Goal: Task Accomplishment & Management: Complete application form

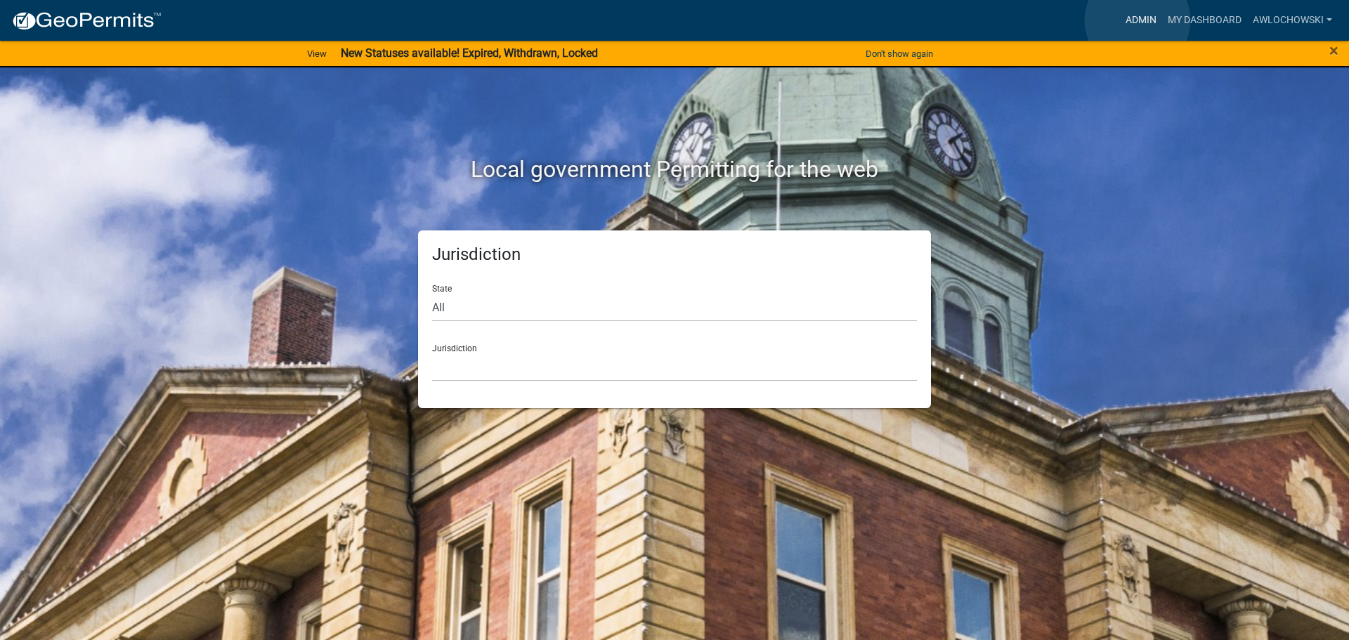
click at [1138, 20] on link "Admin" at bounding box center [1141, 20] width 42 height 27
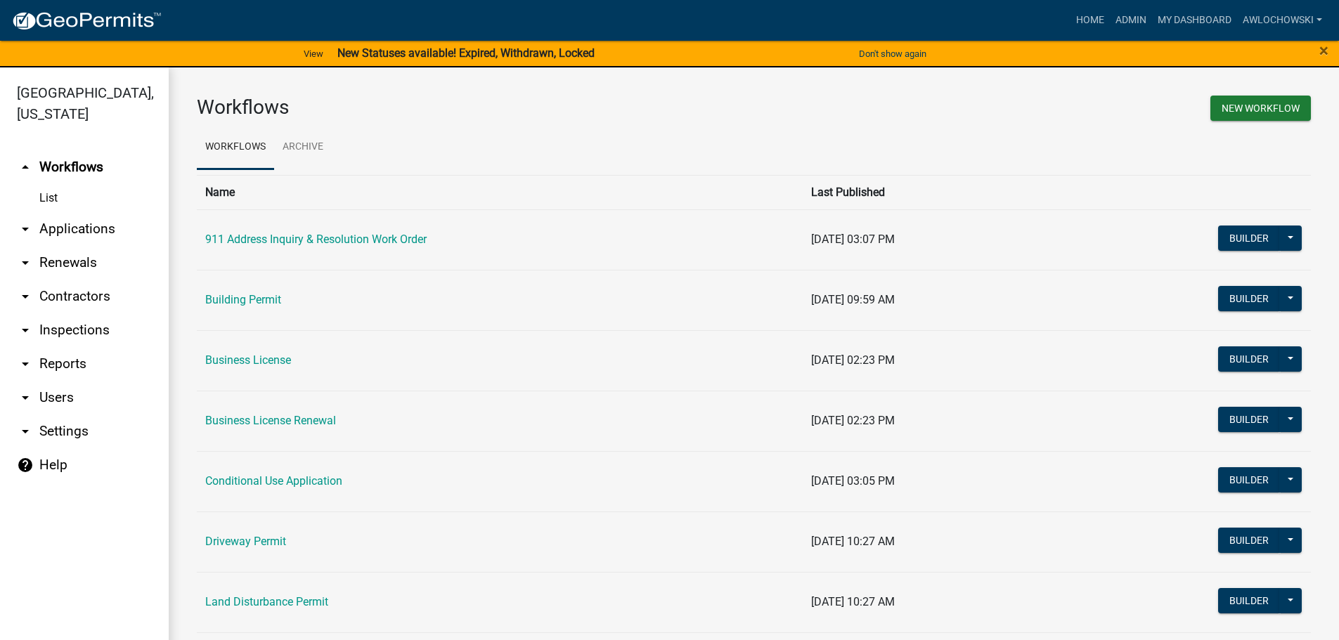
click at [87, 232] on link "arrow_drop_down Applications" at bounding box center [84, 229] width 169 height 34
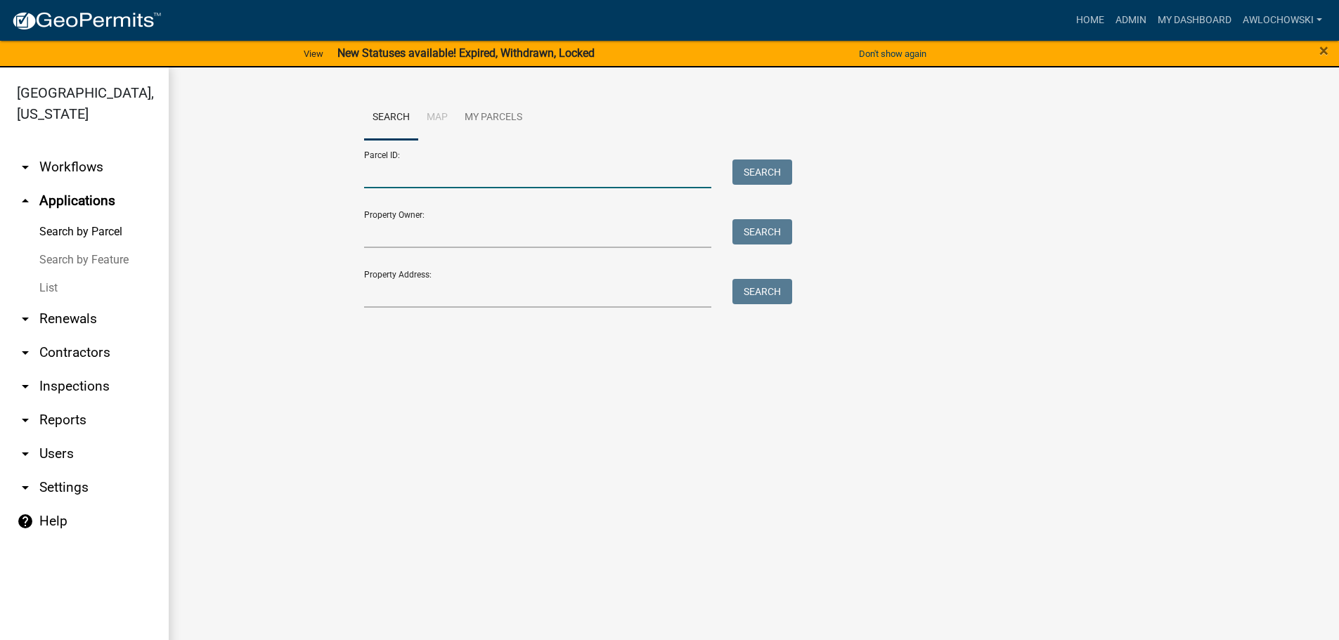
click at [379, 179] on input "Parcel ID:" at bounding box center [538, 174] width 348 height 29
type input "3040 030G"
click at [760, 164] on button "Search" at bounding box center [762, 172] width 60 height 25
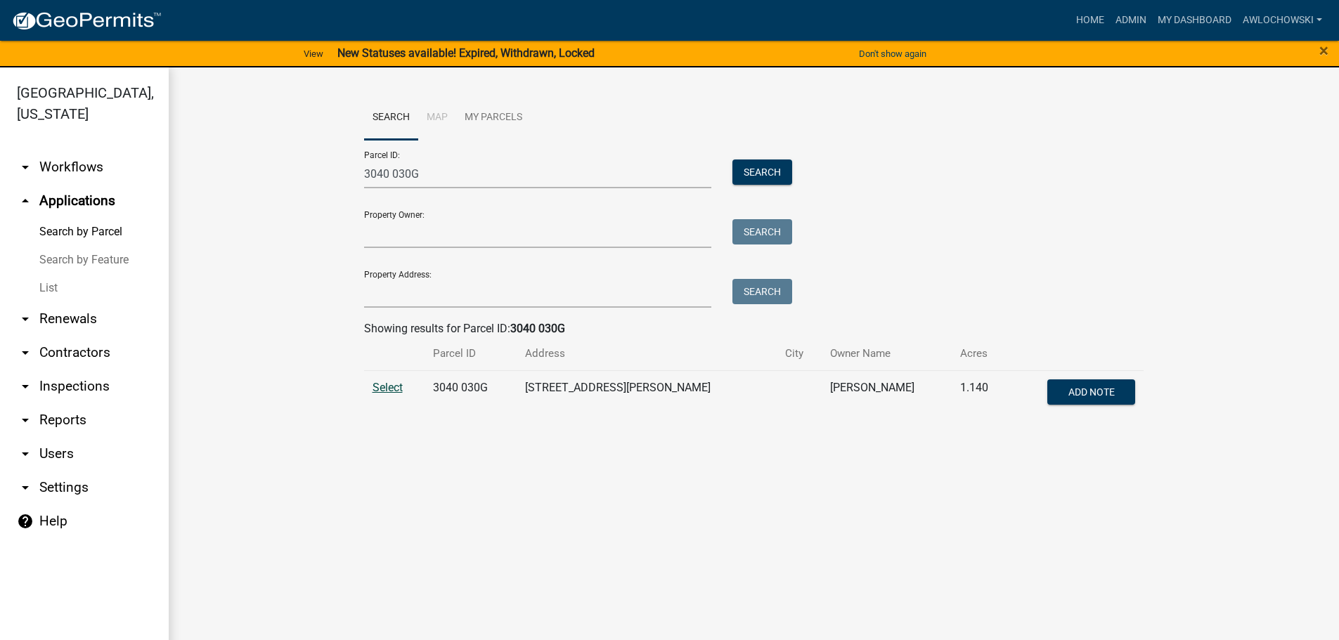
click at [387, 388] on span "Select" at bounding box center [387, 387] width 30 height 13
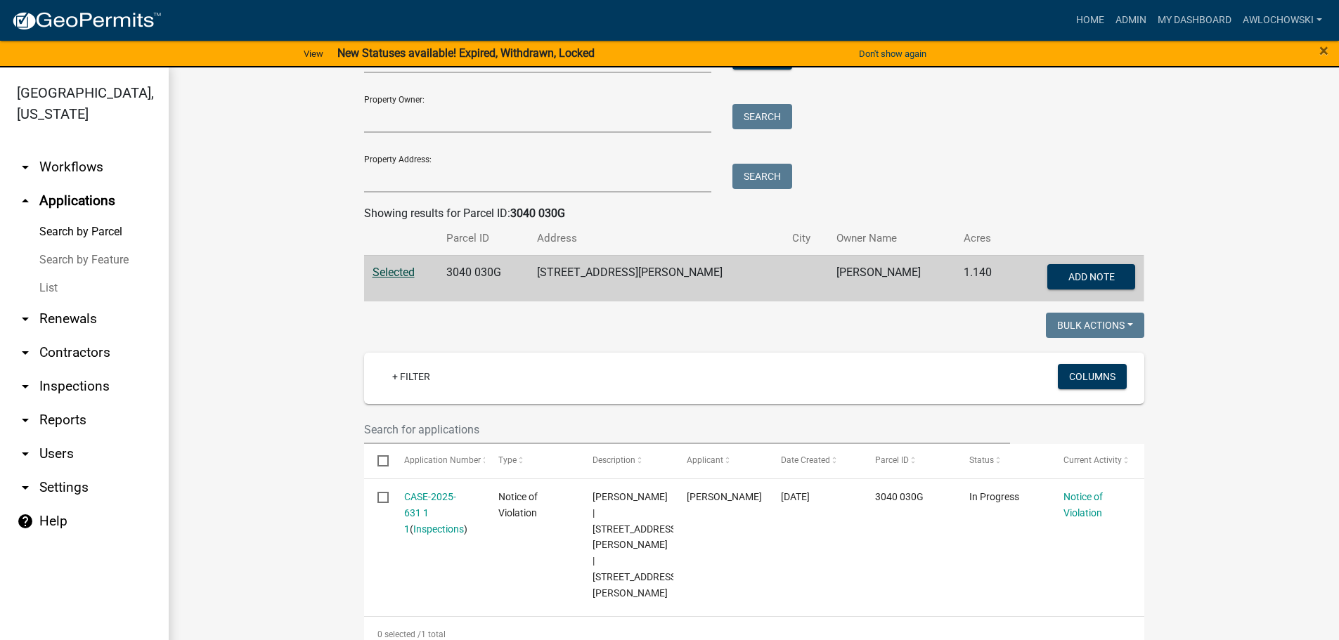
scroll to position [122, 0]
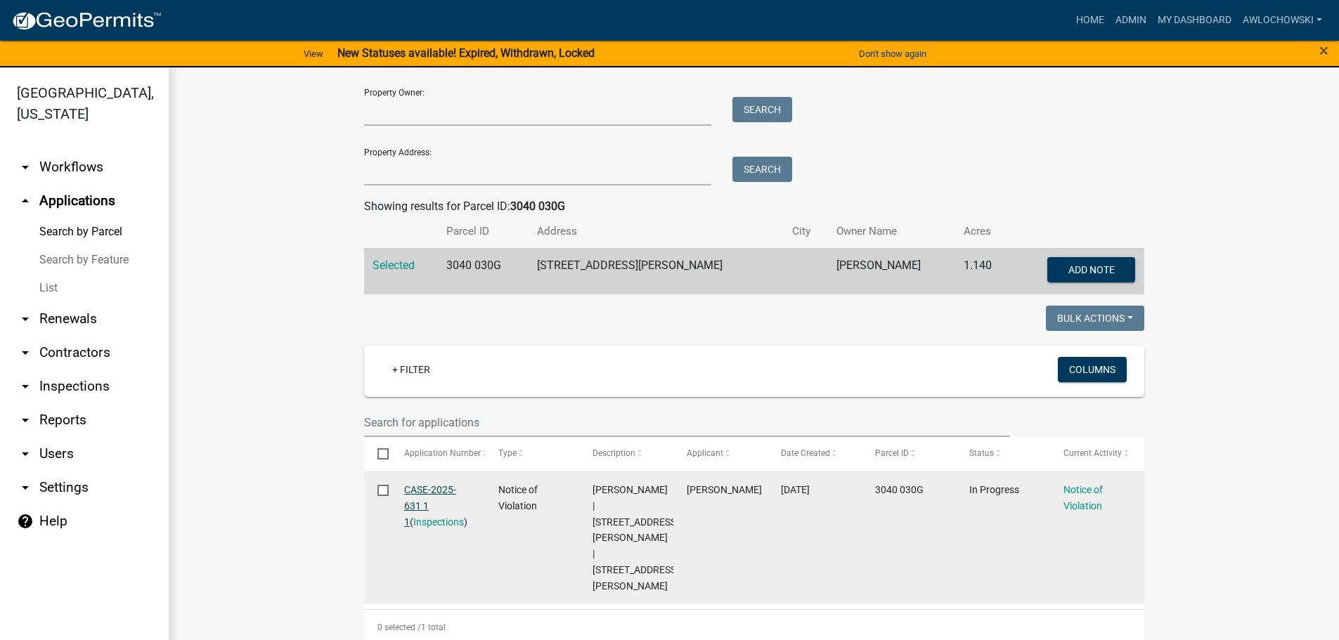
click at [418, 488] on link "CASE-2025-631 1 1" at bounding box center [430, 506] width 52 height 44
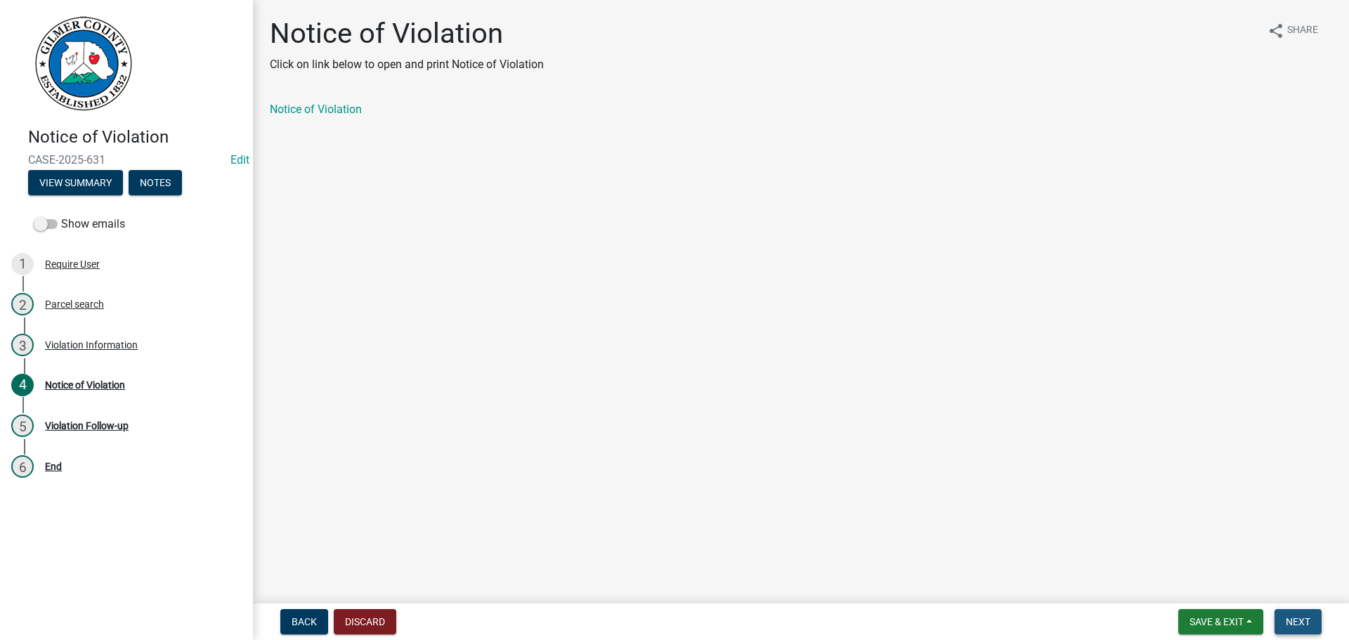
click at [1294, 618] on span "Next" at bounding box center [1298, 621] width 25 height 11
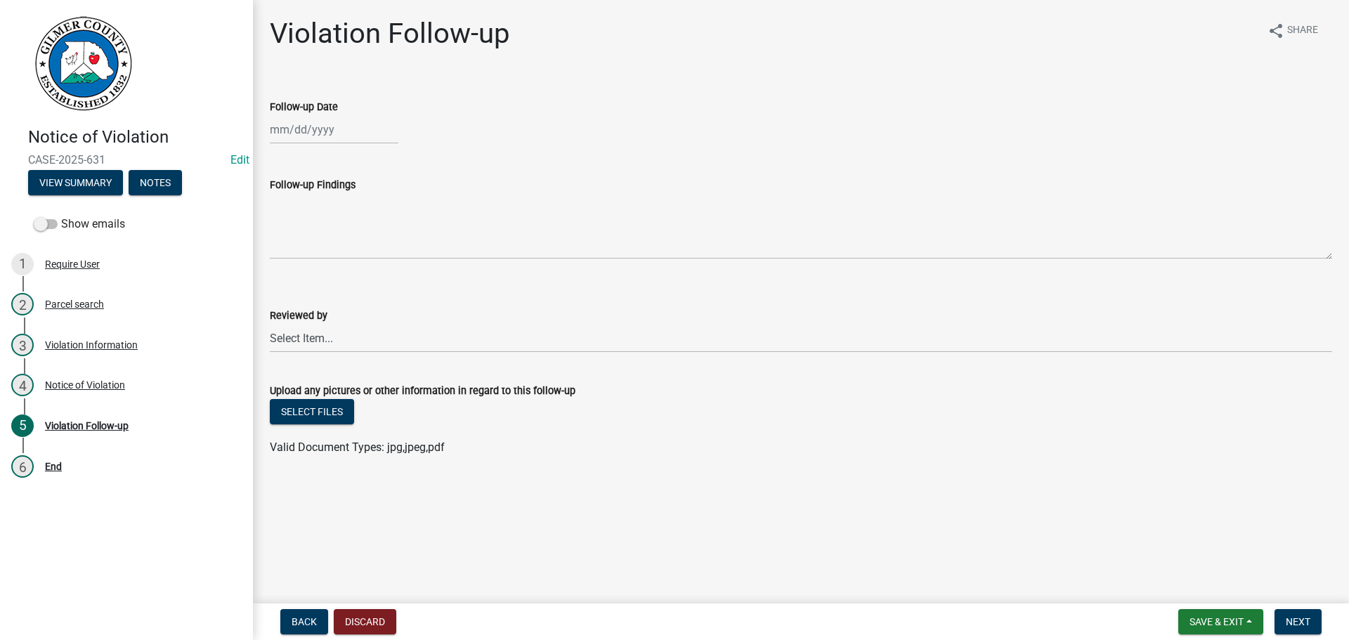
click at [310, 131] on div at bounding box center [334, 129] width 129 height 29
select select "8"
select select "2025"
click at [356, 268] on div "21" at bounding box center [351, 272] width 22 height 22
type input "[DATE]"
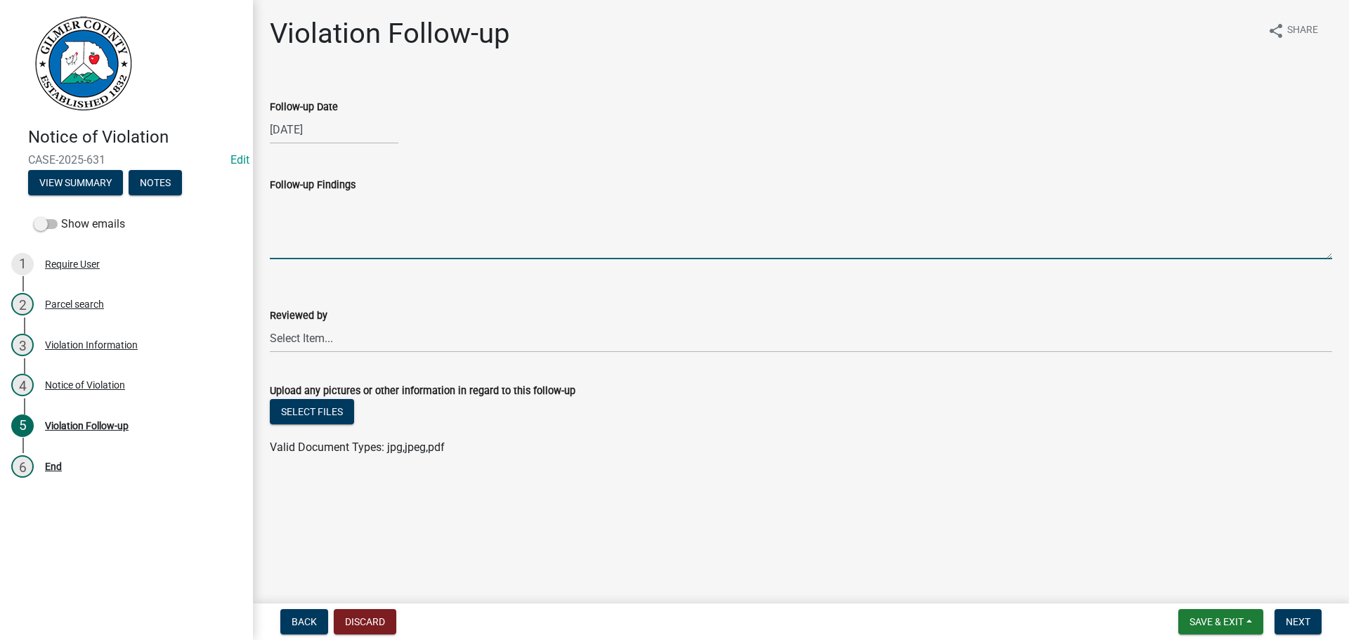
click at [290, 207] on textarea "Follow-up Findings" at bounding box center [801, 226] width 1063 height 66
click at [549, 205] on textarea "Tires gone and most trash picked up. Some trash still onbackporch" at bounding box center [801, 226] width 1063 height 66
click at [576, 203] on textarea "Tires gone and most trash picked up. Some trash still on backporch" at bounding box center [801, 226] width 1063 height 66
type textarea "Tires gone and most trash picked up. Some trash still on back porch"
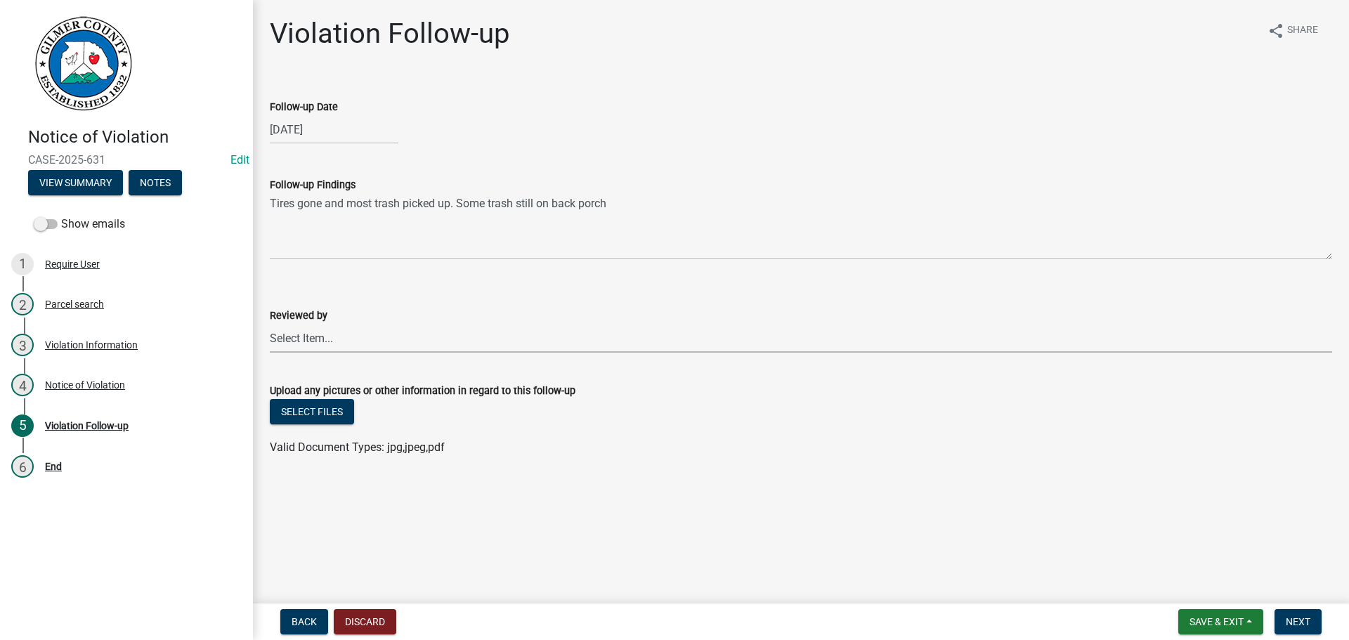
click at [313, 339] on select "Select Item... [PERSON_NAME] [PERSON_NAME] [PERSON_NAME] [PERSON_NAME] [PERSON_…" at bounding box center [801, 338] width 1063 height 29
click at [270, 324] on select "Select Item... [PERSON_NAME] [PERSON_NAME] [PERSON_NAME] [PERSON_NAME] [PERSON_…" at bounding box center [801, 338] width 1063 height 29
select select "f3ceb3fd-6d25-43c8-a8d6-5ddeb18f621b"
click at [1295, 620] on span "Next" at bounding box center [1298, 621] width 25 height 11
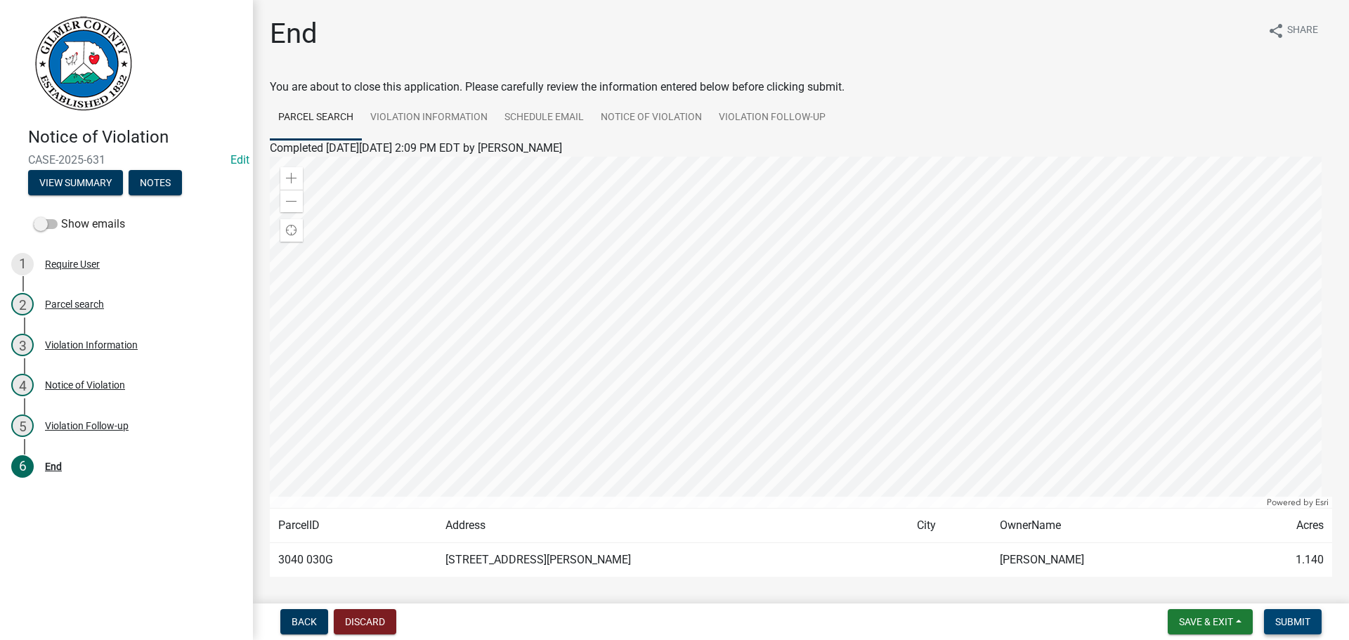
click at [1288, 621] on span "Submit" at bounding box center [1293, 621] width 35 height 11
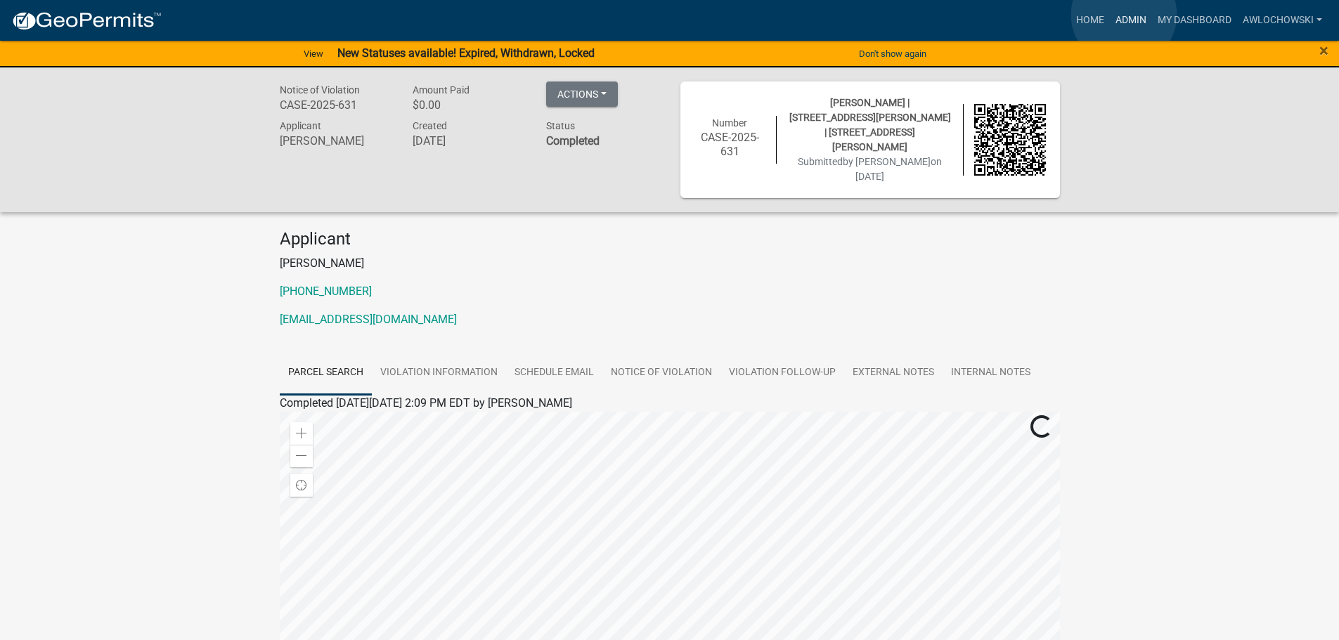
click at [1124, 15] on link "Admin" at bounding box center [1131, 20] width 42 height 27
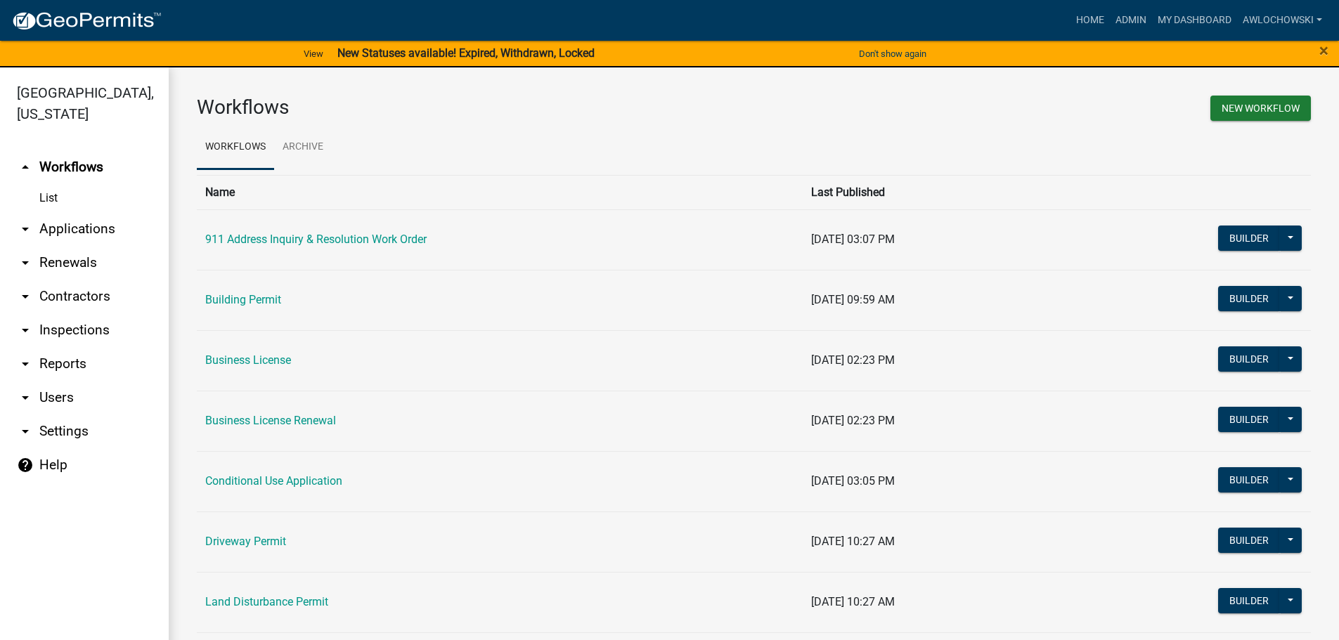
click at [91, 226] on link "arrow_drop_down Applications" at bounding box center [84, 229] width 169 height 34
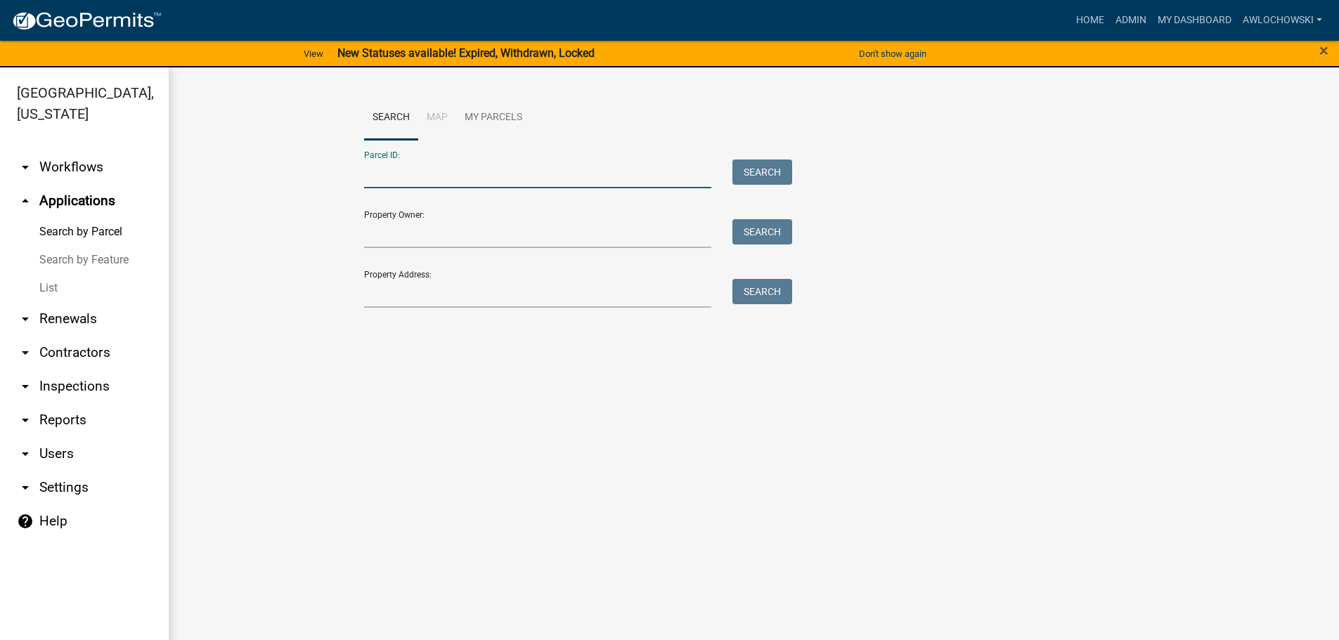
click at [373, 169] on input "Parcel ID:" at bounding box center [538, 174] width 348 height 29
type input "3106 035"
click at [765, 174] on button "Search" at bounding box center [762, 172] width 60 height 25
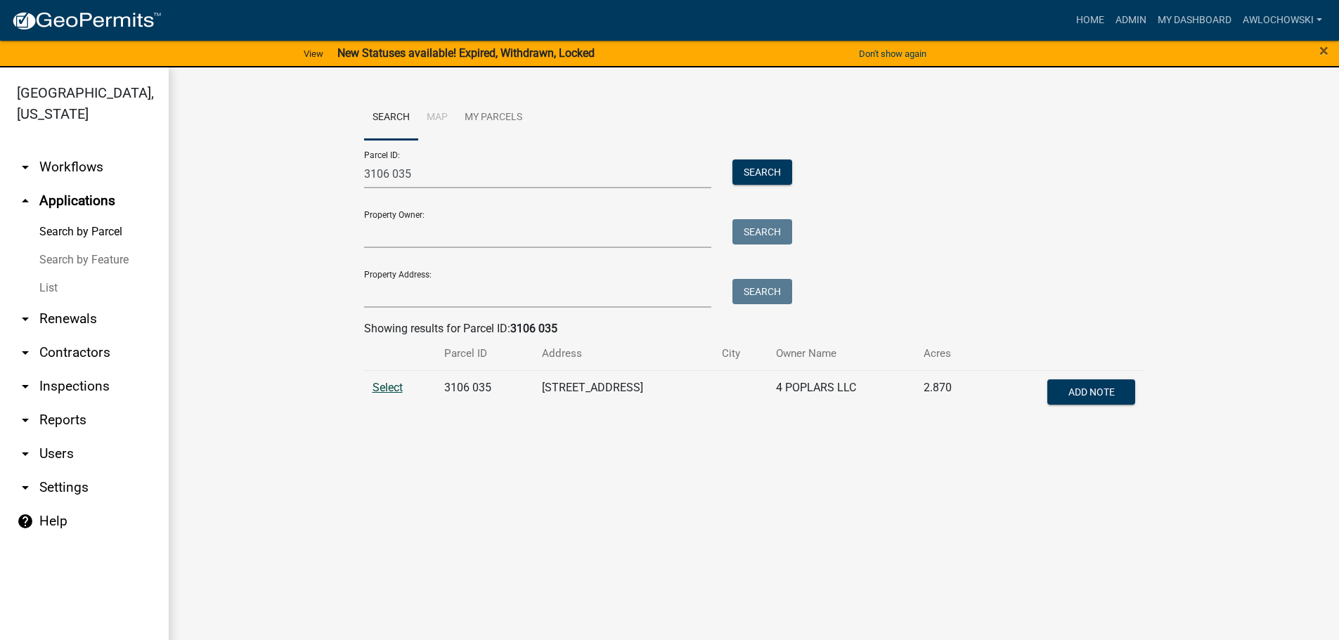
click at [386, 386] on span "Select" at bounding box center [387, 387] width 30 height 13
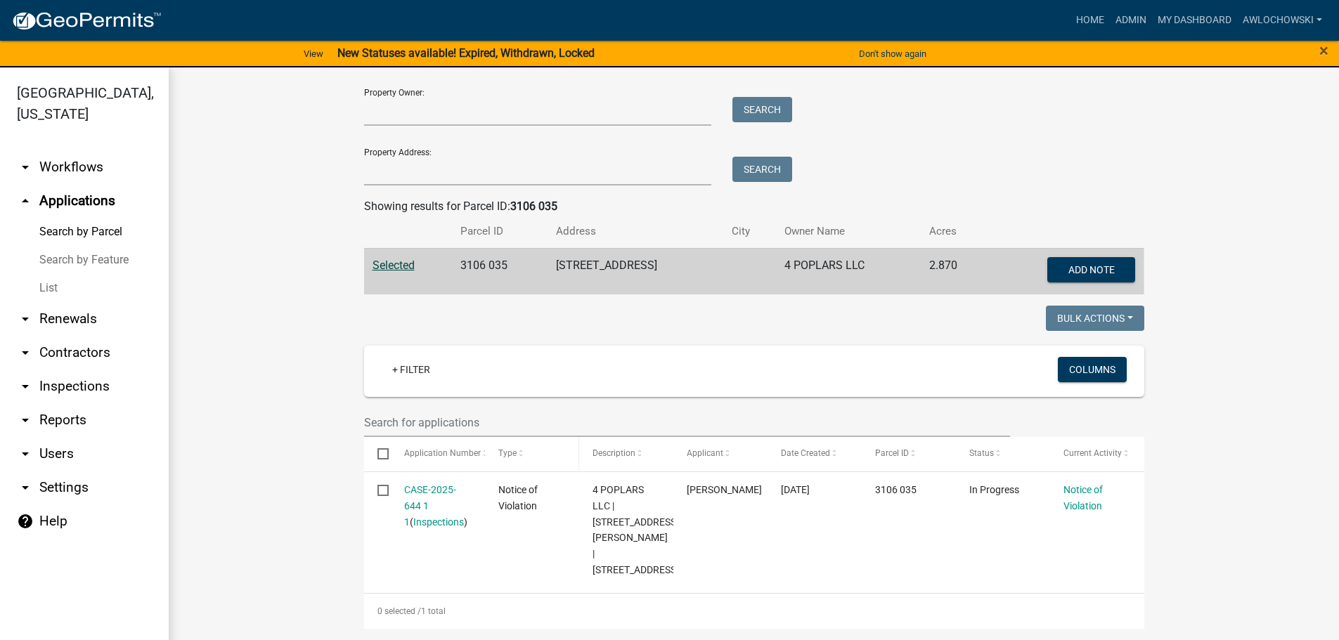
scroll to position [138, 0]
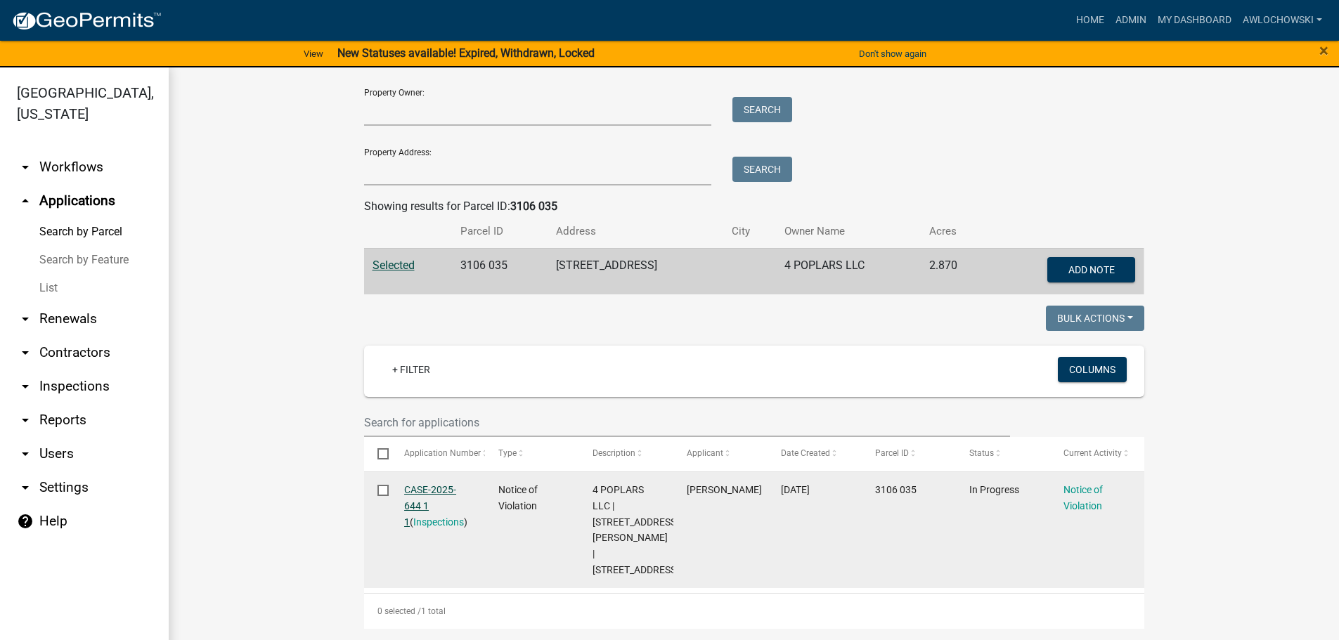
click at [420, 484] on link "CASE-2025-644 1 1" at bounding box center [430, 506] width 52 height 44
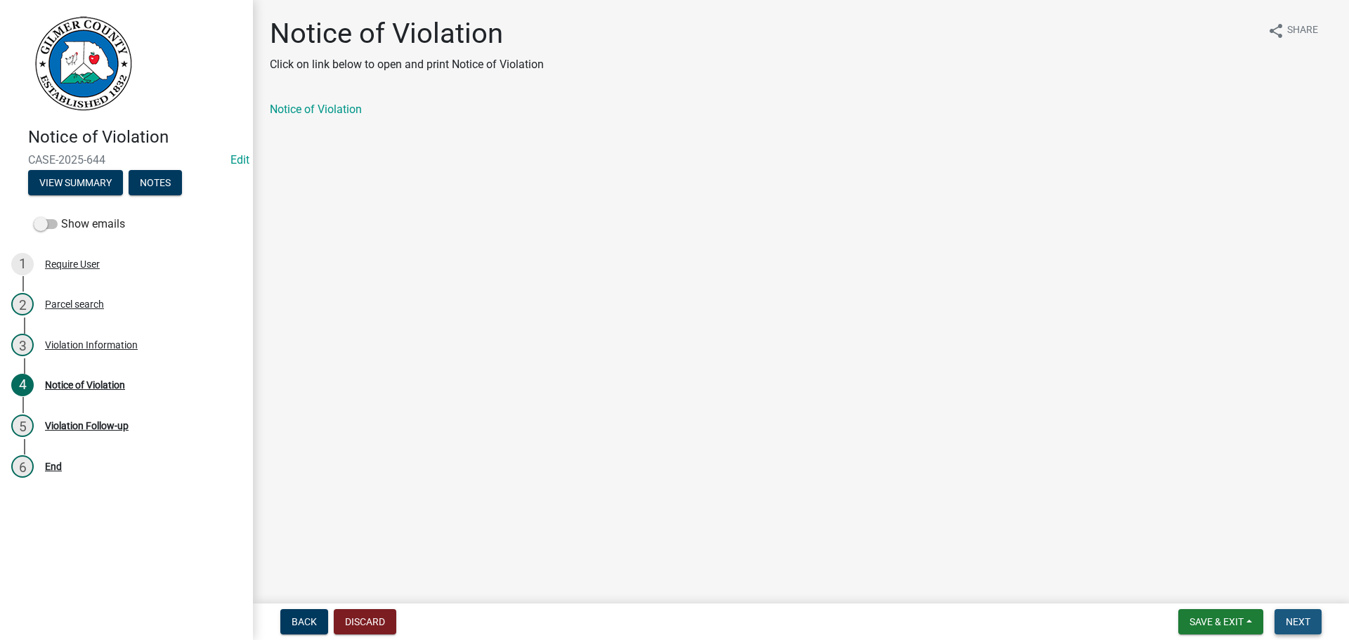
drag, startPoint x: 1297, startPoint y: 622, endPoint x: 1290, endPoint y: 621, distance: 7.2
click at [1291, 621] on span "Next" at bounding box center [1298, 621] width 25 height 11
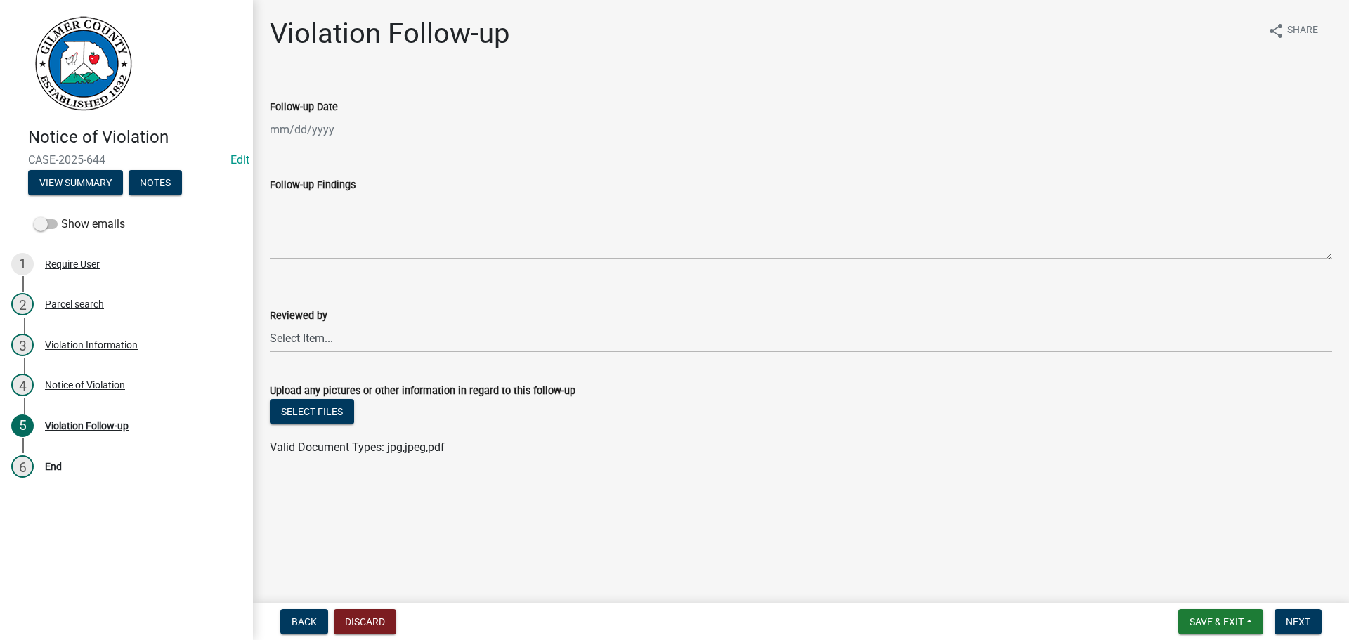
click at [313, 136] on div at bounding box center [334, 129] width 129 height 29
select select "8"
select select "2025"
drag, startPoint x: 347, startPoint y: 267, endPoint x: 341, endPoint y: 261, distance: 8.9
click at [347, 266] on div "21" at bounding box center [351, 272] width 22 height 22
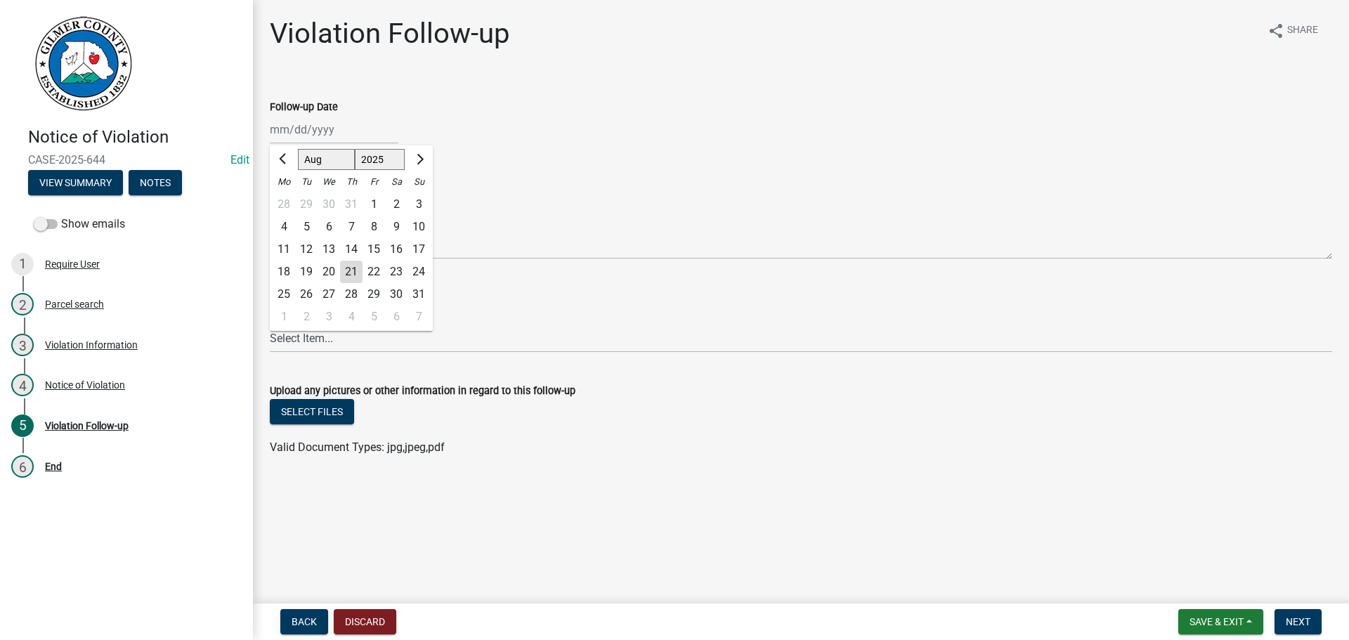
type input "[DATE]"
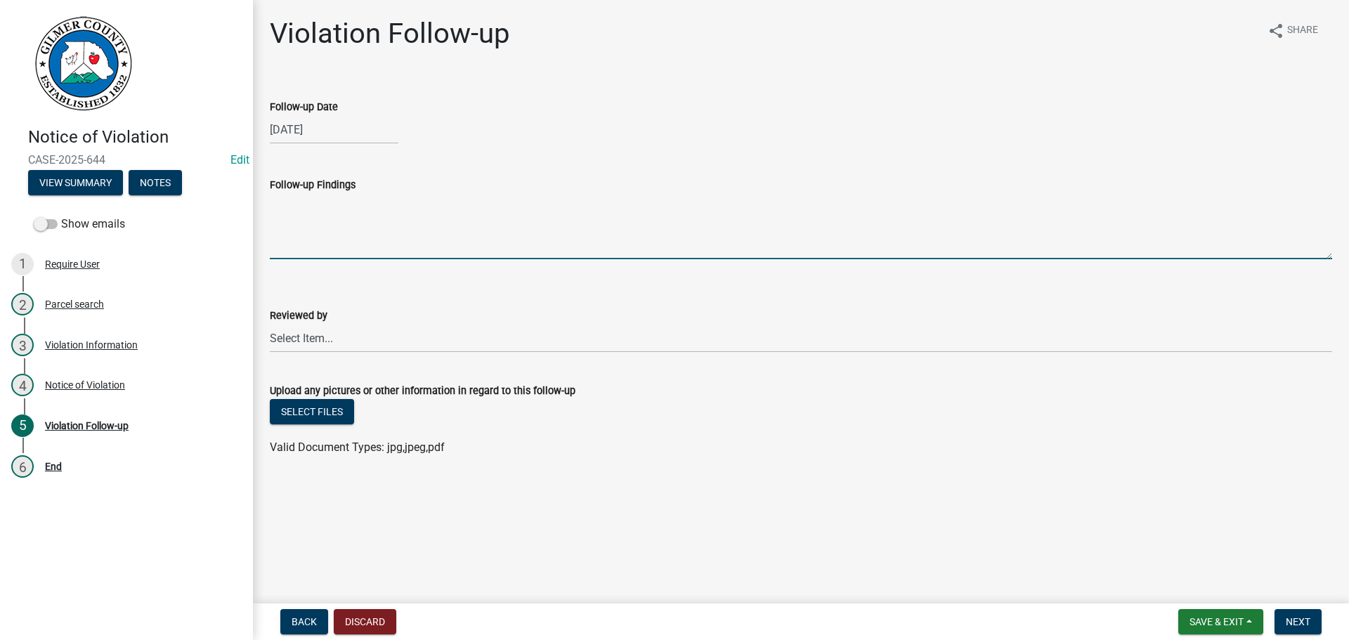
click at [302, 231] on textarea "Follow-up Findings" at bounding box center [801, 226] width 1063 height 66
type textarea "Trash picked up"
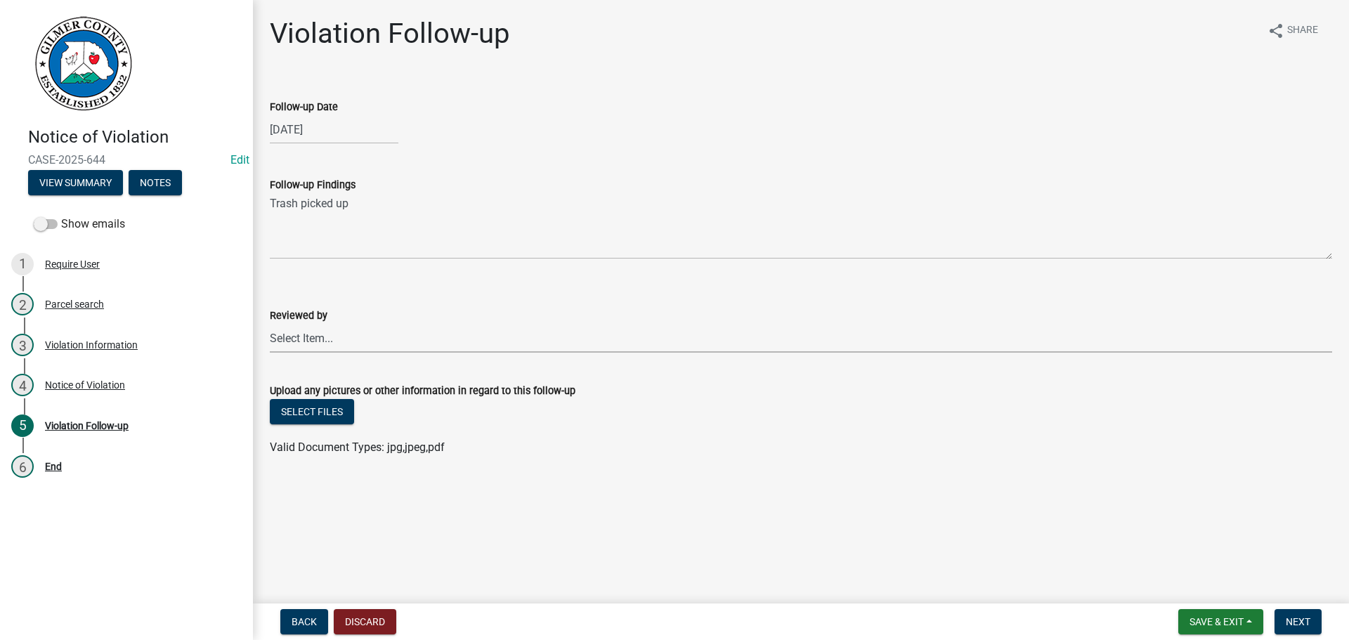
click at [298, 340] on select "Select Item... [PERSON_NAME] [PERSON_NAME] [PERSON_NAME] [PERSON_NAME] [PERSON_…" at bounding box center [801, 338] width 1063 height 29
click at [270, 324] on select "Select Item... [PERSON_NAME] [PERSON_NAME] [PERSON_NAME] [PERSON_NAME] [PERSON_…" at bounding box center [801, 338] width 1063 height 29
select select "f3ceb3fd-6d25-43c8-a8d6-5ddeb18f621b"
click at [1300, 614] on button "Next" at bounding box center [1298, 621] width 47 height 25
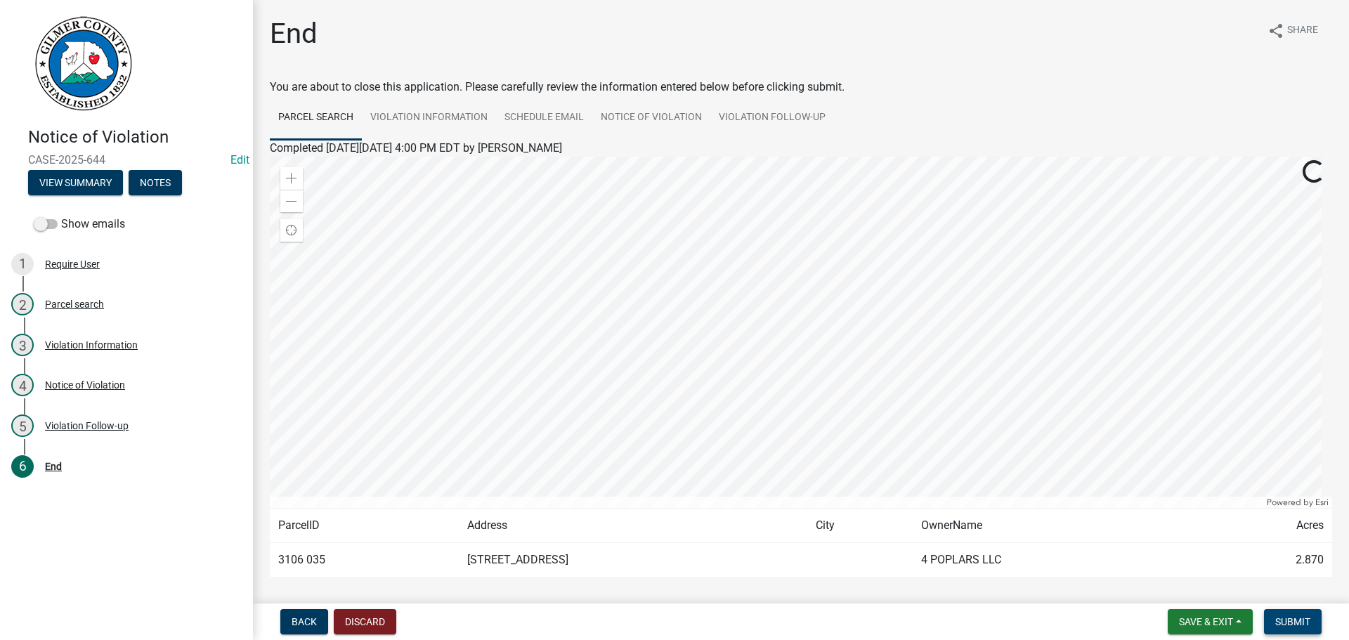
click at [1300, 614] on button "Submit" at bounding box center [1293, 621] width 58 height 25
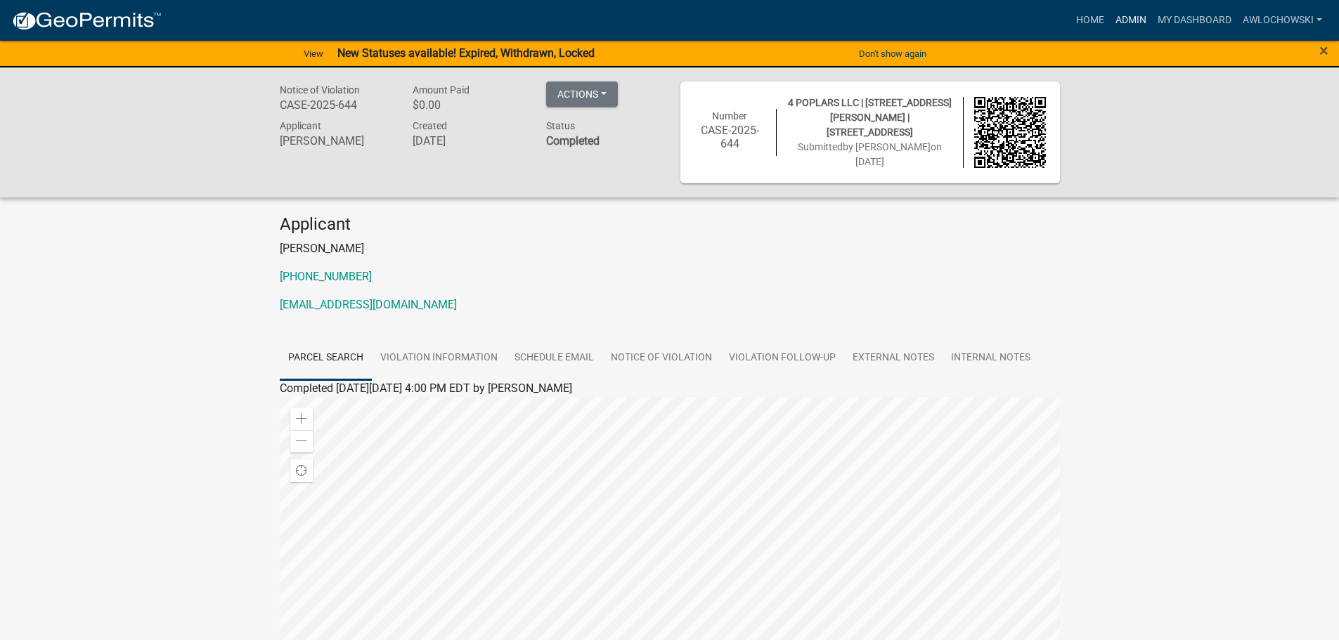
click at [1119, 16] on link "Admin" at bounding box center [1131, 20] width 42 height 27
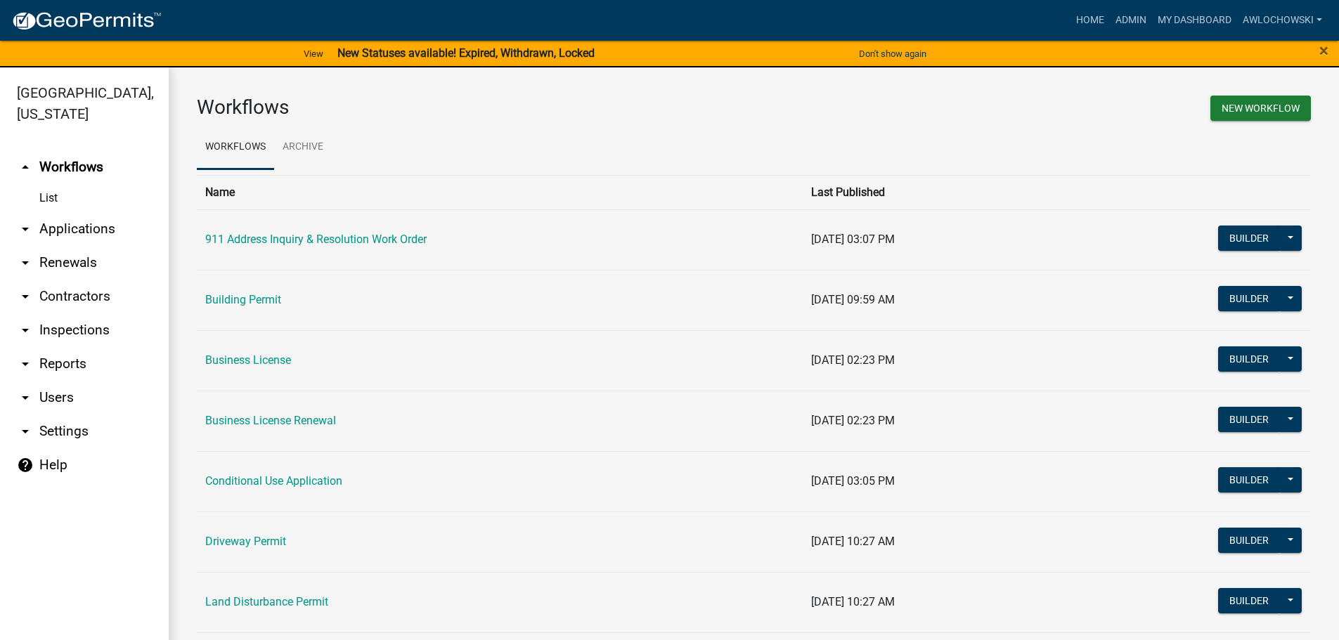
click at [85, 231] on link "arrow_drop_down Applications" at bounding box center [84, 229] width 169 height 34
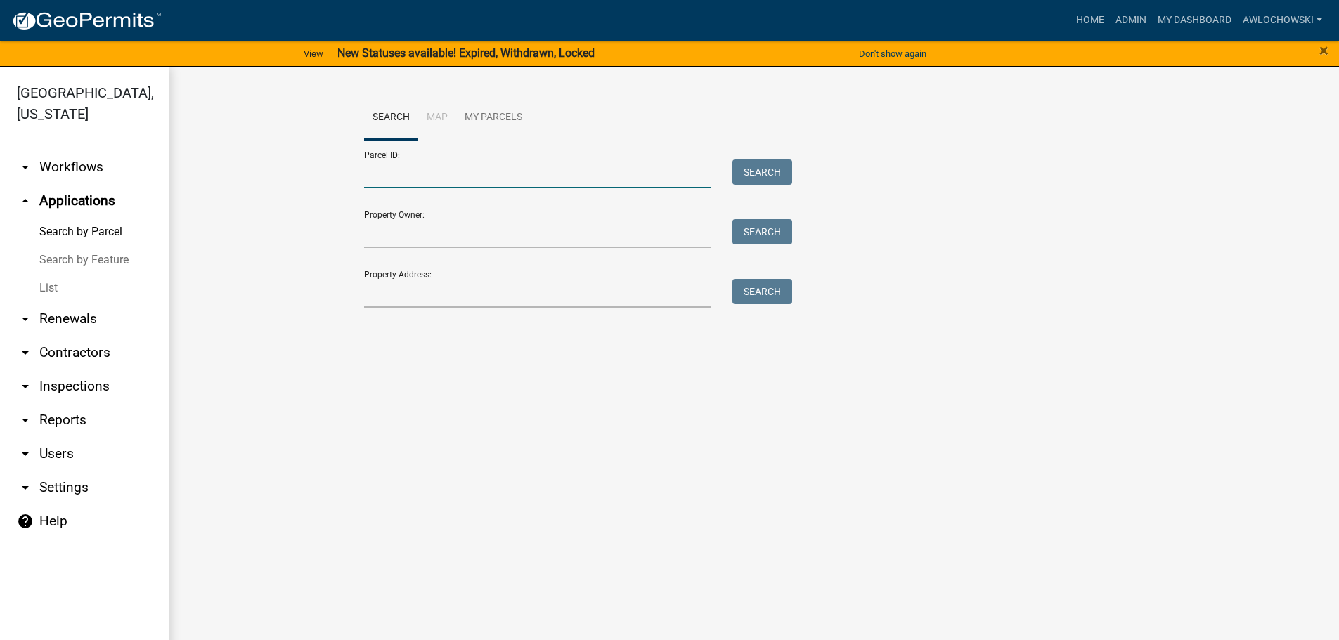
click at [406, 180] on input "Parcel ID:" at bounding box center [538, 174] width 348 height 29
type input "3022P 013"
click at [755, 167] on button "Search" at bounding box center [762, 172] width 60 height 25
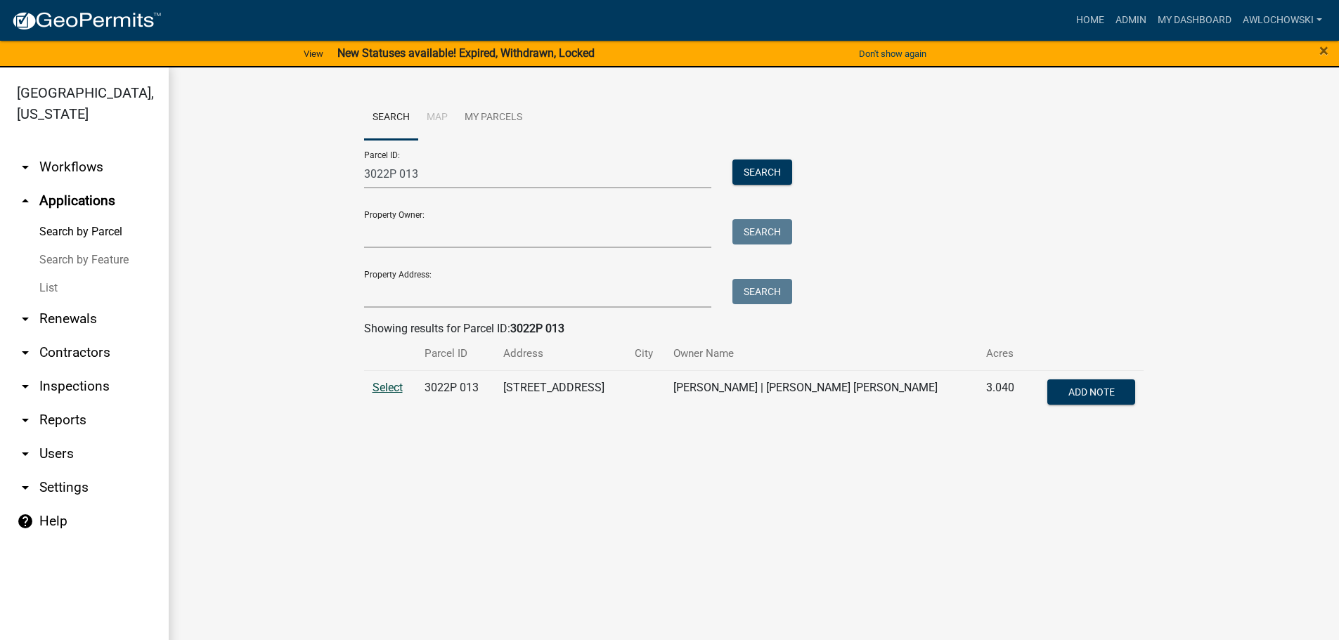
click at [384, 388] on span "Select" at bounding box center [387, 387] width 30 height 13
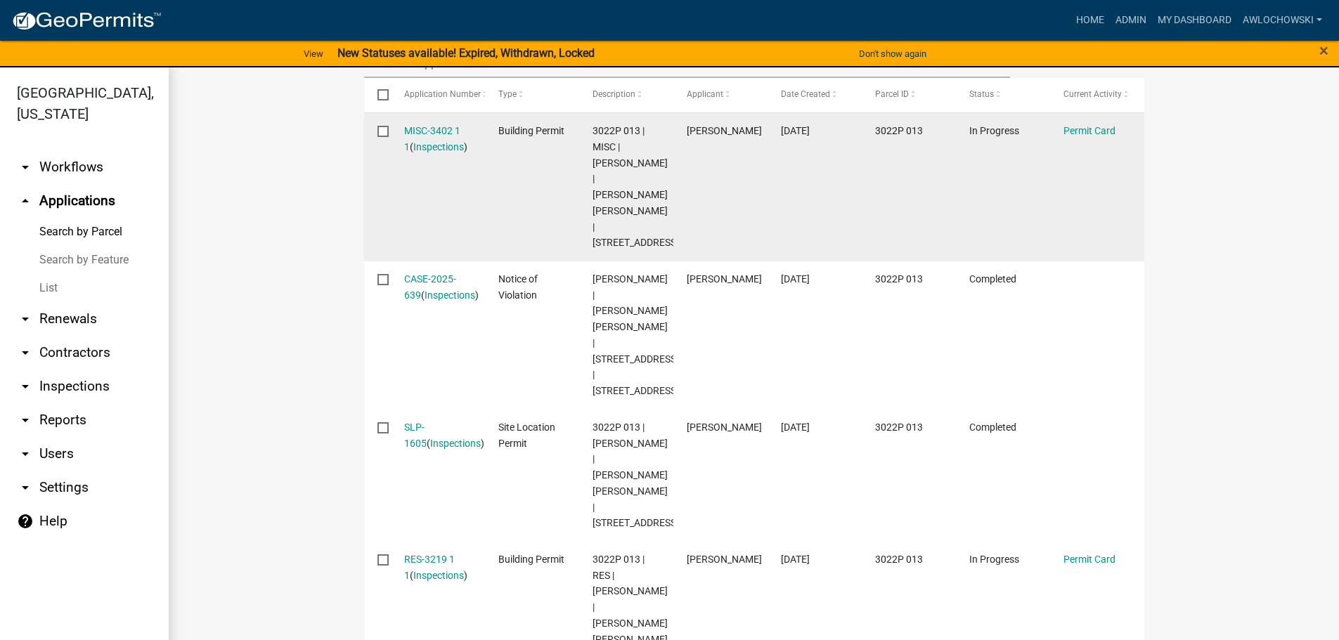
scroll to position [492, 0]
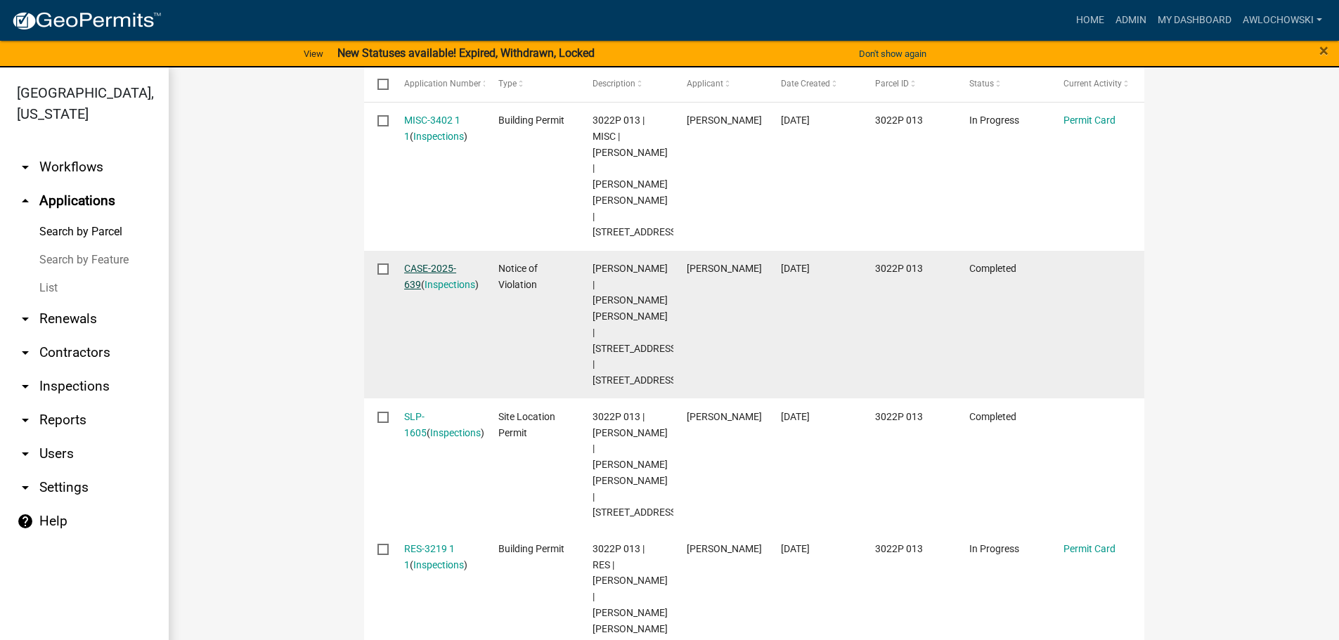
click at [431, 285] on link "CASE-2025-639" at bounding box center [430, 276] width 52 height 27
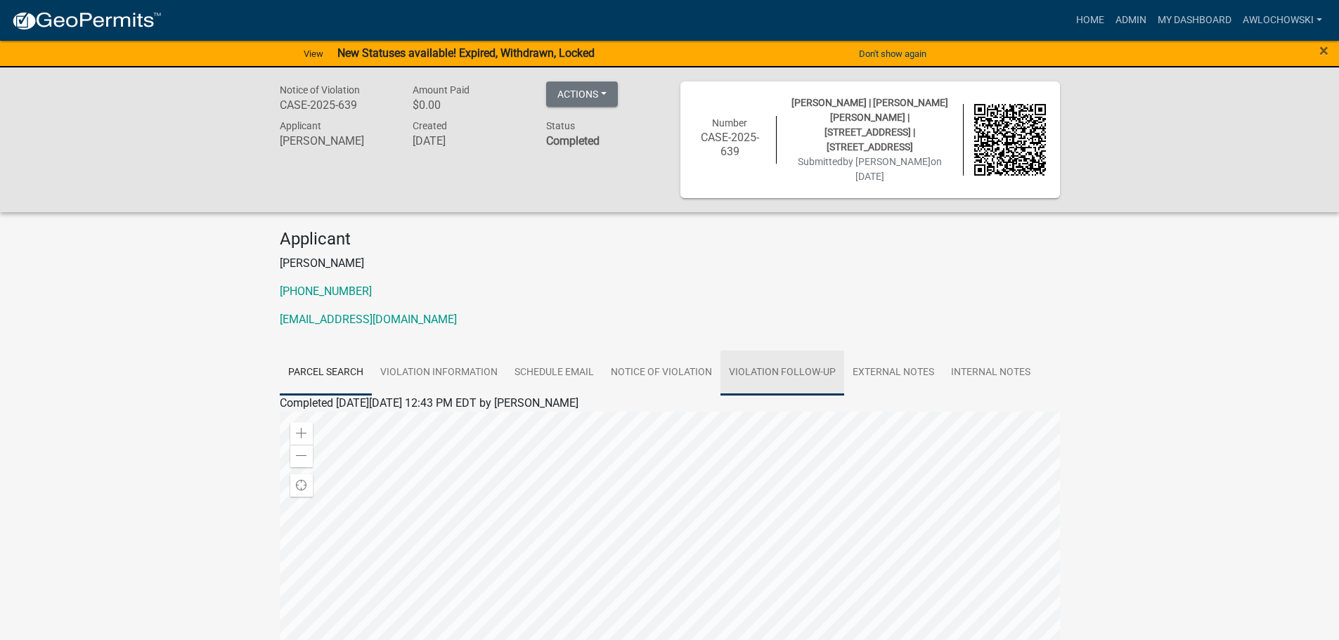
click at [772, 368] on link "Violation Follow-up" at bounding box center [782, 373] width 124 height 45
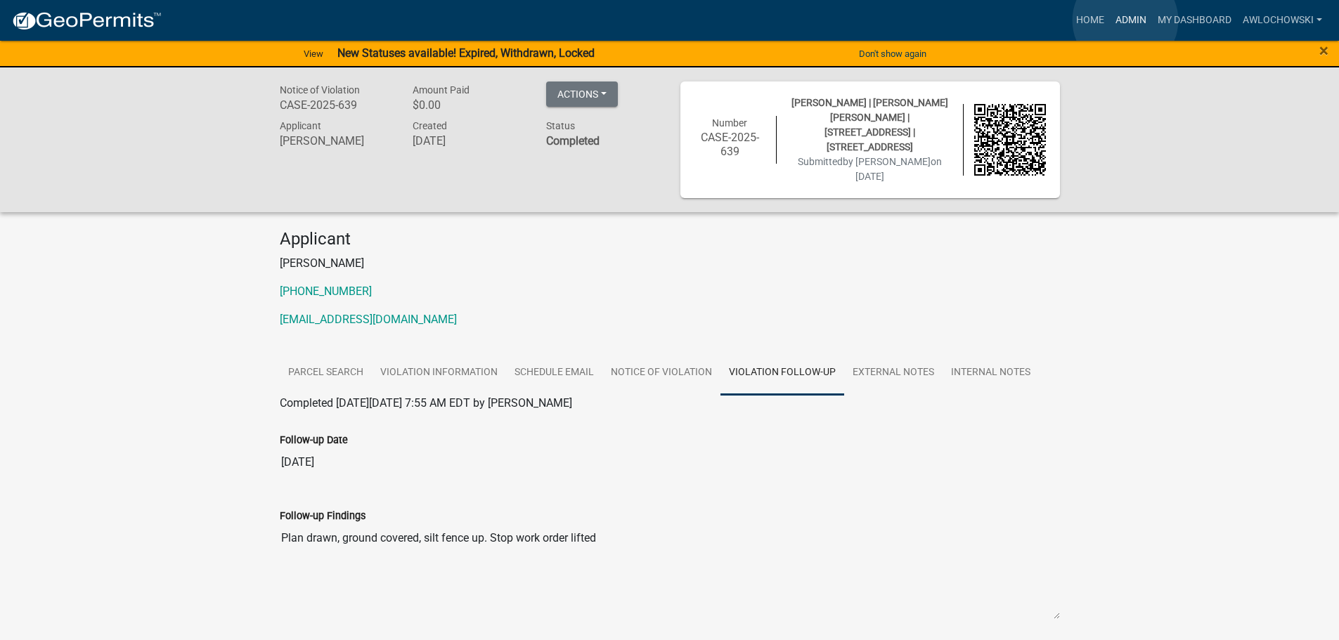
click at [1125, 20] on link "Admin" at bounding box center [1131, 20] width 42 height 27
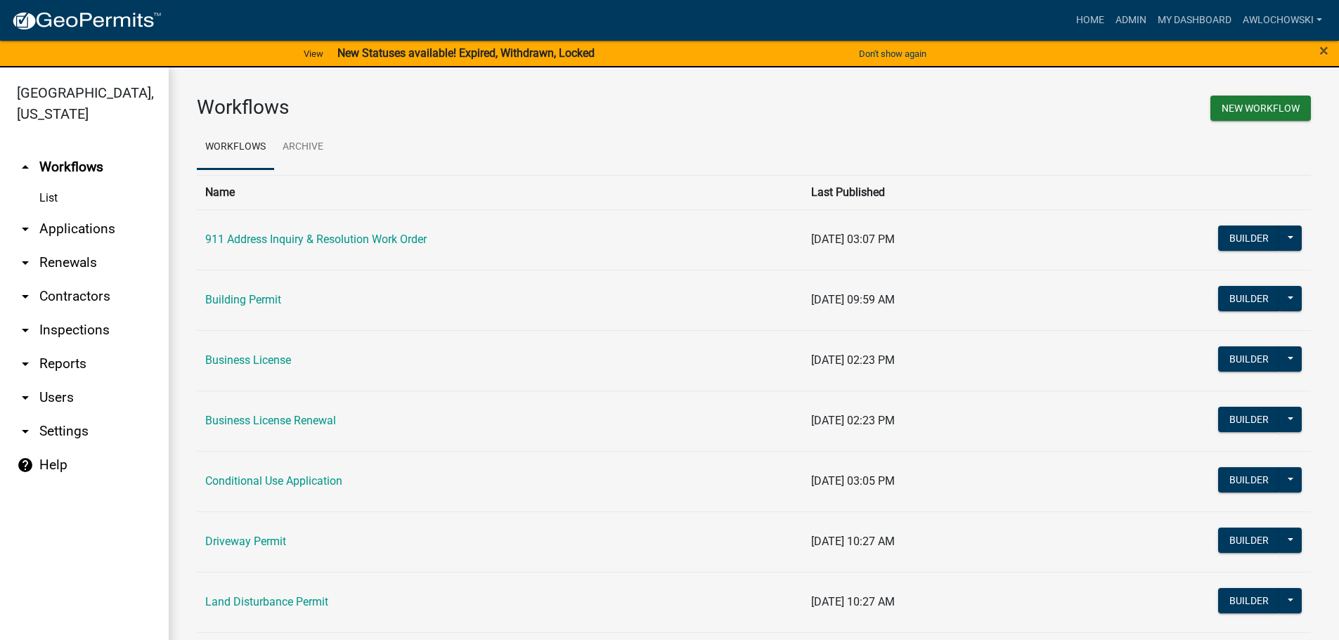
click at [103, 228] on link "arrow_drop_down Applications" at bounding box center [84, 229] width 169 height 34
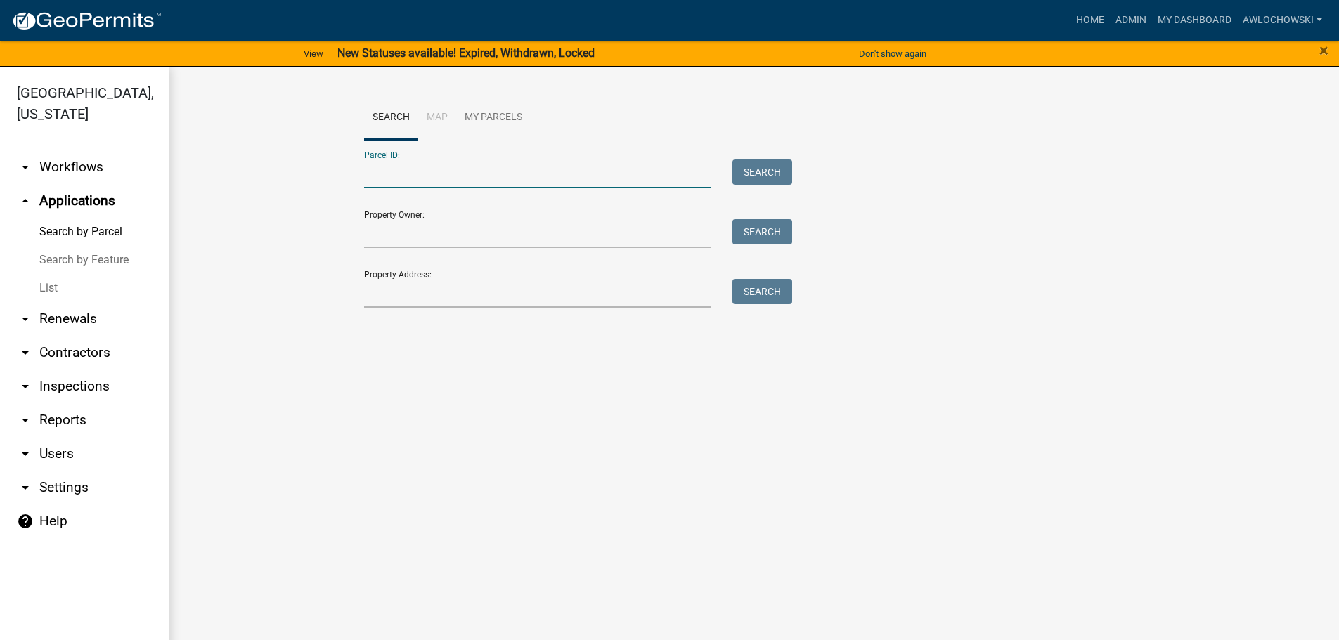
drag, startPoint x: 384, startPoint y: 171, endPoint x: 388, endPoint y: 181, distance: 11.1
click at [386, 180] on input "Parcel ID:" at bounding box center [538, 174] width 348 height 29
click at [766, 161] on button "Search" at bounding box center [762, 172] width 60 height 25
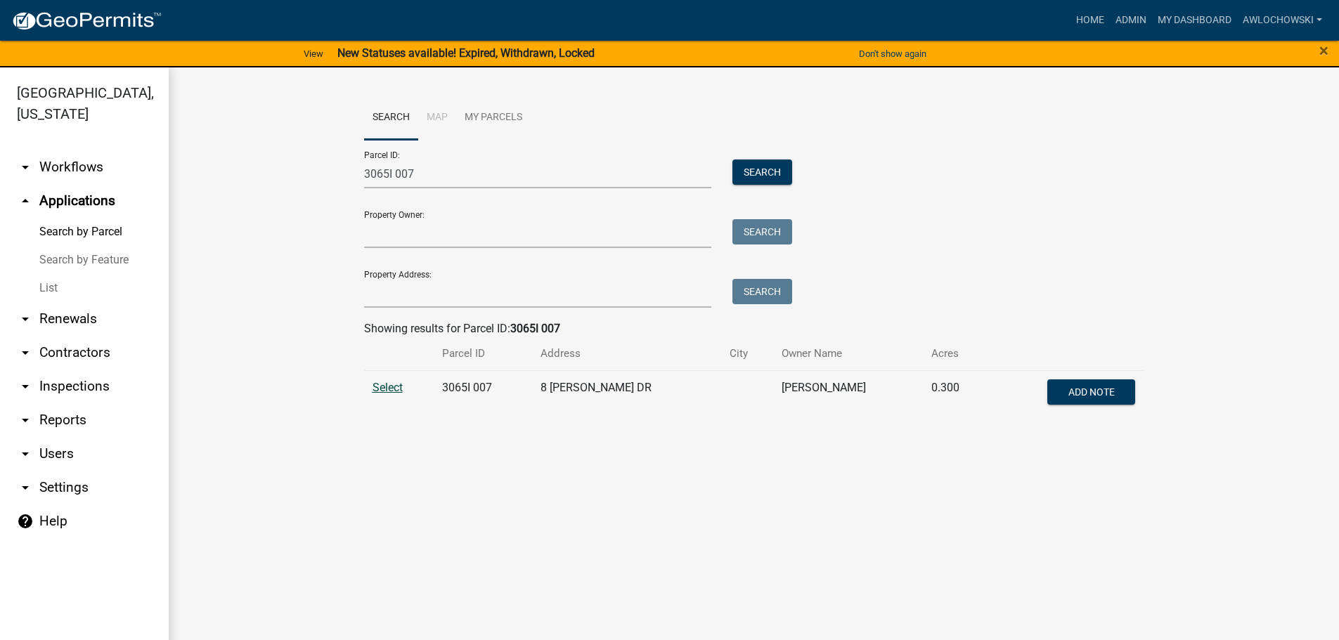
click at [381, 386] on span "Select" at bounding box center [387, 387] width 30 height 13
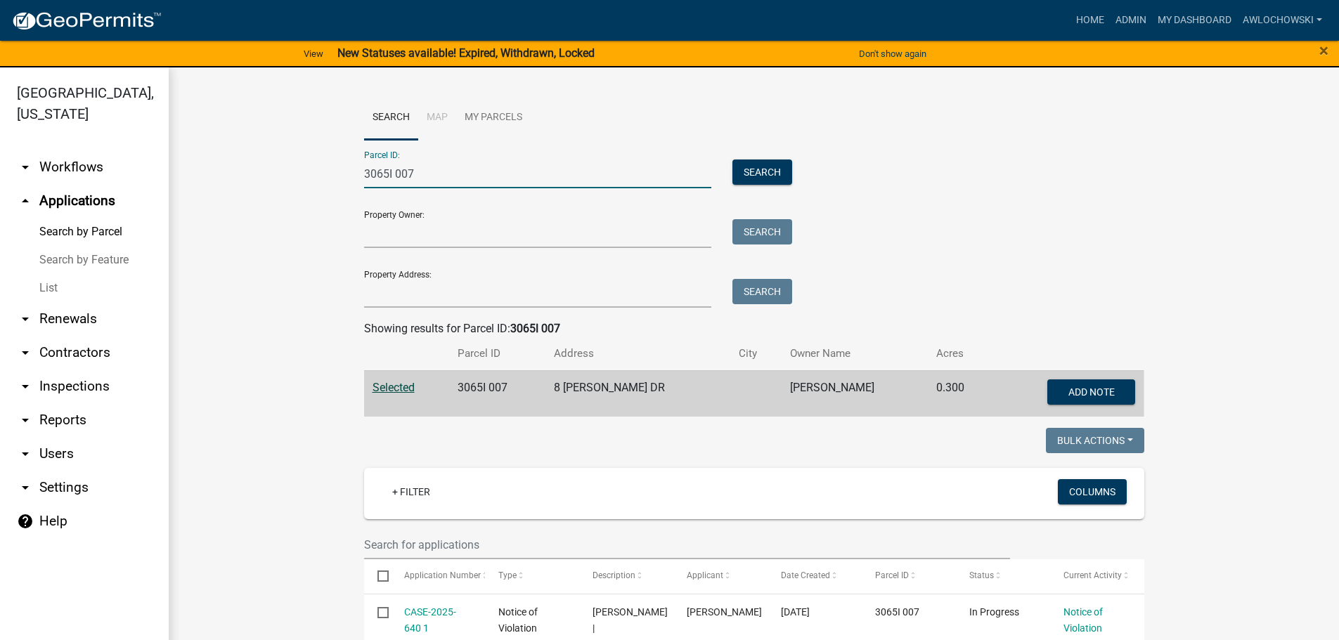
click at [409, 176] on input "3065I 007" at bounding box center [538, 174] width 348 height 29
type input "3051 005A"
click at [751, 168] on button "Search" at bounding box center [762, 172] width 60 height 25
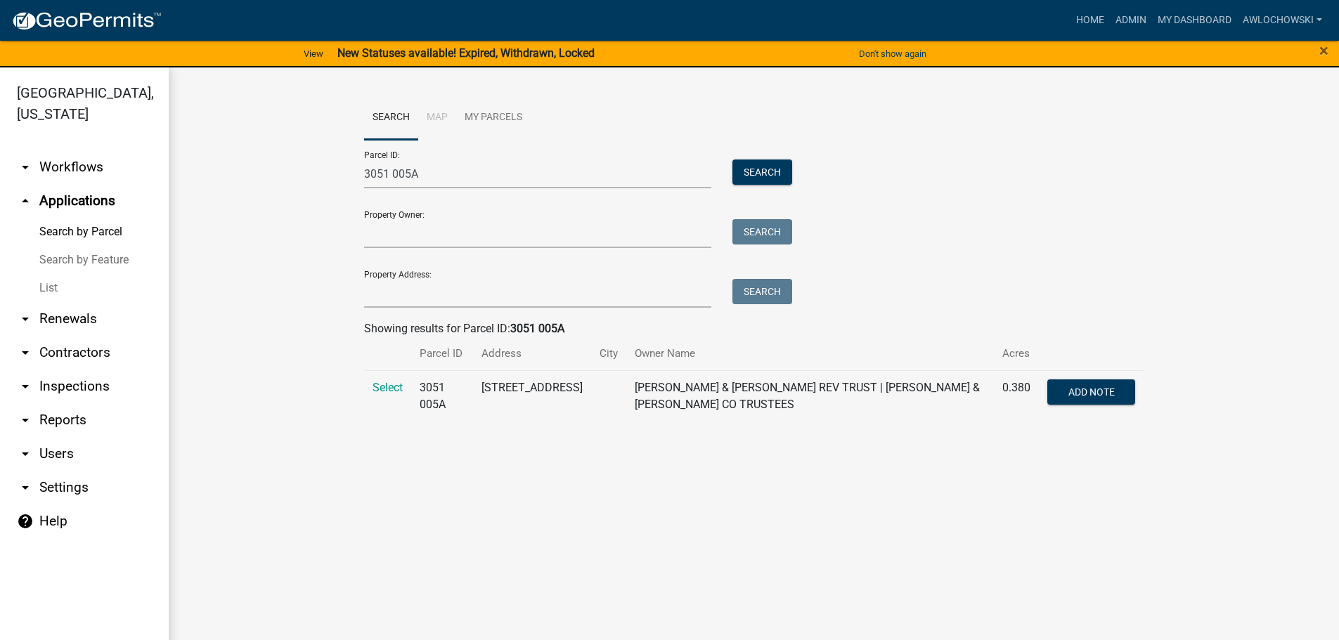
click at [390, 380] on td "Select" at bounding box center [387, 395] width 47 height 51
click at [390, 381] on span "Select" at bounding box center [387, 387] width 30 height 13
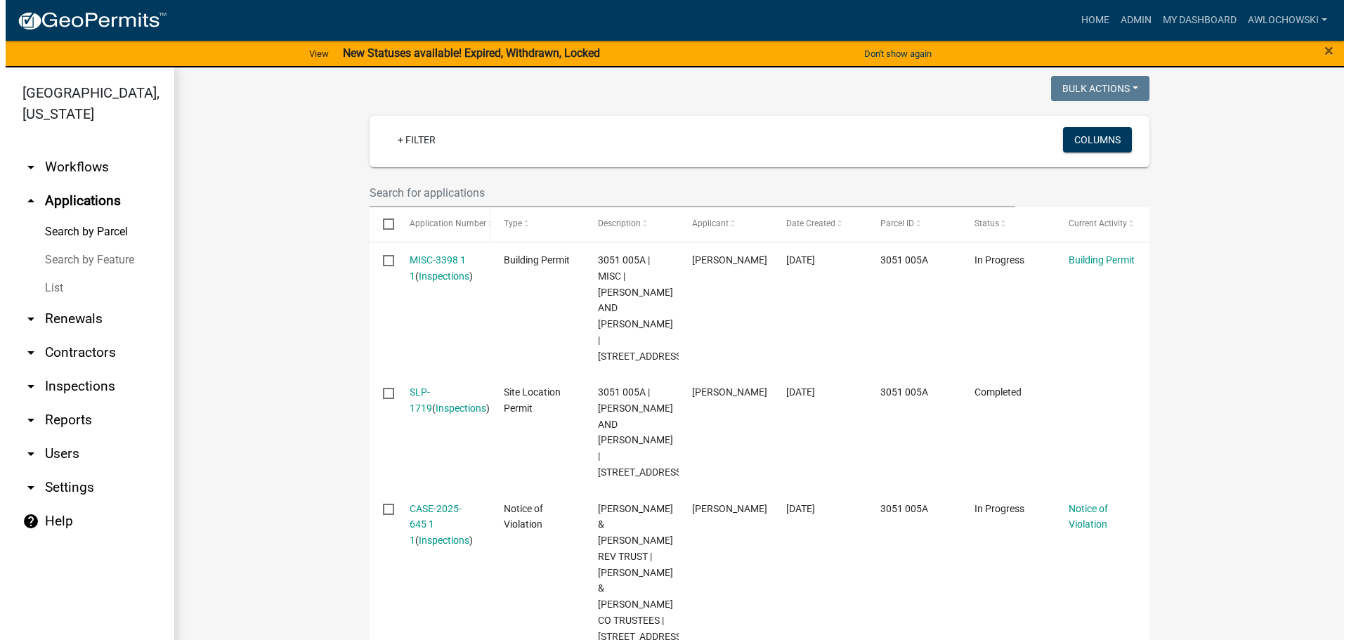
scroll to position [358, 0]
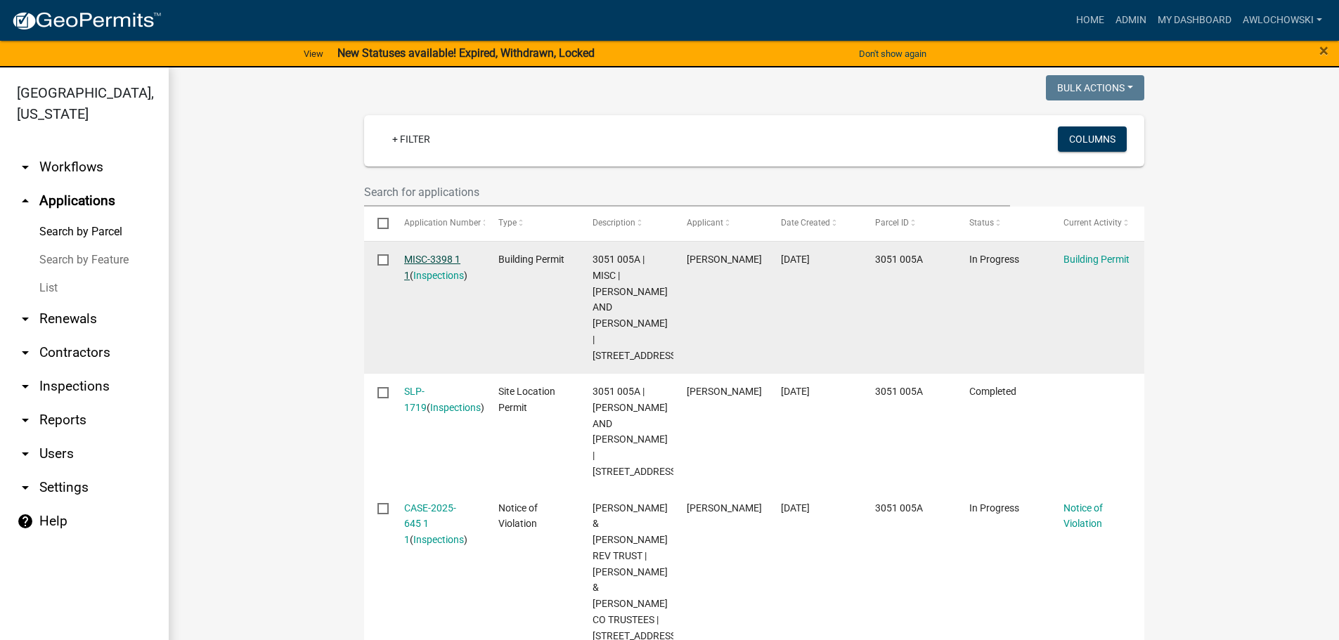
click at [431, 254] on link "MISC-3398 1 1" at bounding box center [432, 267] width 56 height 27
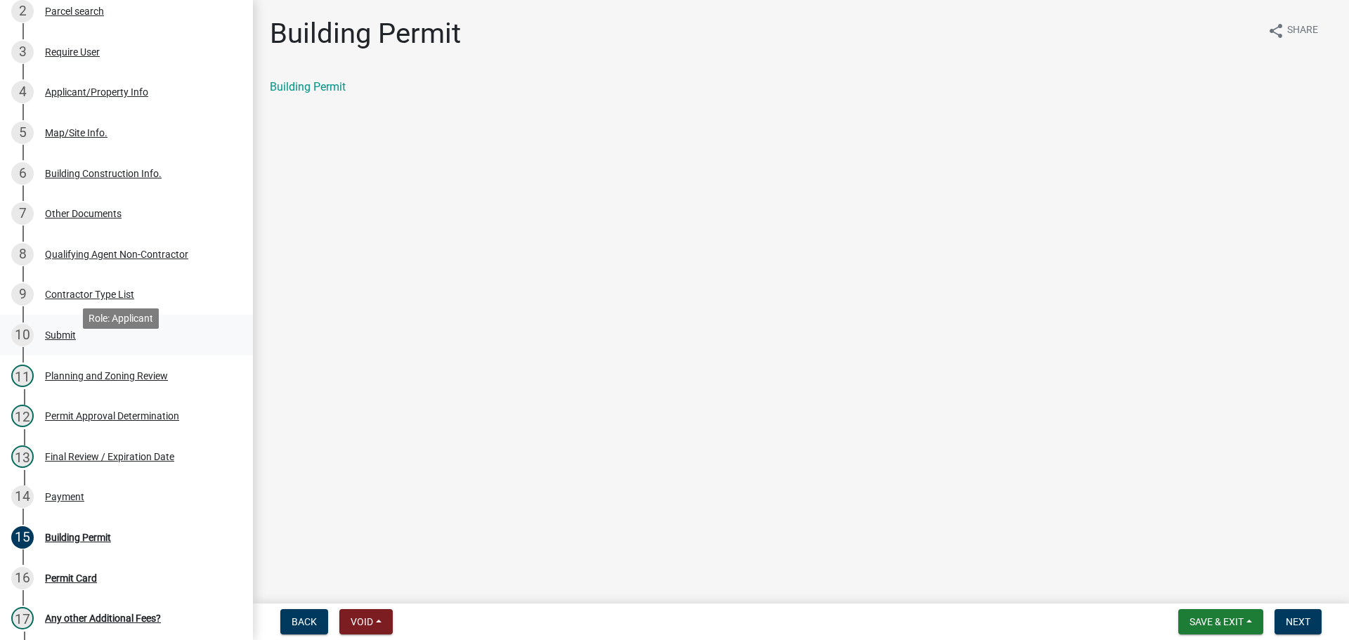
scroll to position [281, 0]
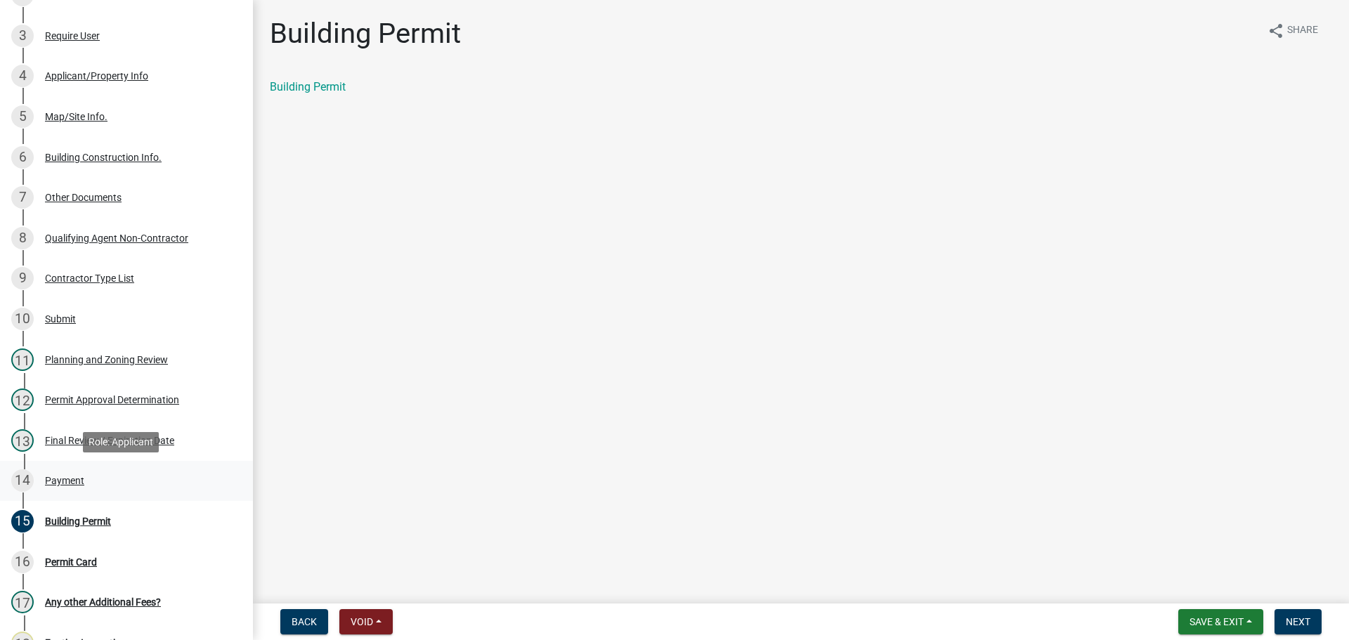
click at [80, 477] on div "Payment" at bounding box center [64, 481] width 39 height 10
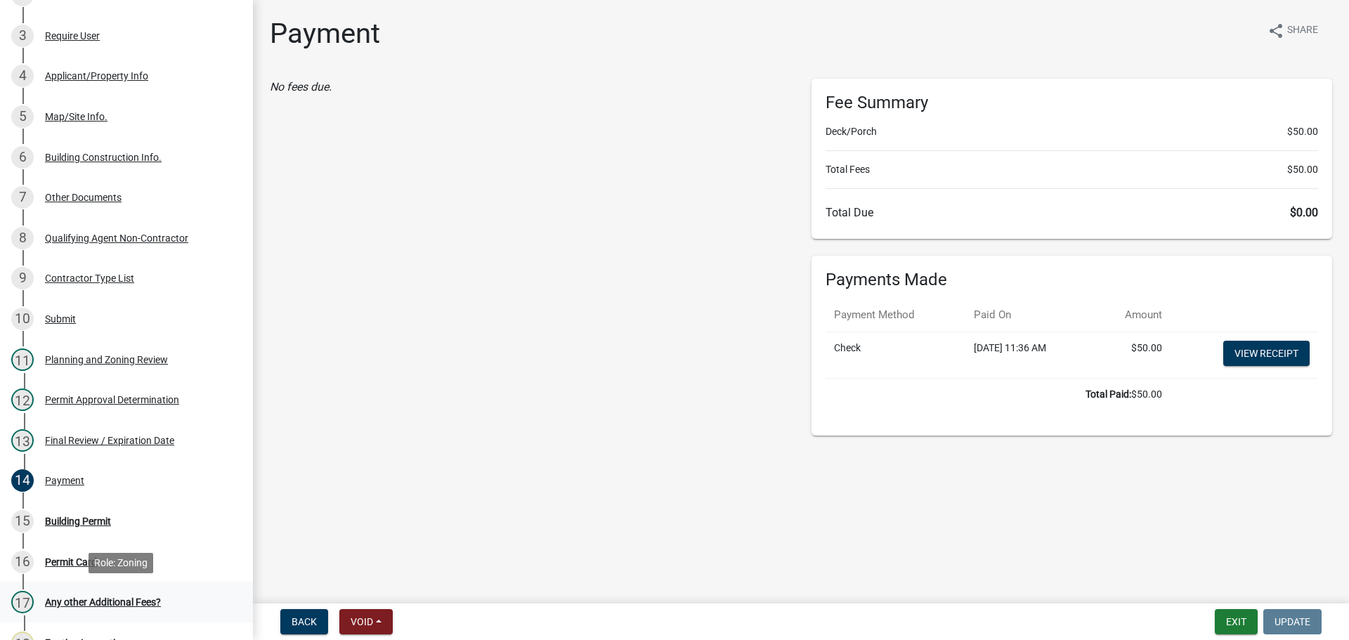
click at [86, 605] on div "Any other Additional Fees?" at bounding box center [103, 602] width 116 height 10
click at [87, 599] on div "Any other Additional Fees?" at bounding box center [103, 602] width 116 height 10
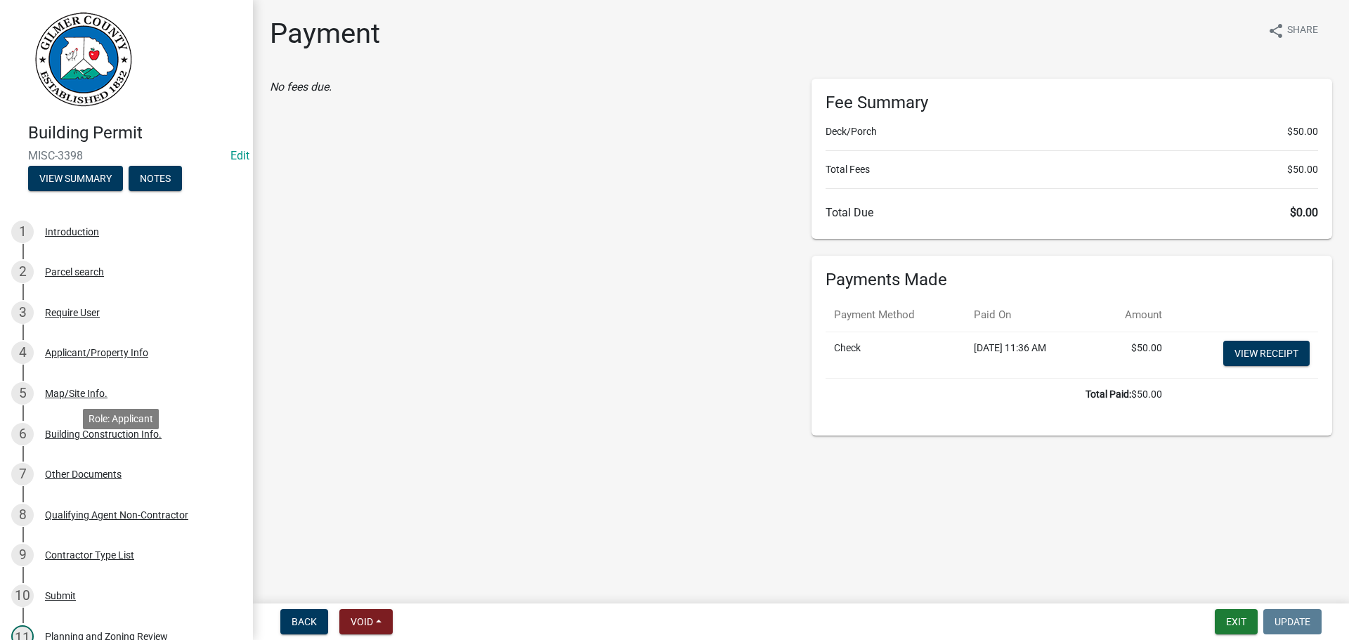
scroll to position [0, 0]
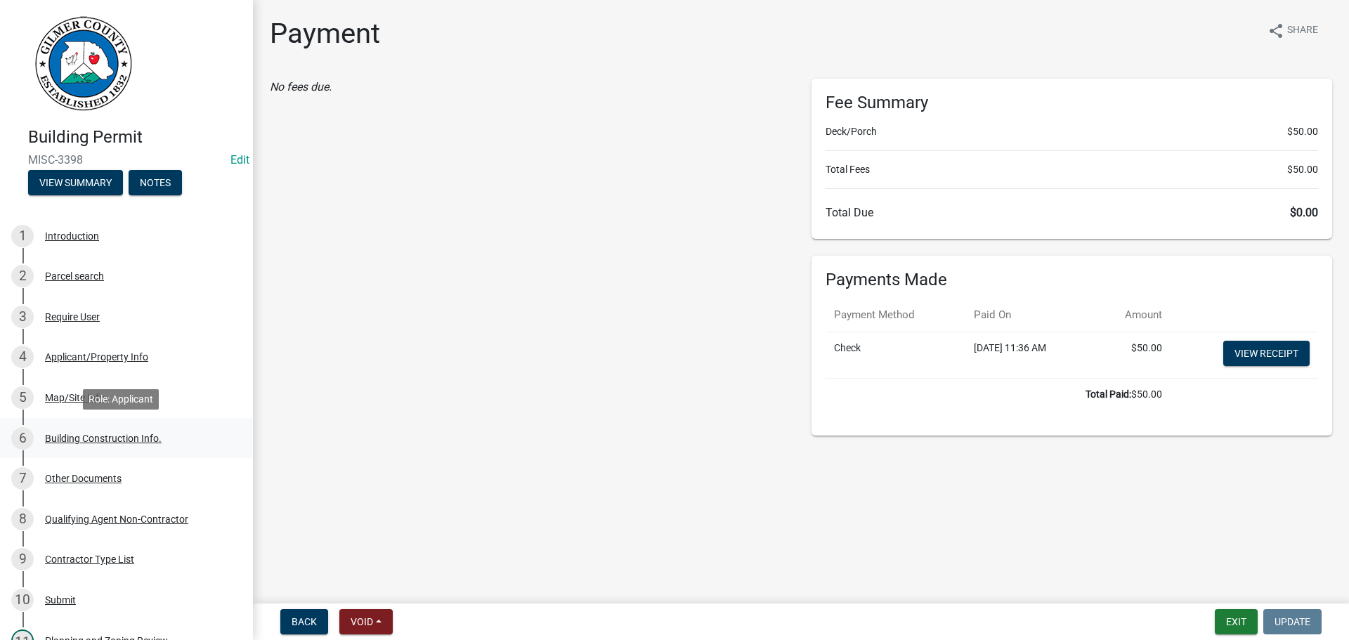
click at [142, 437] on div "Building Construction Info." at bounding box center [103, 439] width 117 height 10
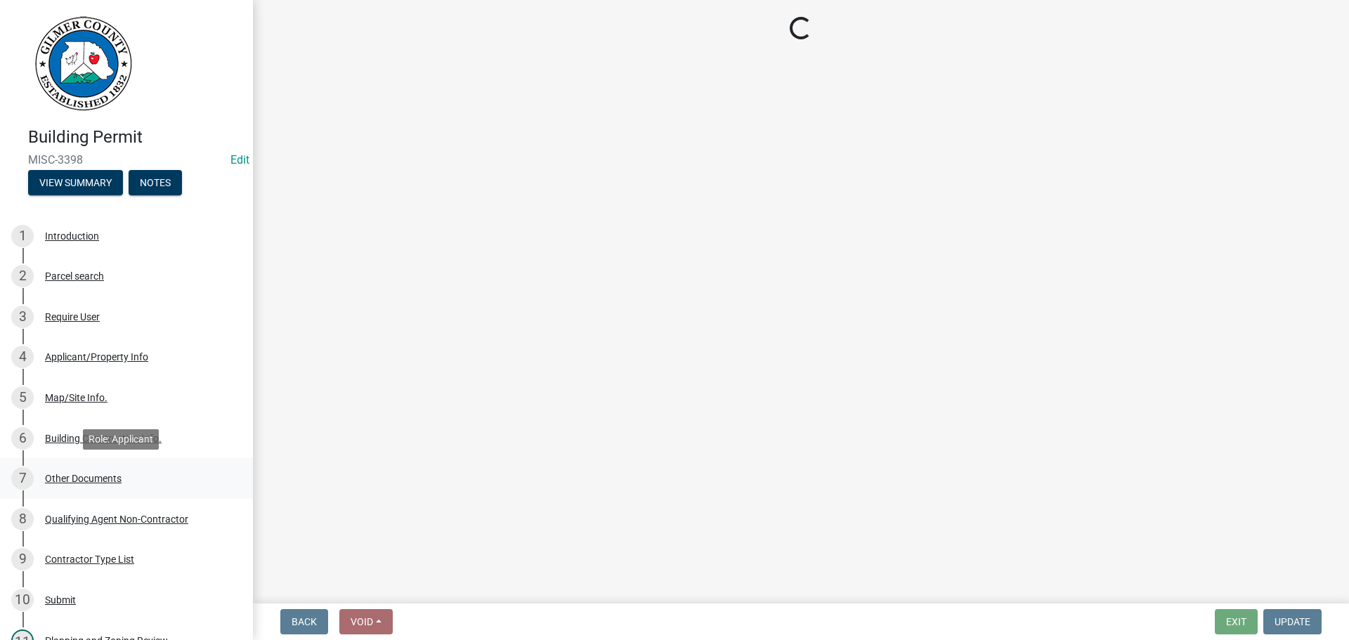
click at [95, 476] on div "Other Documents" at bounding box center [83, 479] width 77 height 10
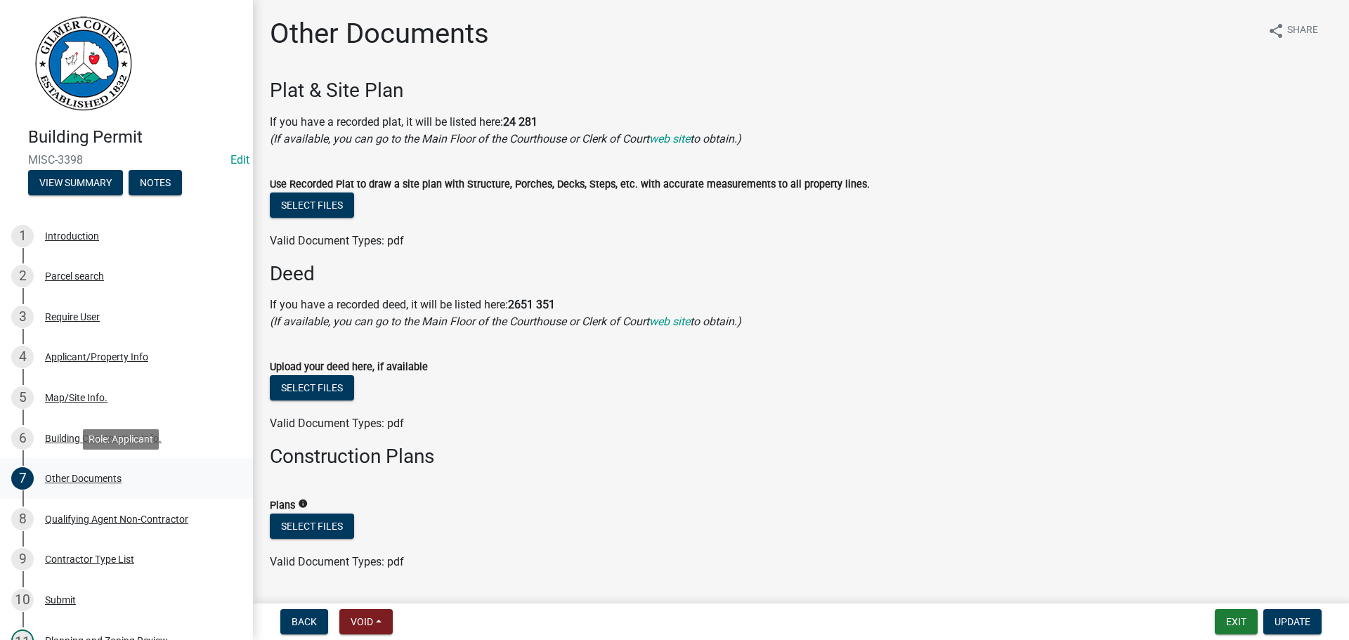
click at [95, 474] on div "Other Documents" at bounding box center [83, 479] width 77 height 10
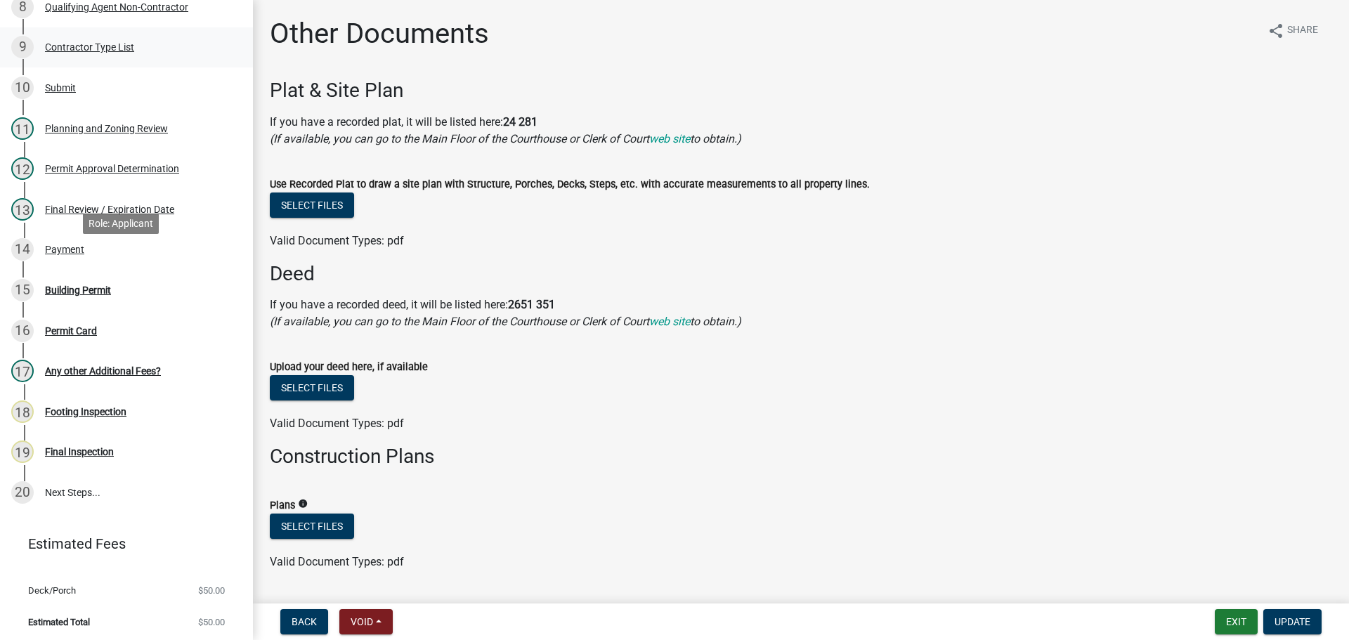
scroll to position [516, 0]
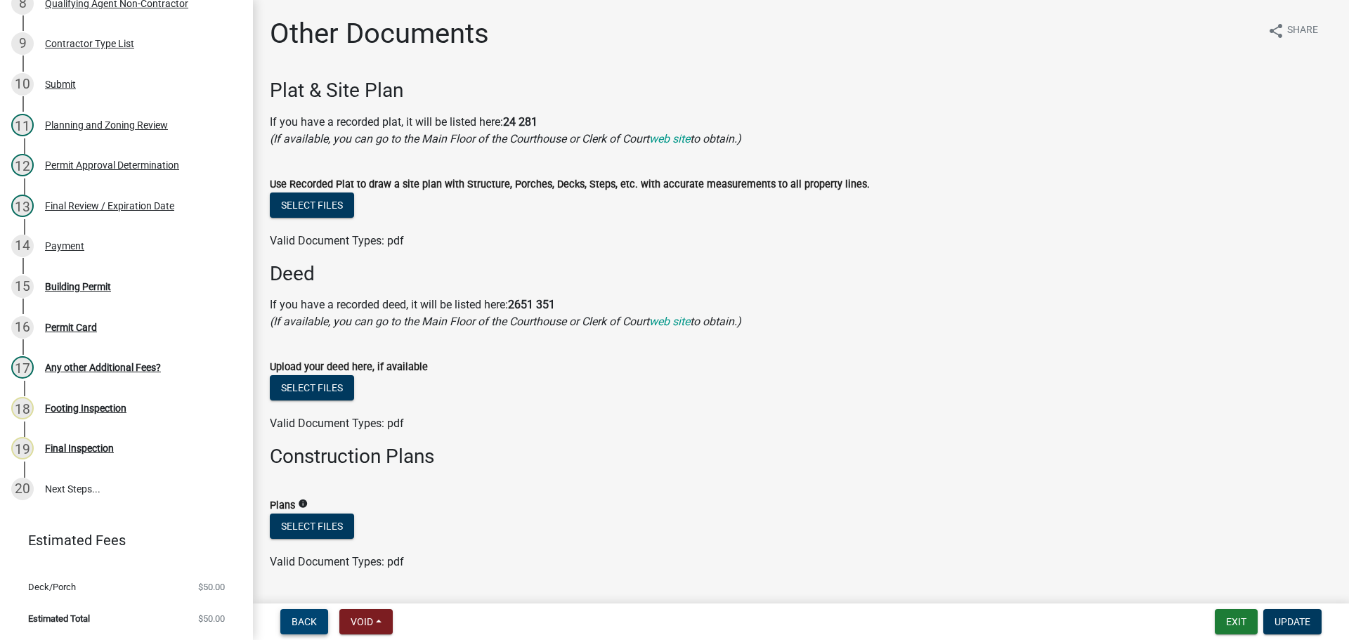
click at [311, 618] on span "Back" at bounding box center [304, 621] width 25 height 11
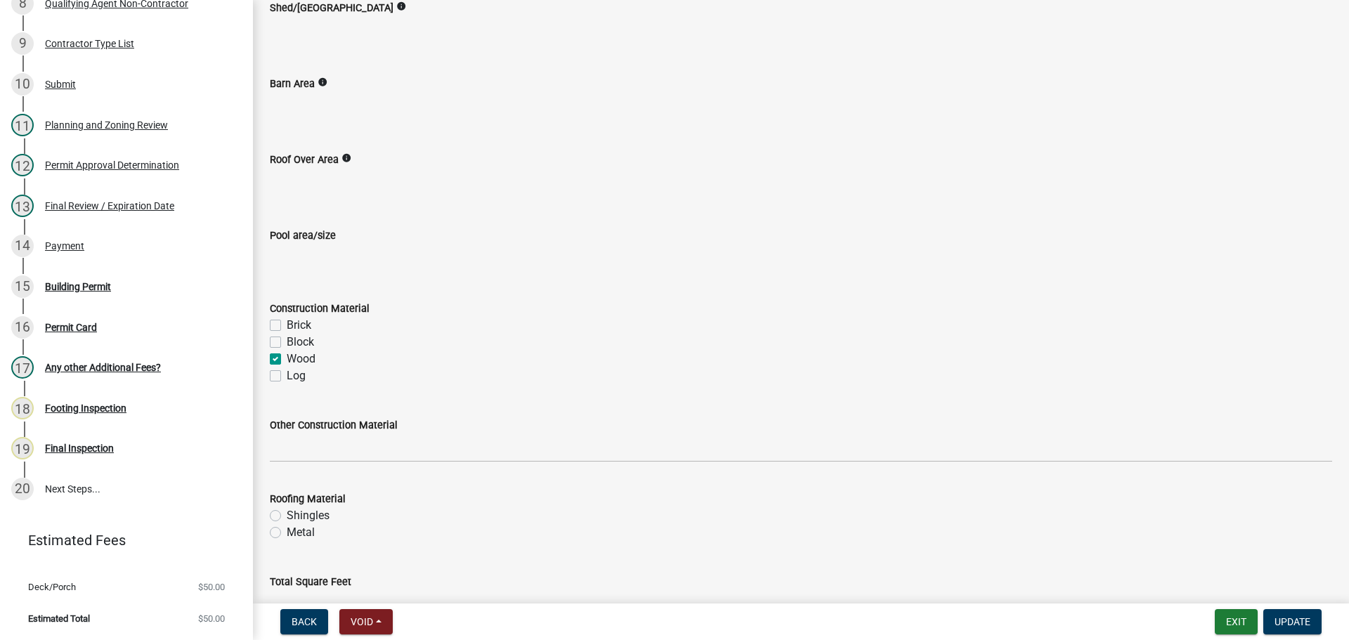
scroll to position [1139, 0]
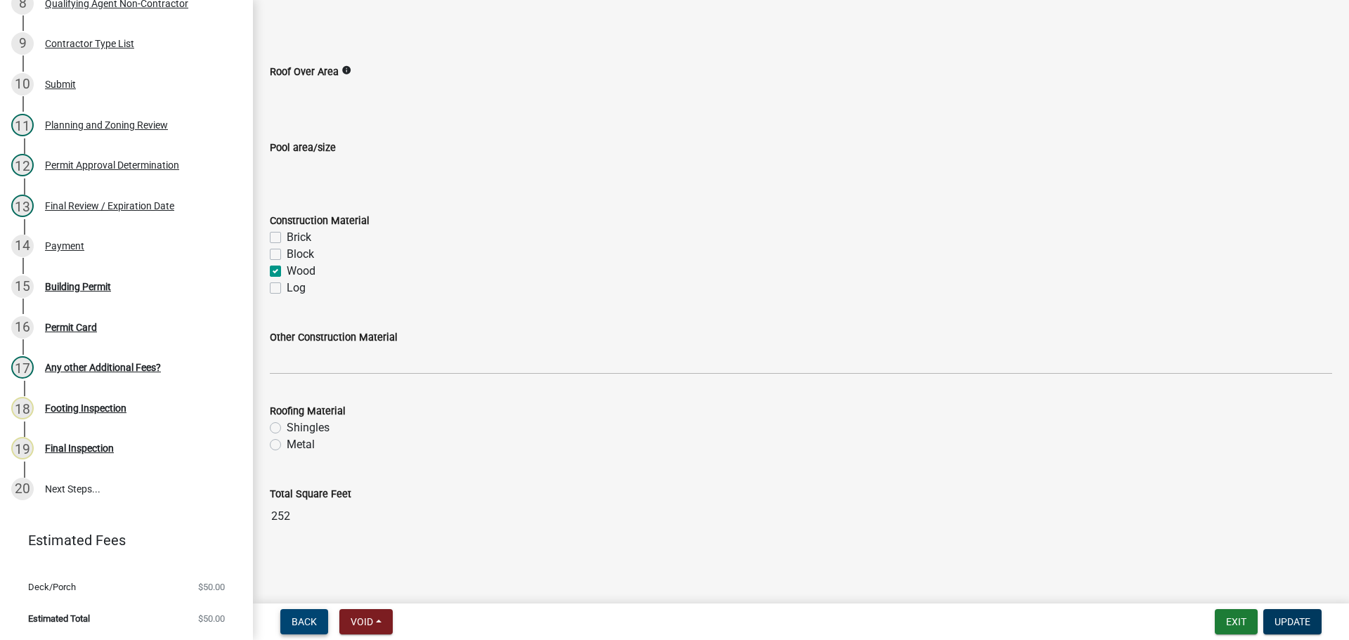
click at [309, 618] on span "Back" at bounding box center [304, 621] width 25 height 11
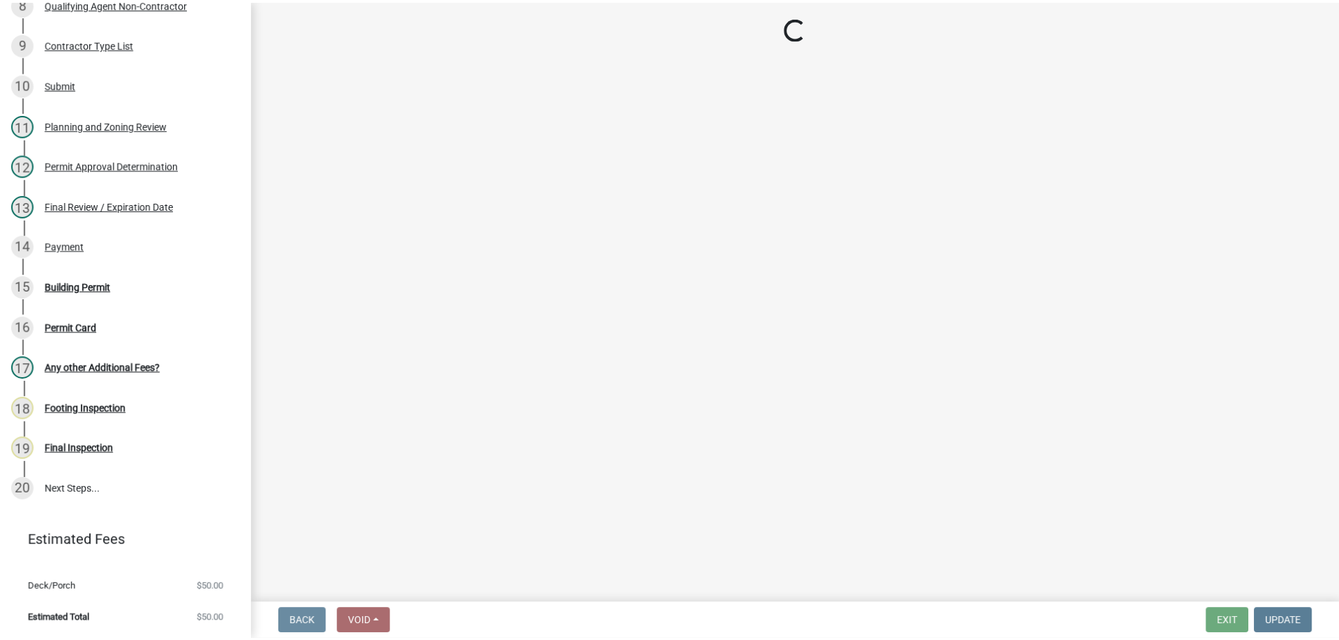
scroll to position [0, 0]
select select "6d3c22a4-bb85-4608-b1e4-8a8b34b9a216"
select select "92a37e23-3b7d-408e-b3c7-0afbe39b0942"
select select "c9feaa94-b03b-4165-97cf-90fdf63947c5"
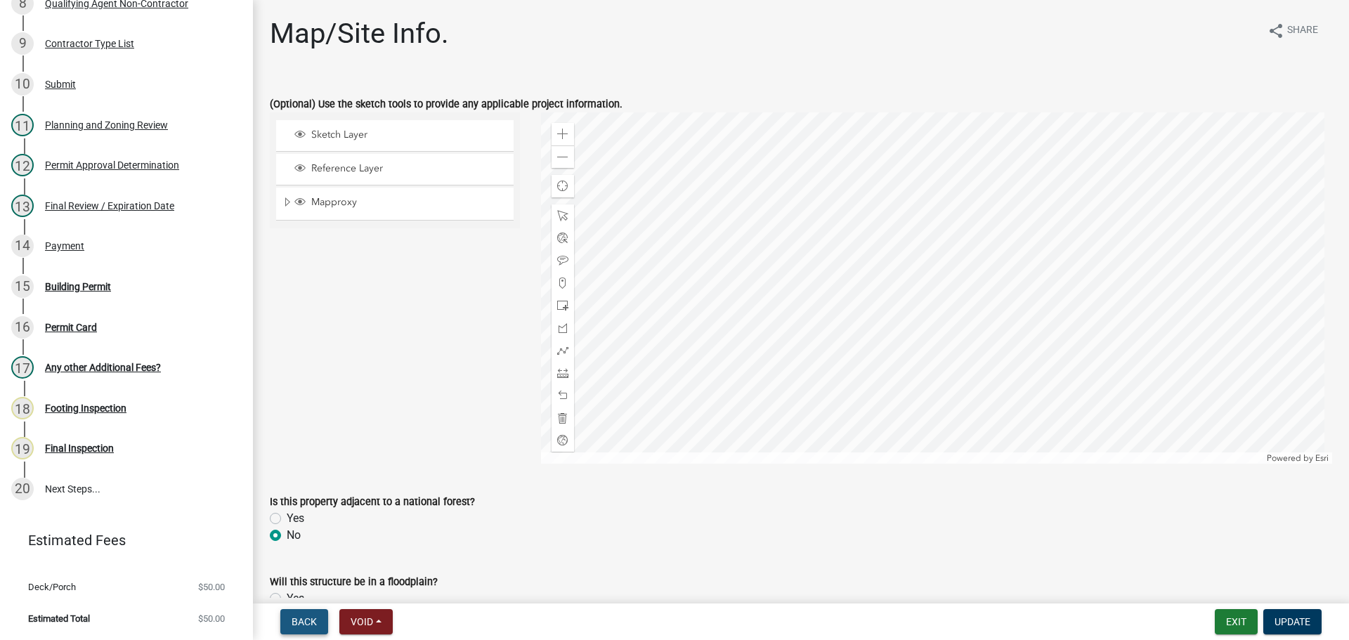
click at [294, 616] on span "Back" at bounding box center [304, 621] width 25 height 11
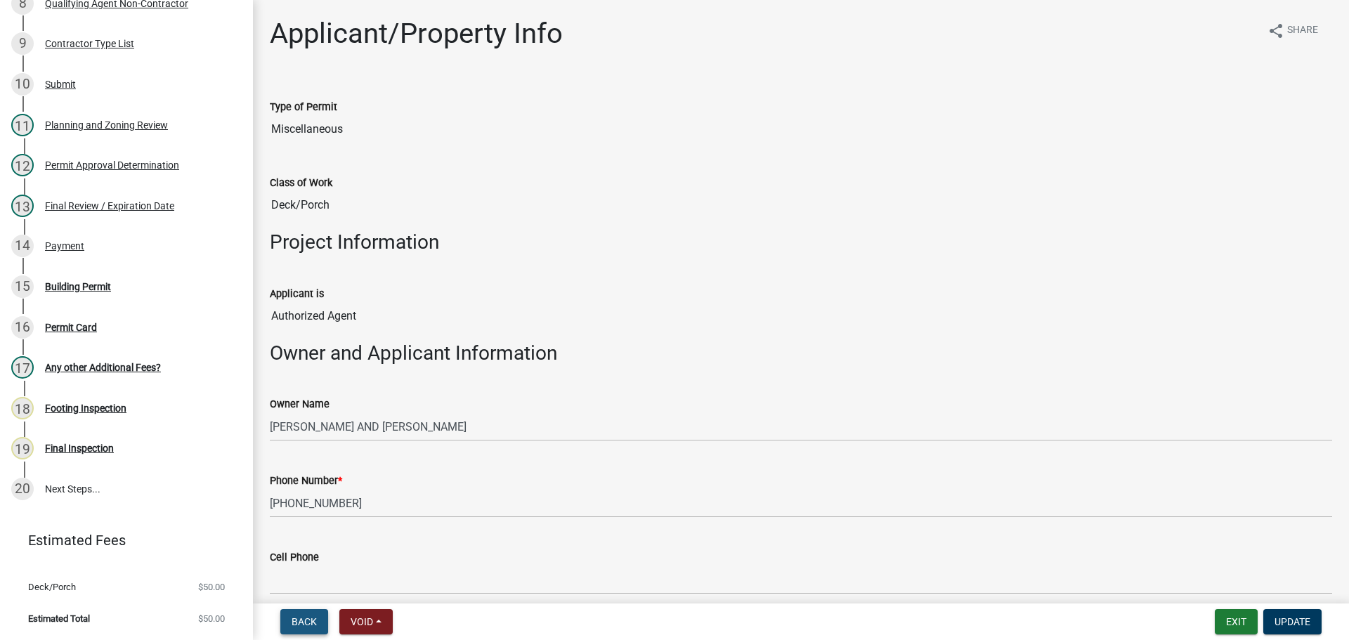
click at [301, 617] on span "Back" at bounding box center [304, 621] width 25 height 11
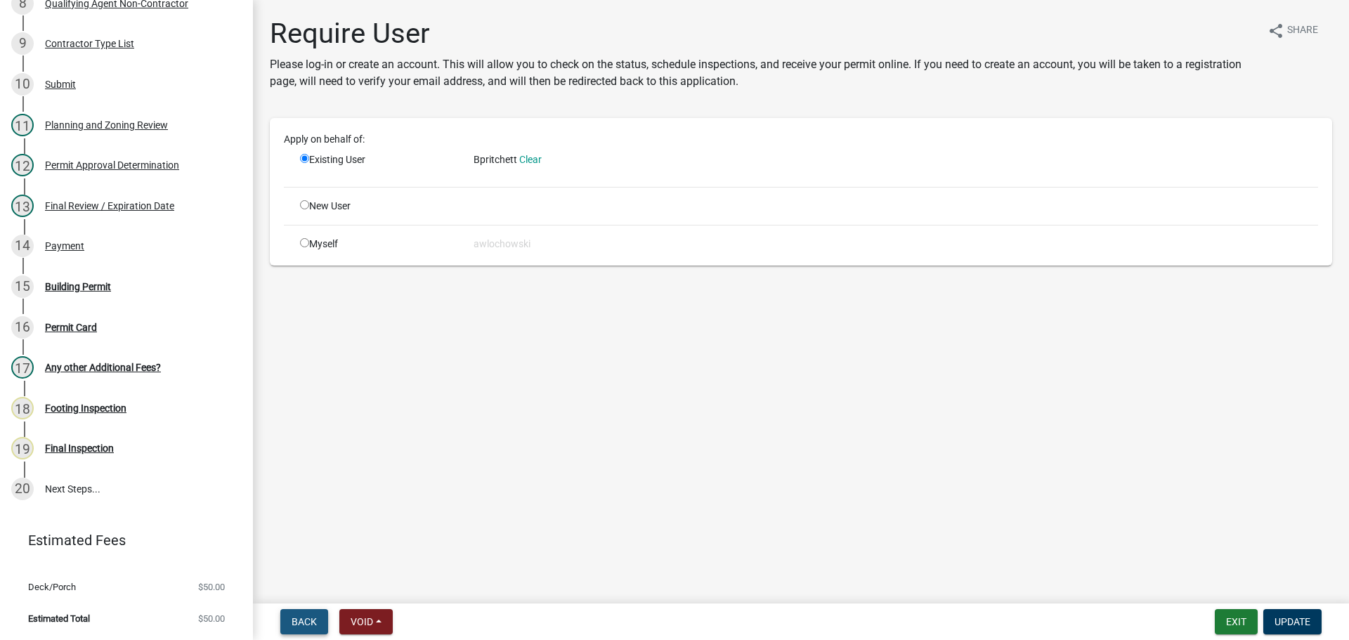
click at [301, 617] on span "Back" at bounding box center [304, 621] width 25 height 11
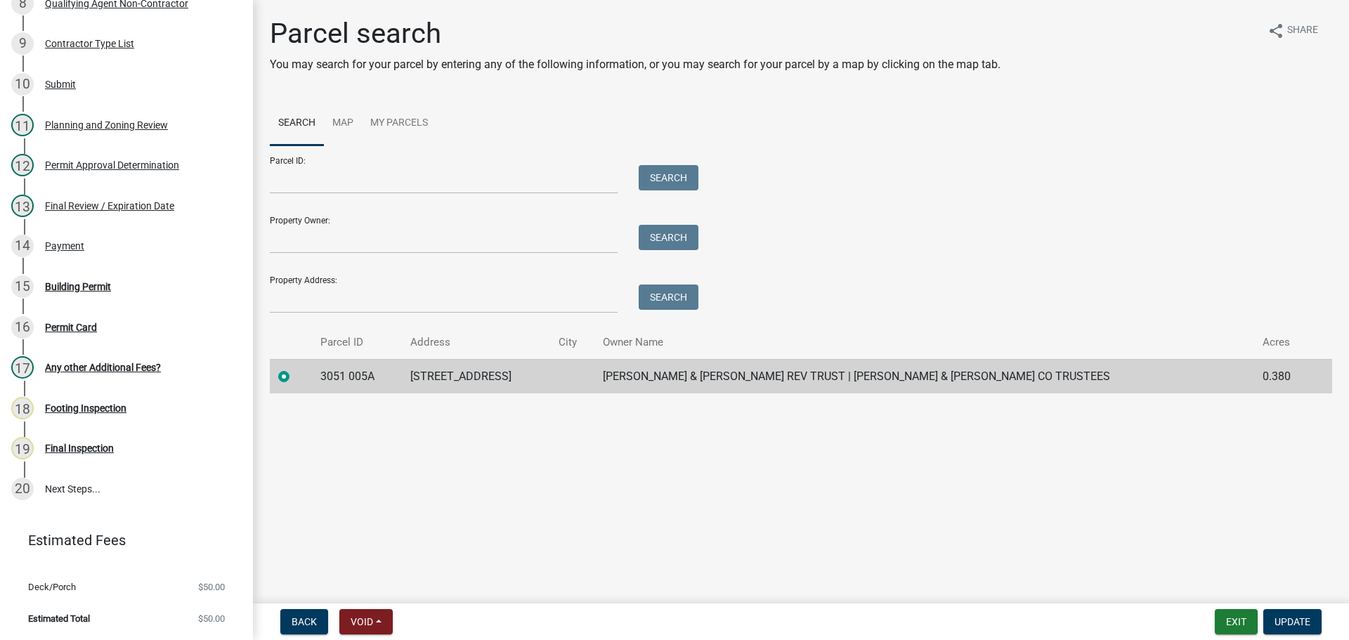
click at [295, 368] on label at bounding box center [295, 368] width 0 height 0
click at [295, 377] on 005A "radio" at bounding box center [299, 372] width 9 height 9
click at [304, 622] on span "Back" at bounding box center [304, 621] width 25 height 11
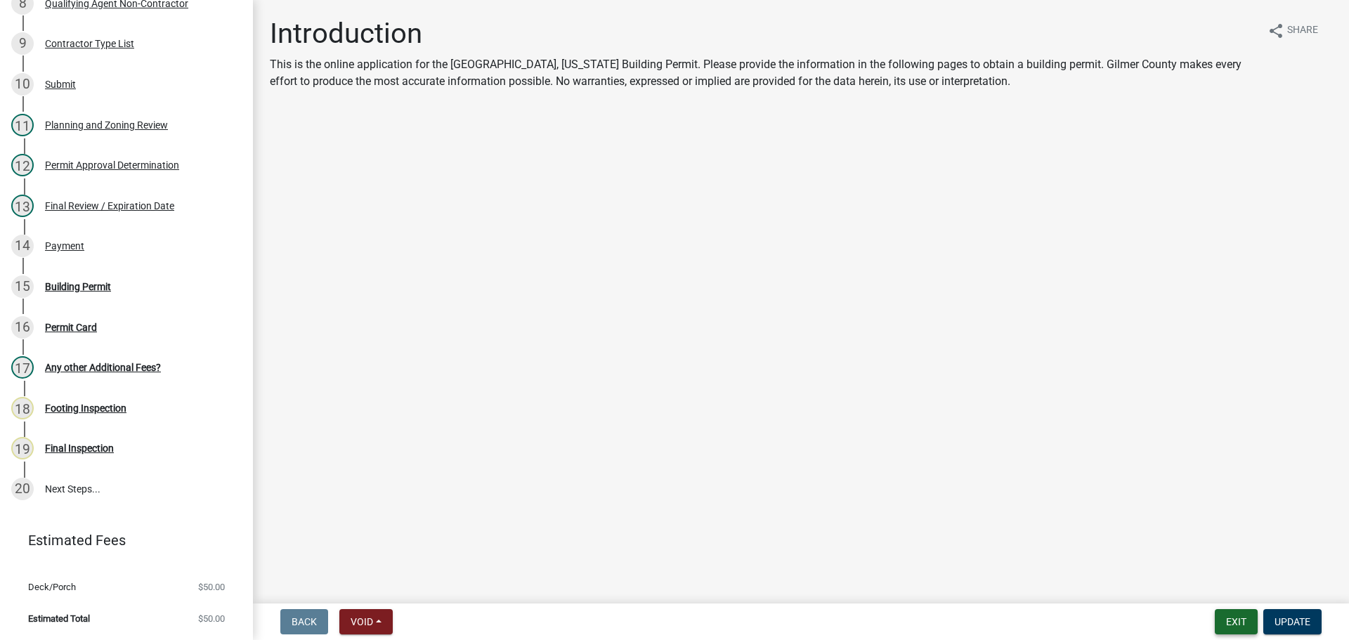
click at [1227, 623] on button "Exit" at bounding box center [1236, 621] width 43 height 25
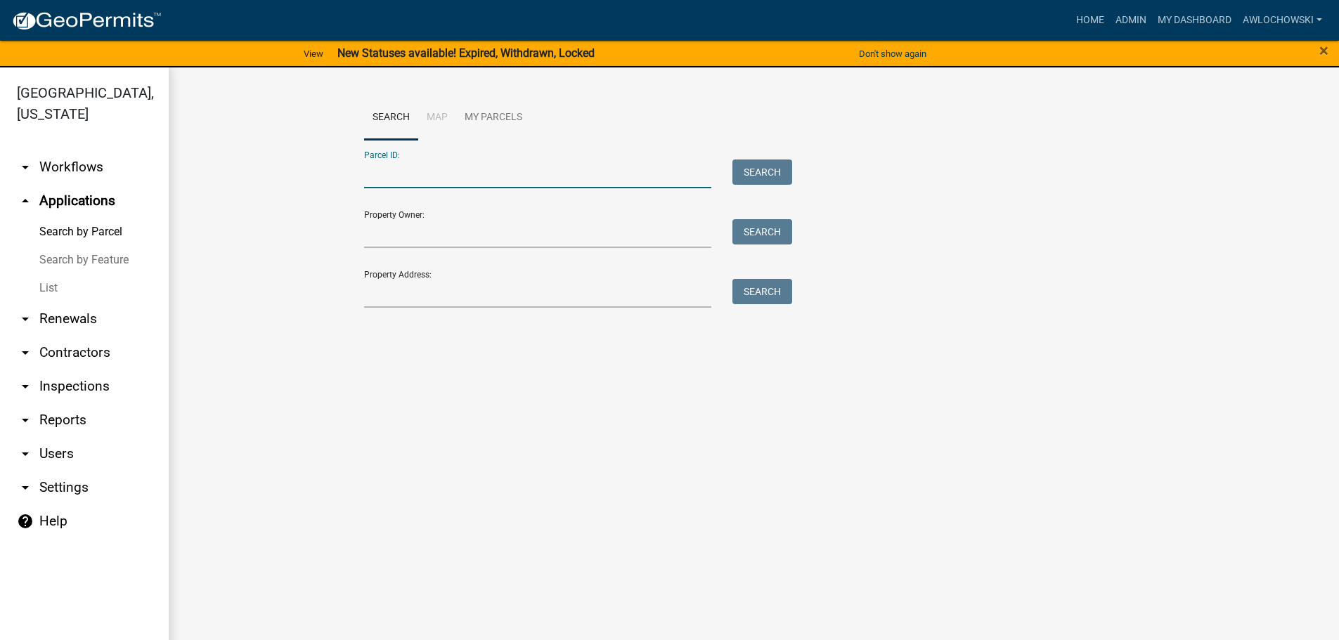
click at [370, 175] on input "Parcel ID:" at bounding box center [538, 174] width 348 height 29
type input "3051 005A"
click at [774, 176] on button "Search" at bounding box center [762, 172] width 60 height 25
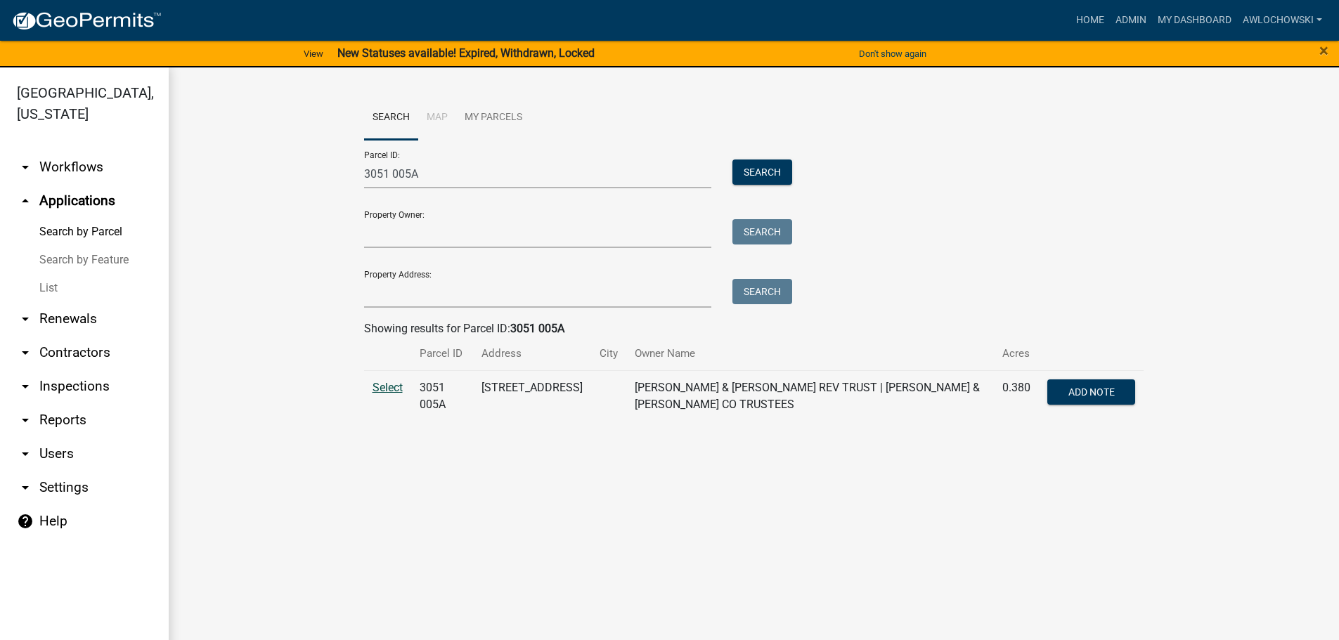
click at [388, 384] on span "Select" at bounding box center [387, 387] width 30 height 13
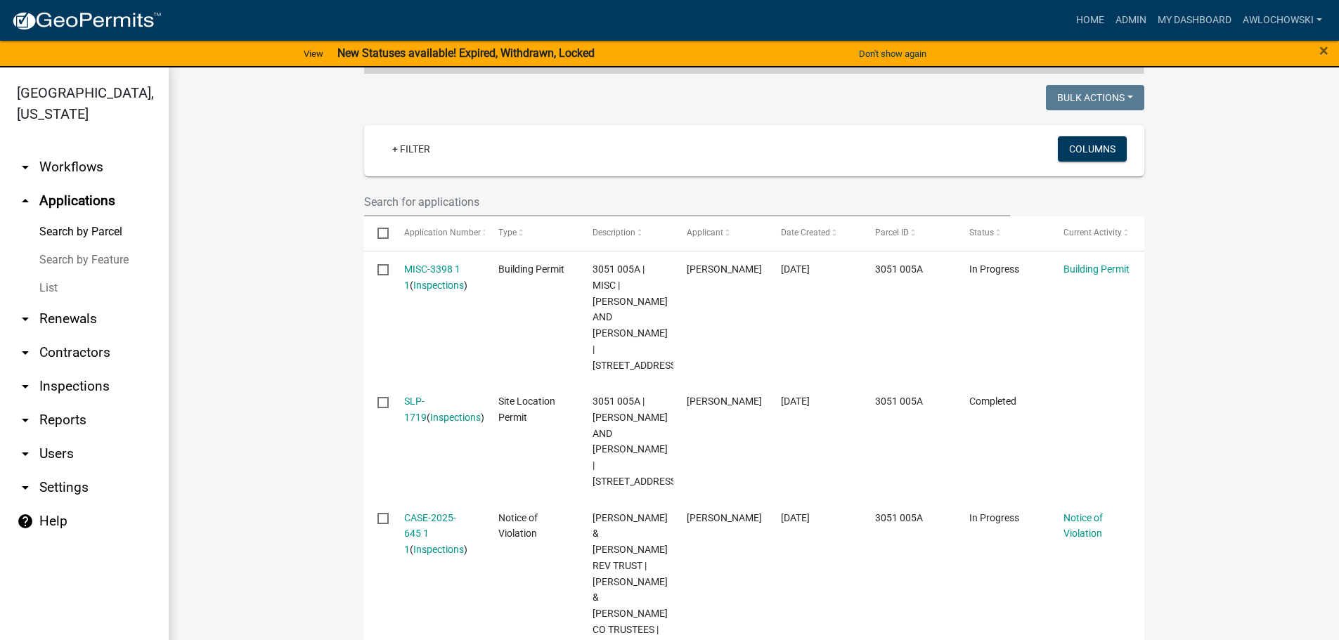
scroll to position [351, 0]
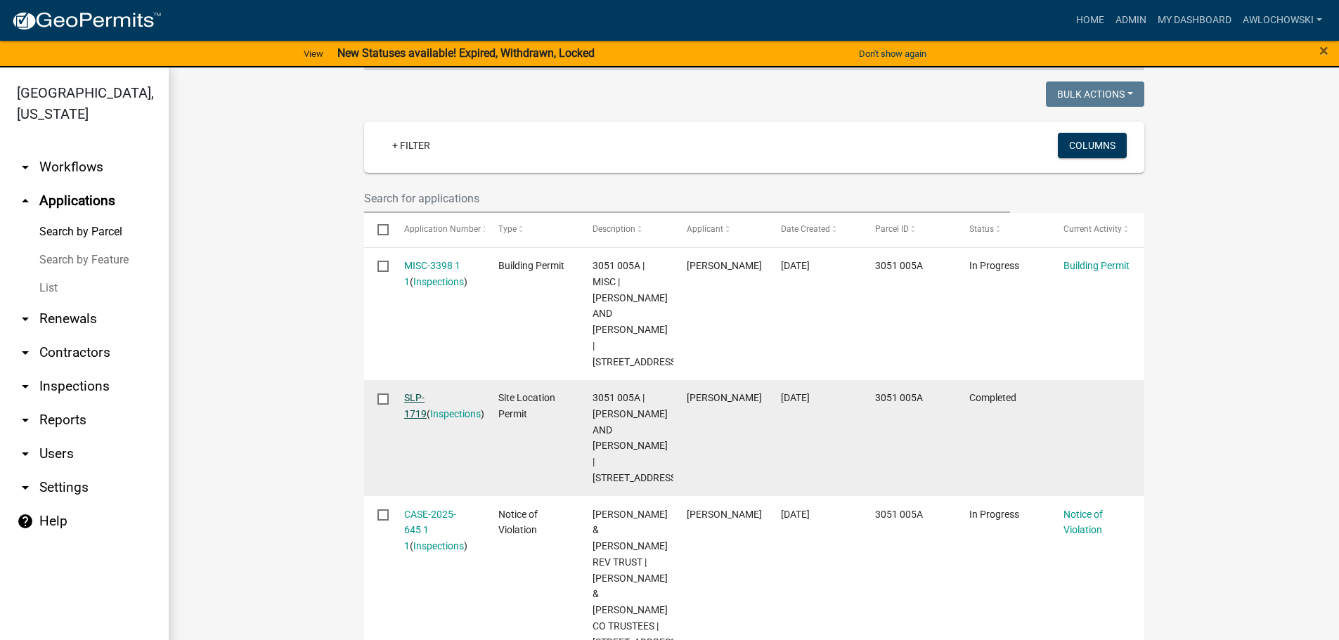
click at [423, 392] on link "SLP-1719" at bounding box center [415, 405] width 22 height 27
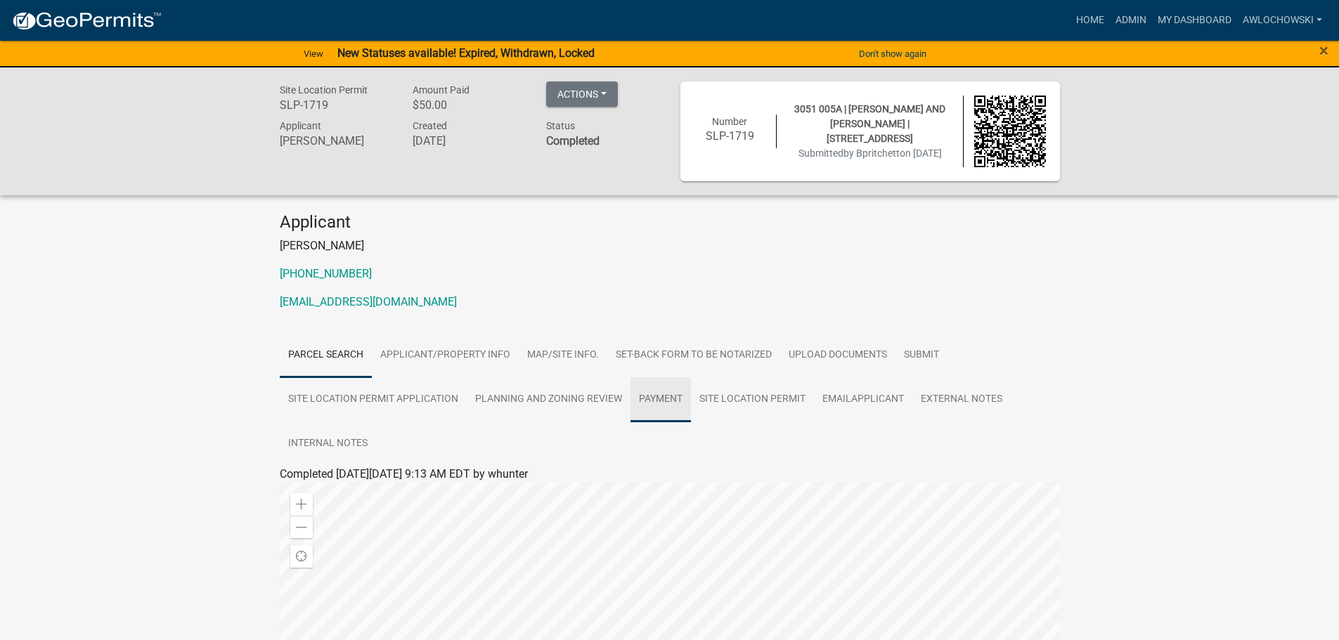
click at [651, 394] on link "Payment" at bounding box center [660, 399] width 60 height 45
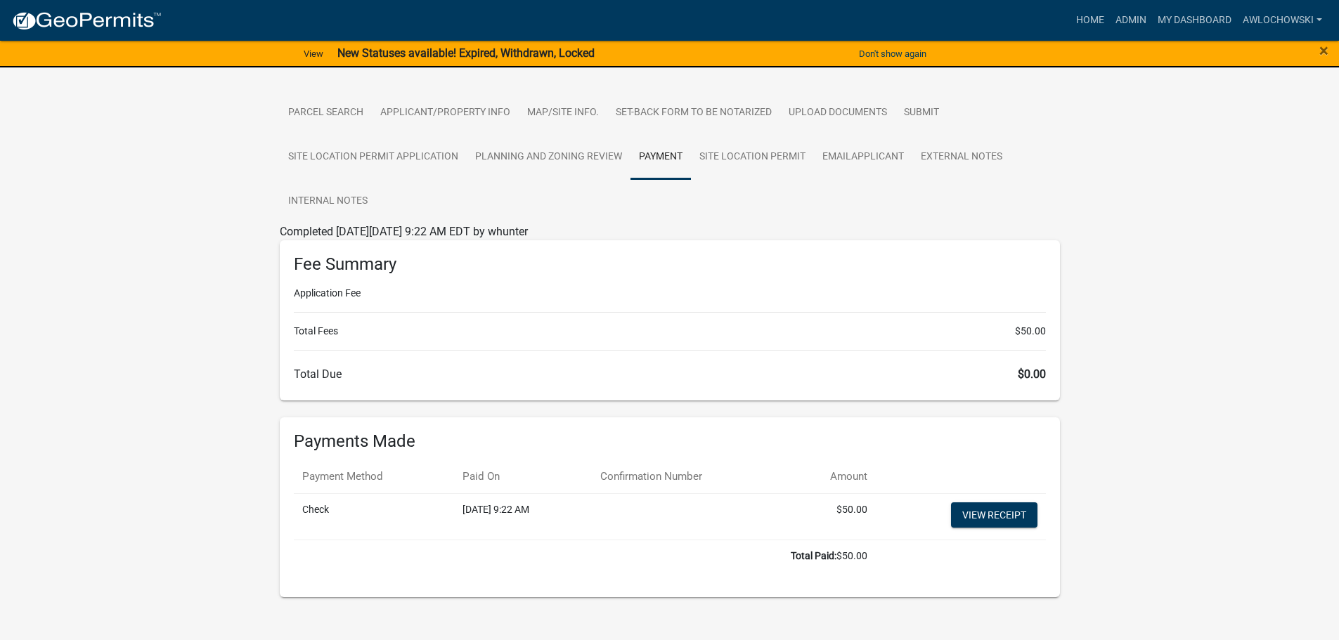
scroll to position [259, 0]
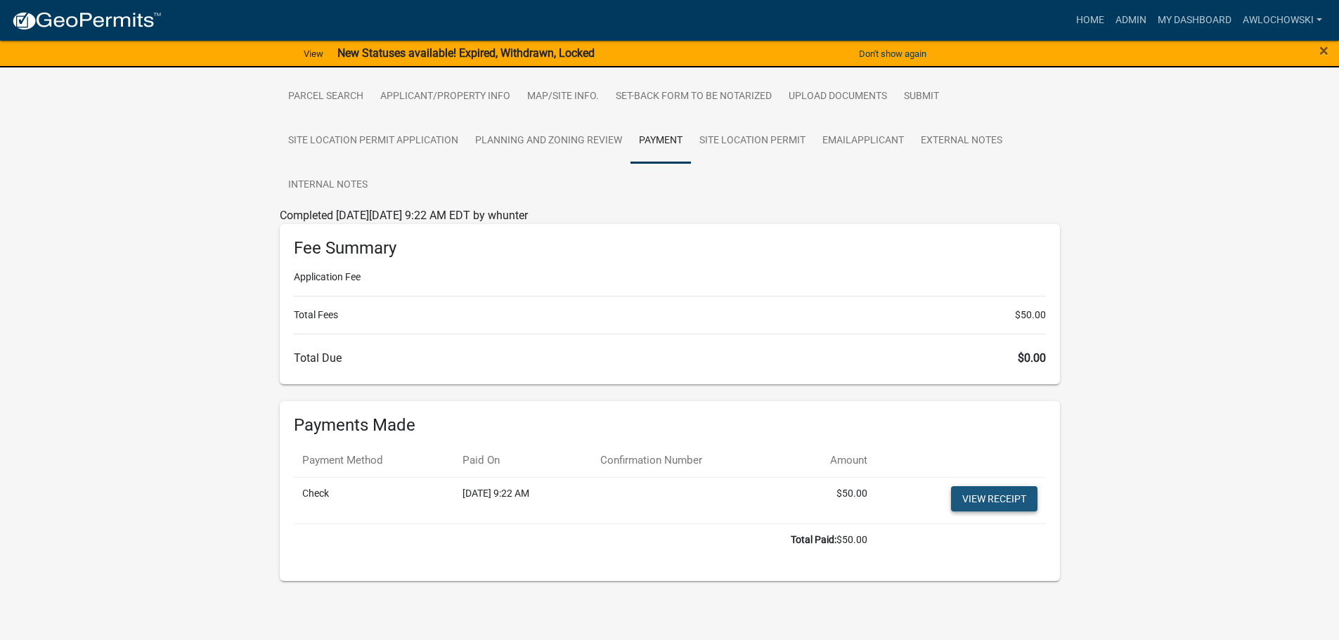
click at [994, 496] on link "View receipt" at bounding box center [994, 498] width 86 height 25
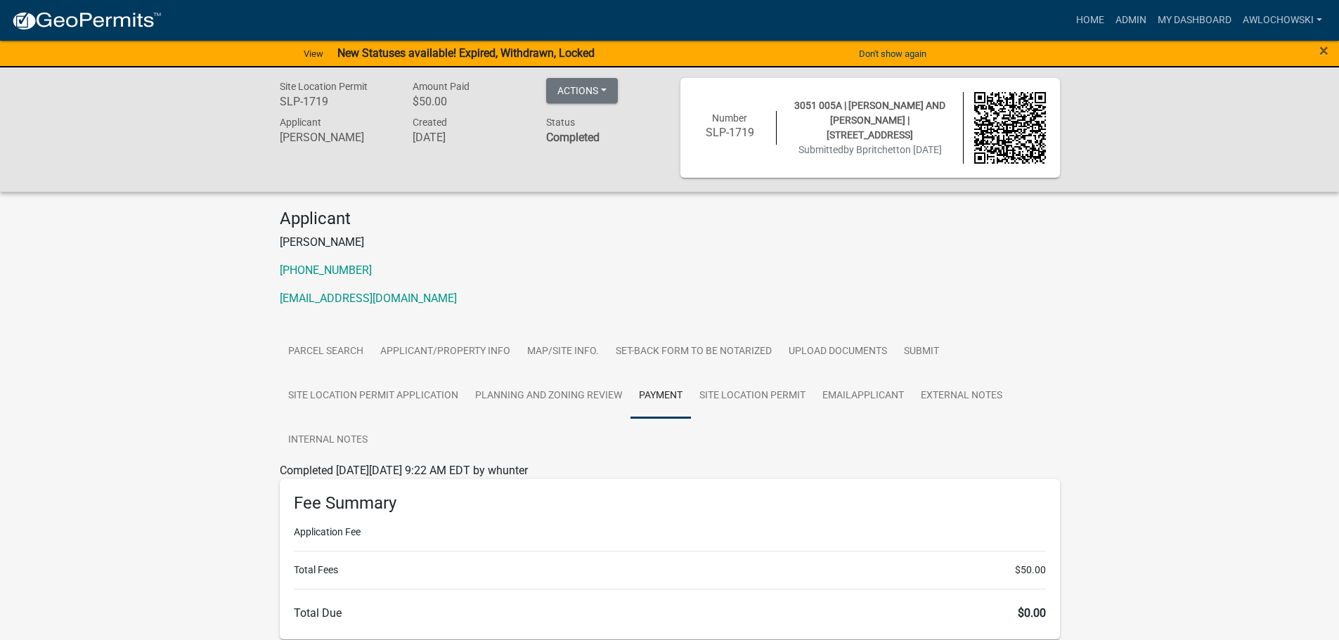
scroll to position [0, 0]
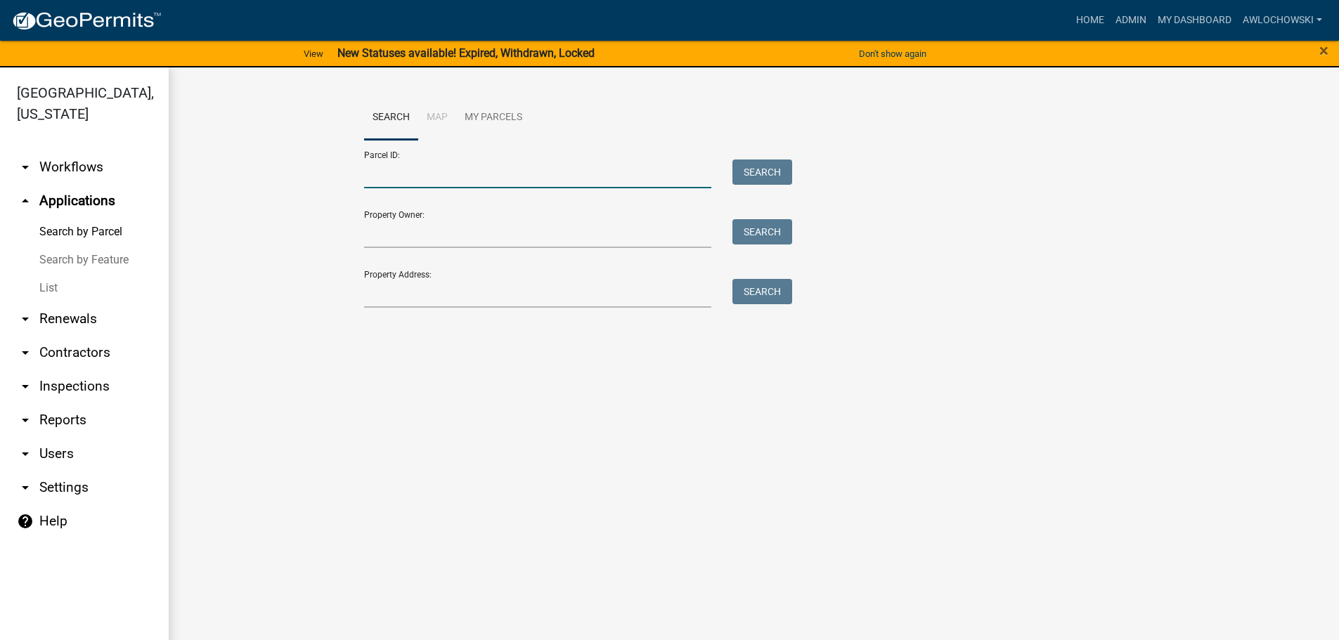
click at [397, 173] on input "Parcel ID:" at bounding box center [538, 174] width 348 height 29
type input "3051 005A"
click at [755, 168] on button "Search" at bounding box center [762, 172] width 60 height 25
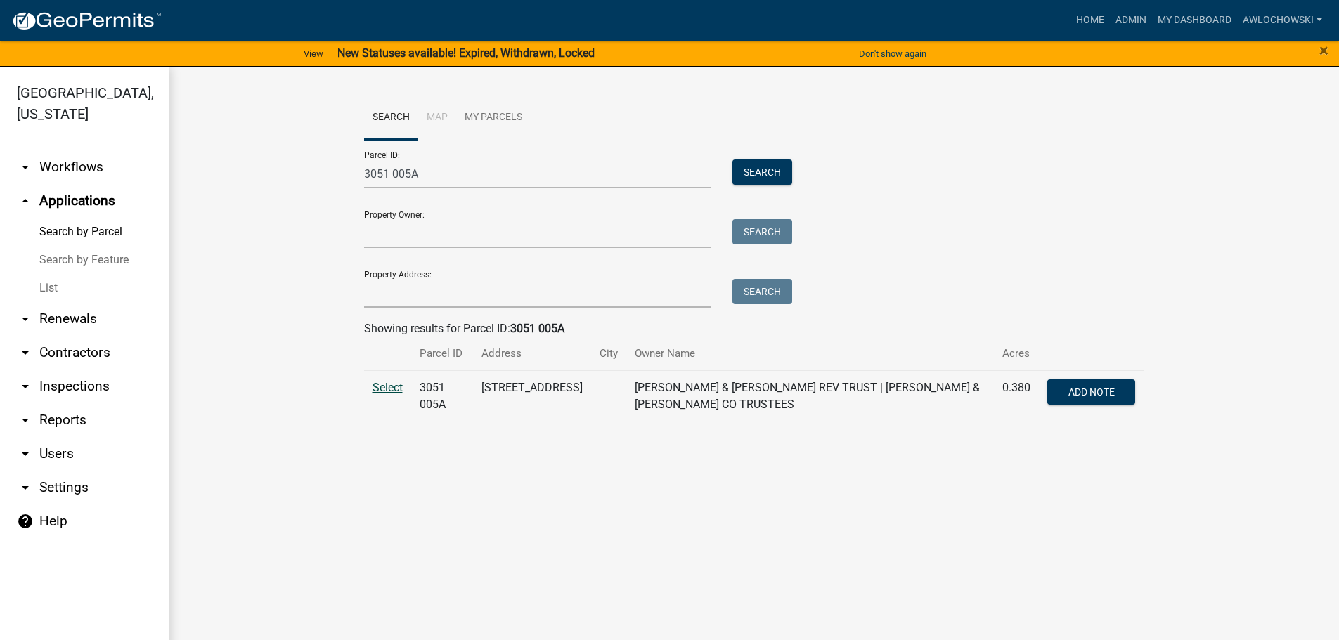
click at [380, 387] on span "Select" at bounding box center [387, 387] width 30 height 13
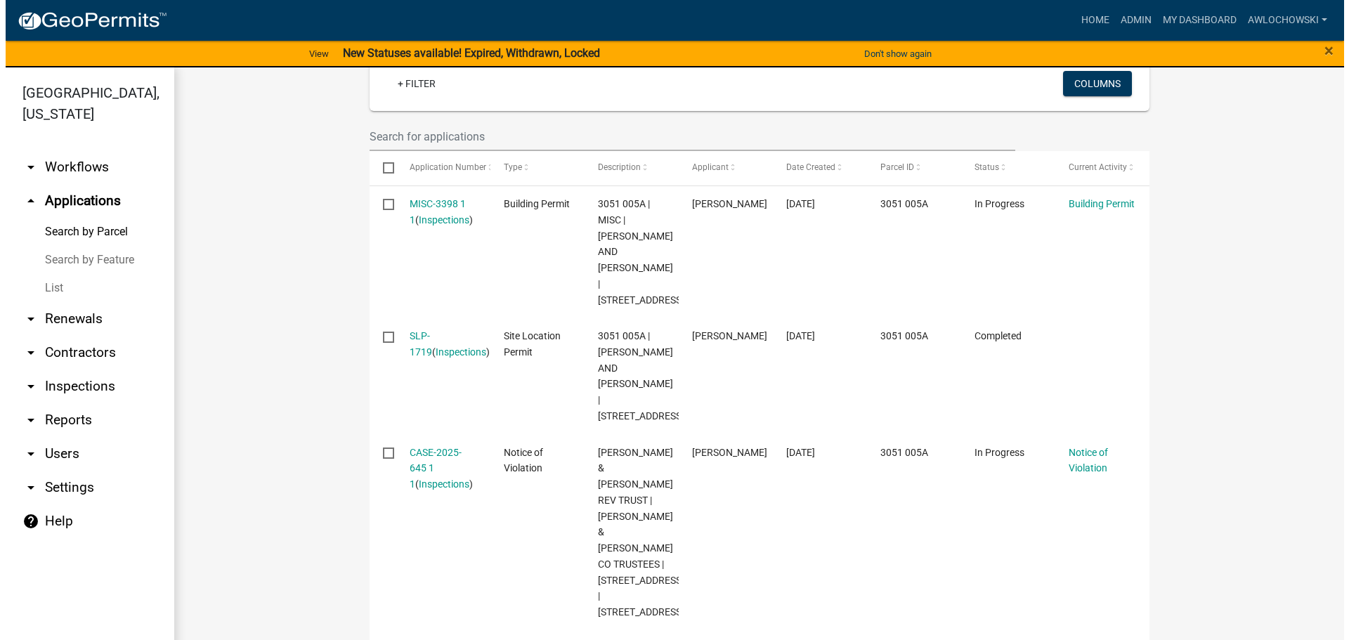
scroll to position [132, 0]
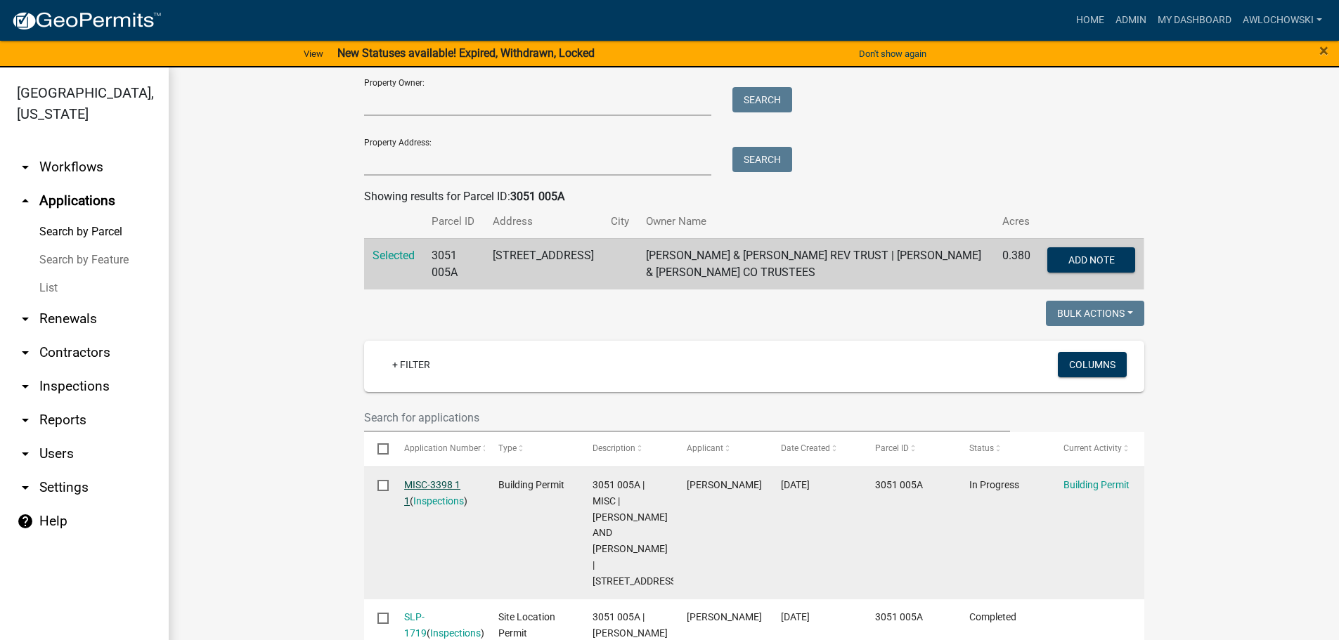
click at [428, 481] on link "MISC-3398 1 1" at bounding box center [432, 492] width 56 height 27
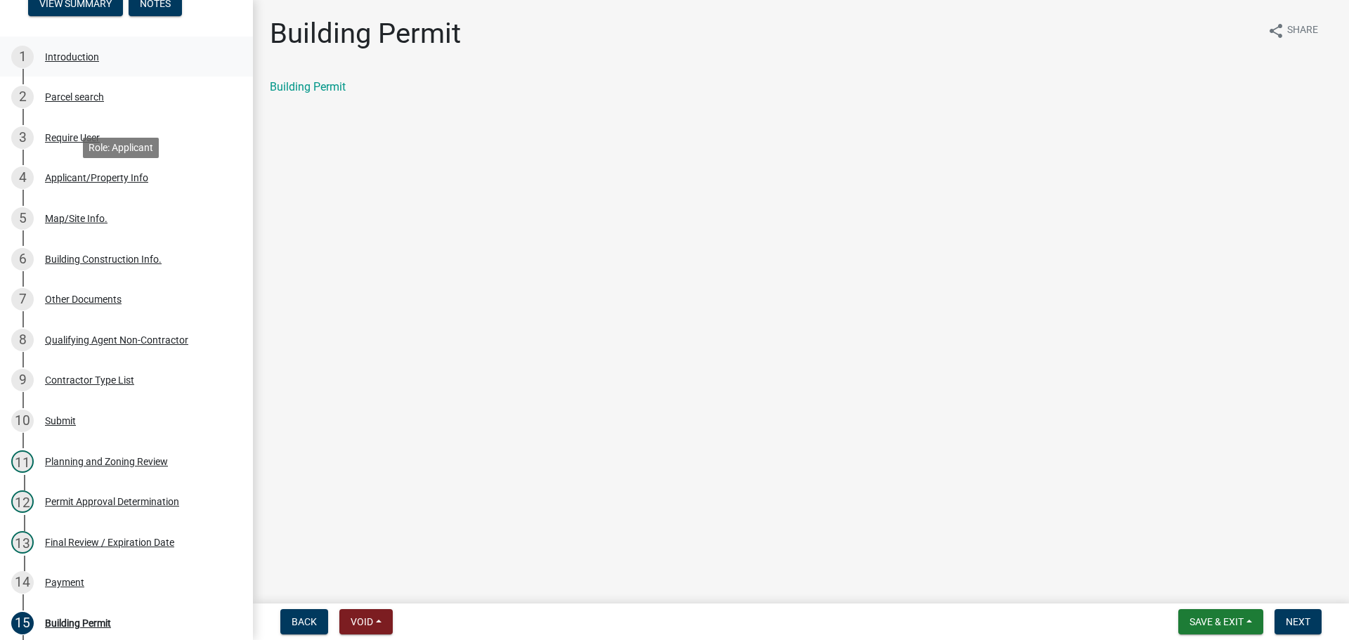
scroll to position [211, 0]
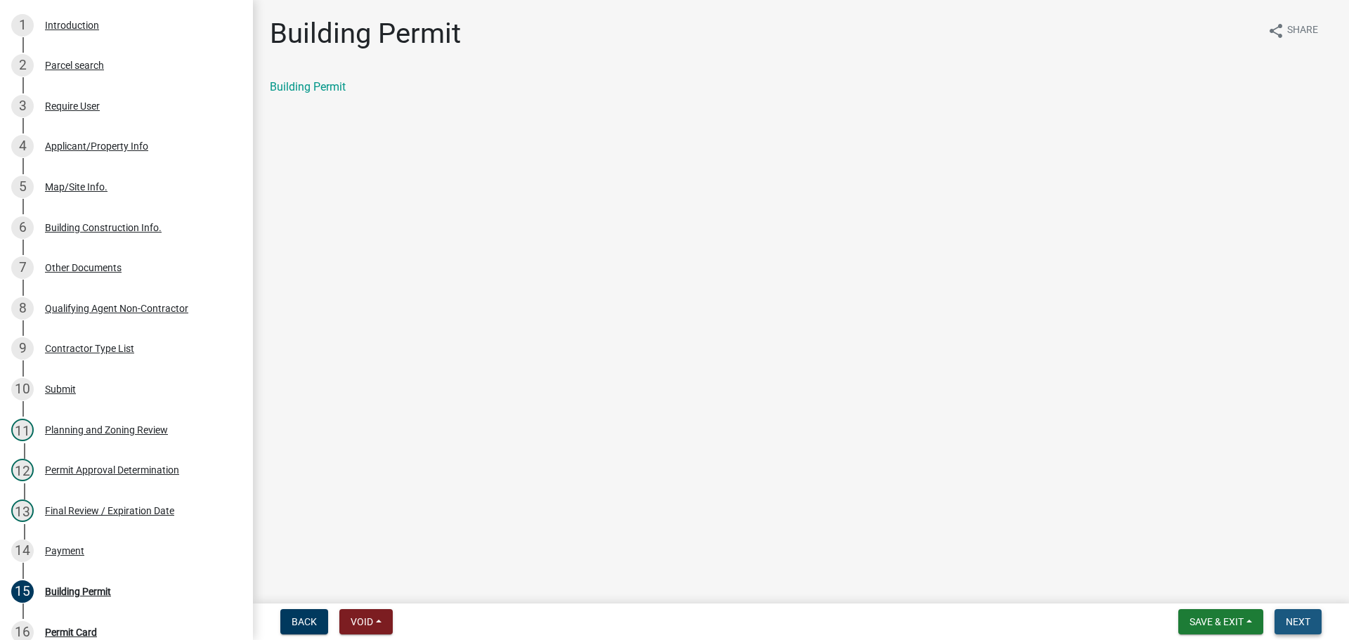
click at [1298, 617] on span "Next" at bounding box center [1298, 621] width 25 height 11
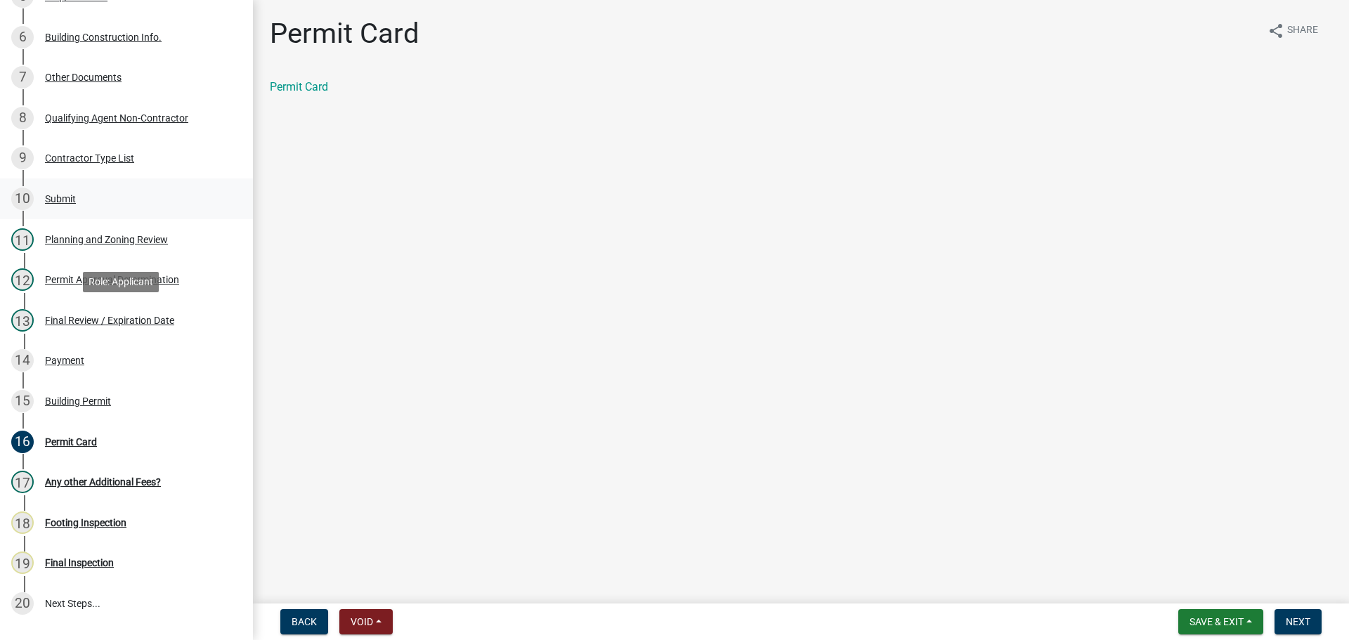
scroll to position [422, 0]
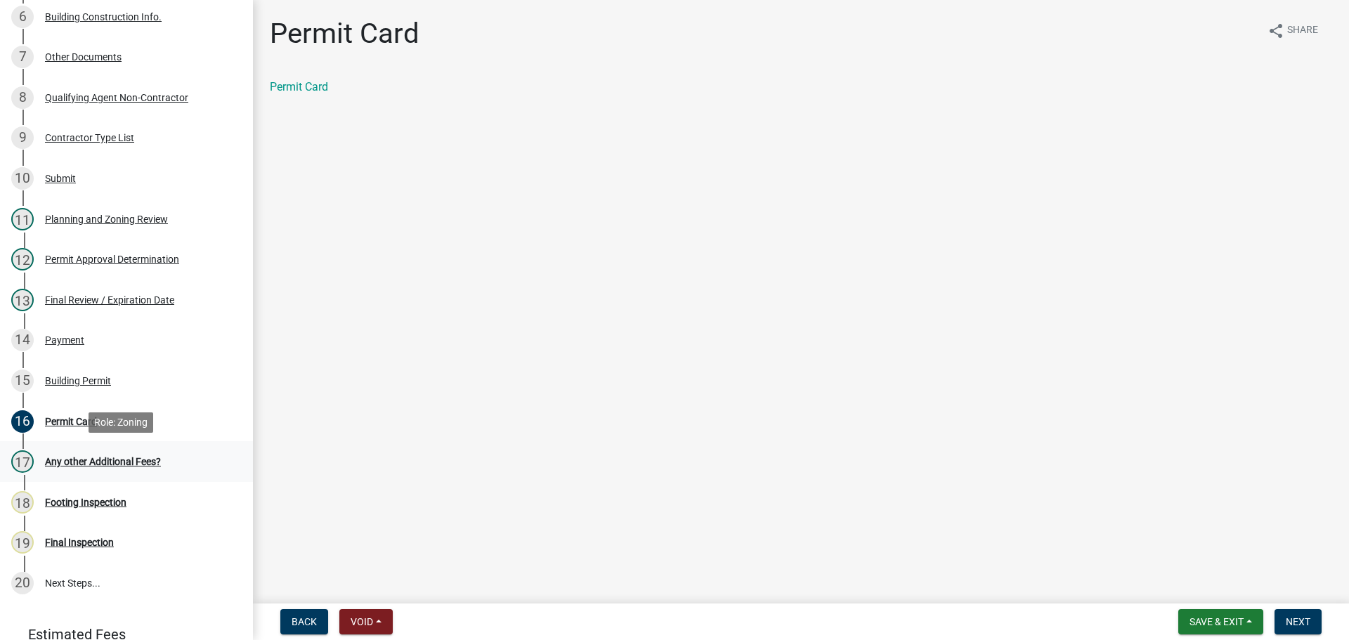
click at [82, 460] on div "Any other Additional Fees?" at bounding box center [103, 462] width 116 height 10
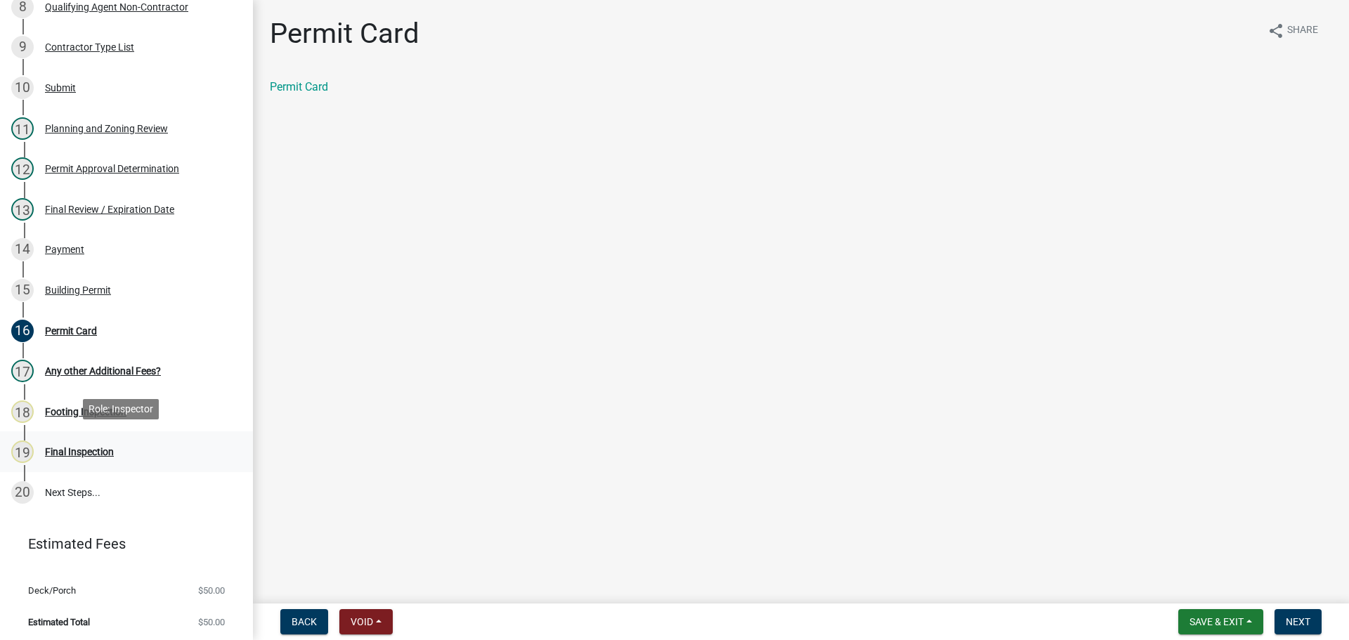
scroll to position [516, 0]
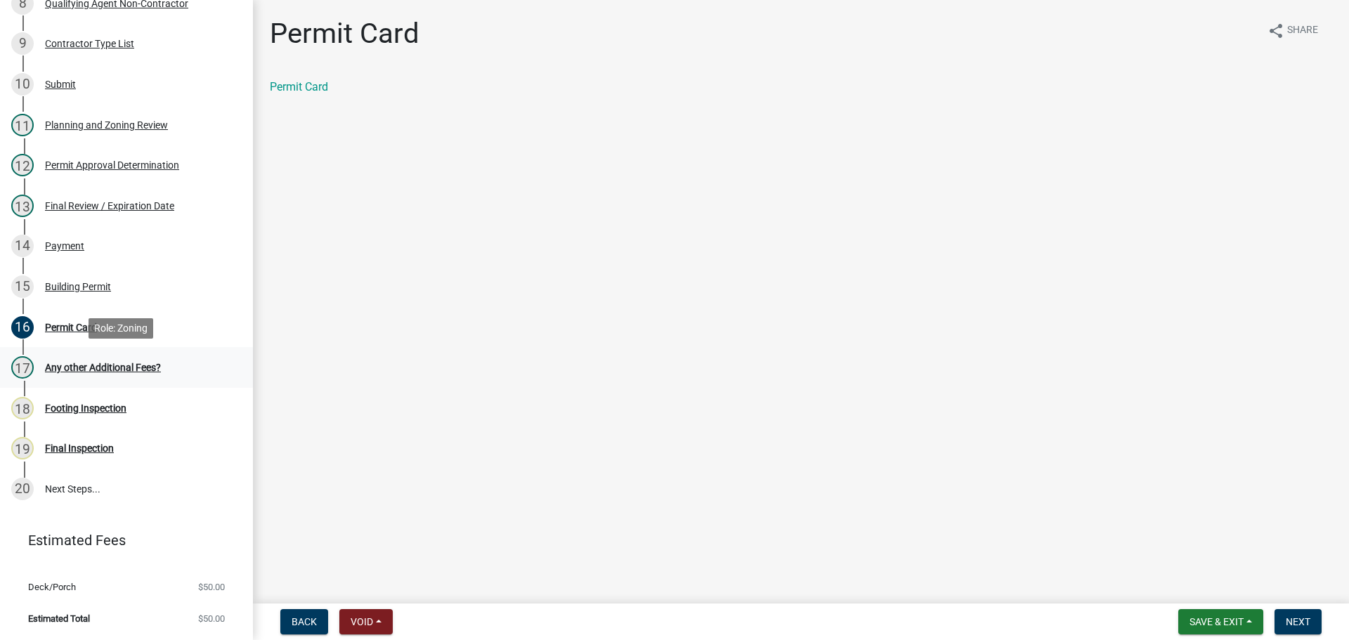
click at [105, 365] on div "Any other Additional Fees?" at bounding box center [103, 368] width 116 height 10
click at [19, 364] on div "17" at bounding box center [22, 367] width 22 height 22
click at [68, 245] on div "Payment" at bounding box center [64, 246] width 39 height 10
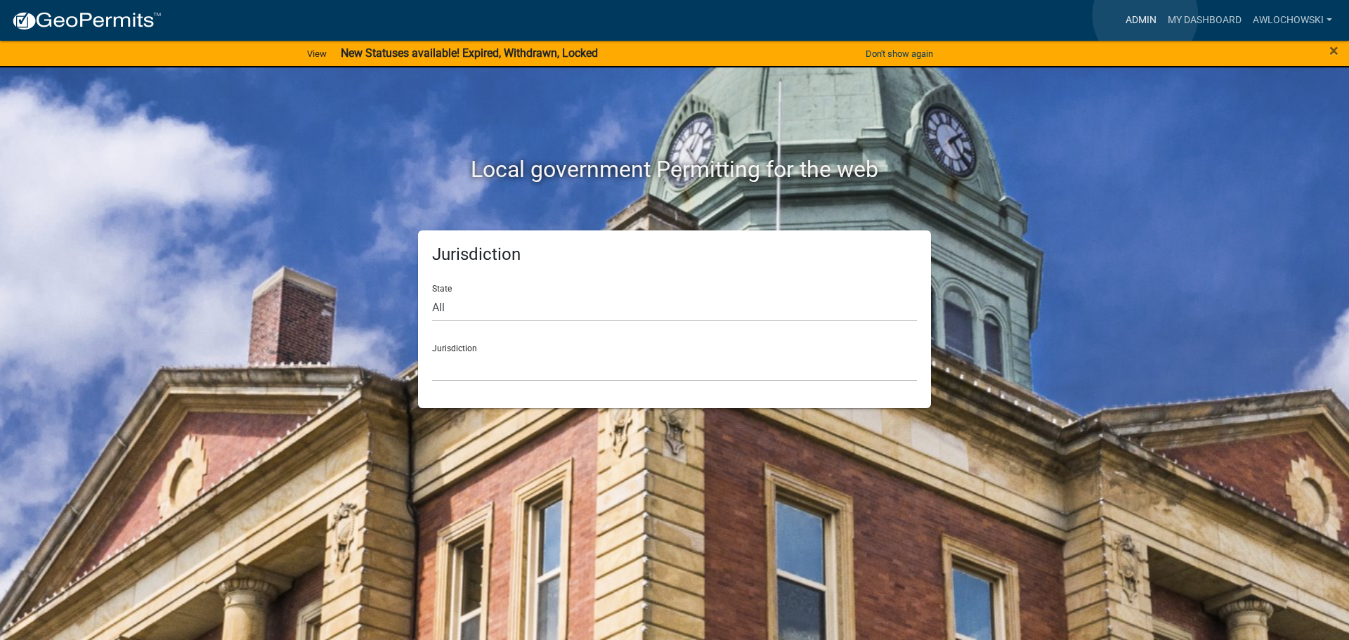
click at [1146, 15] on link "Admin" at bounding box center [1141, 20] width 42 height 27
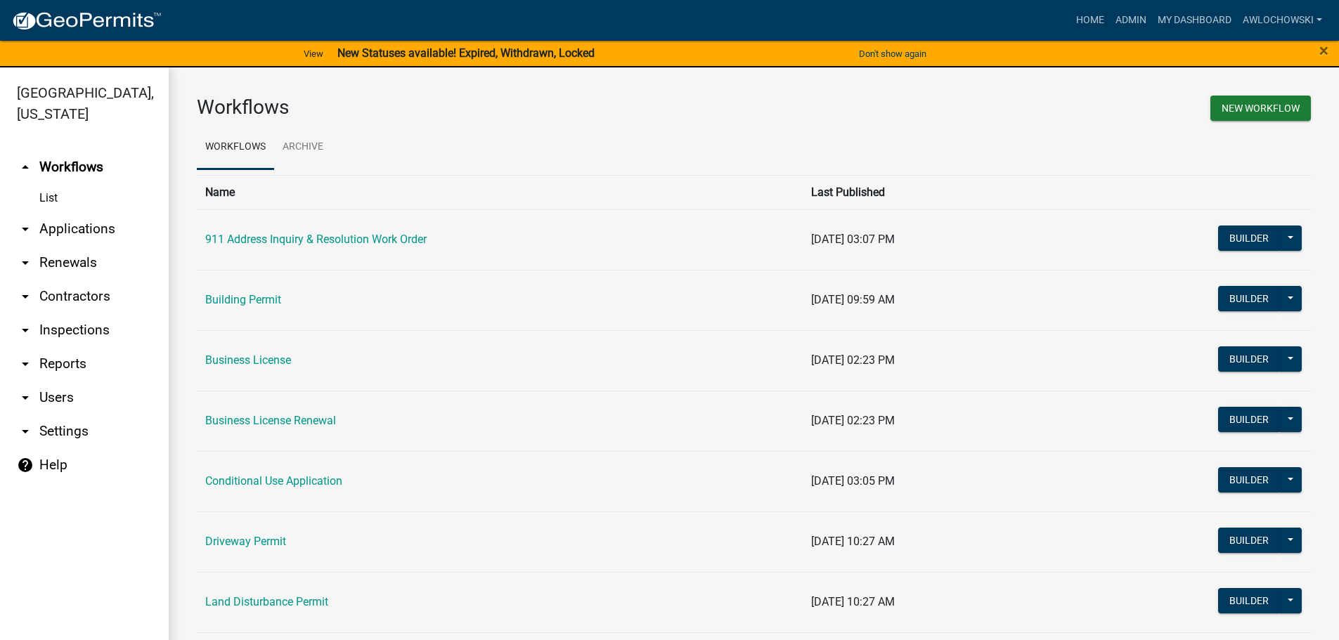
click at [84, 222] on link "arrow_drop_down Applications" at bounding box center [84, 229] width 169 height 34
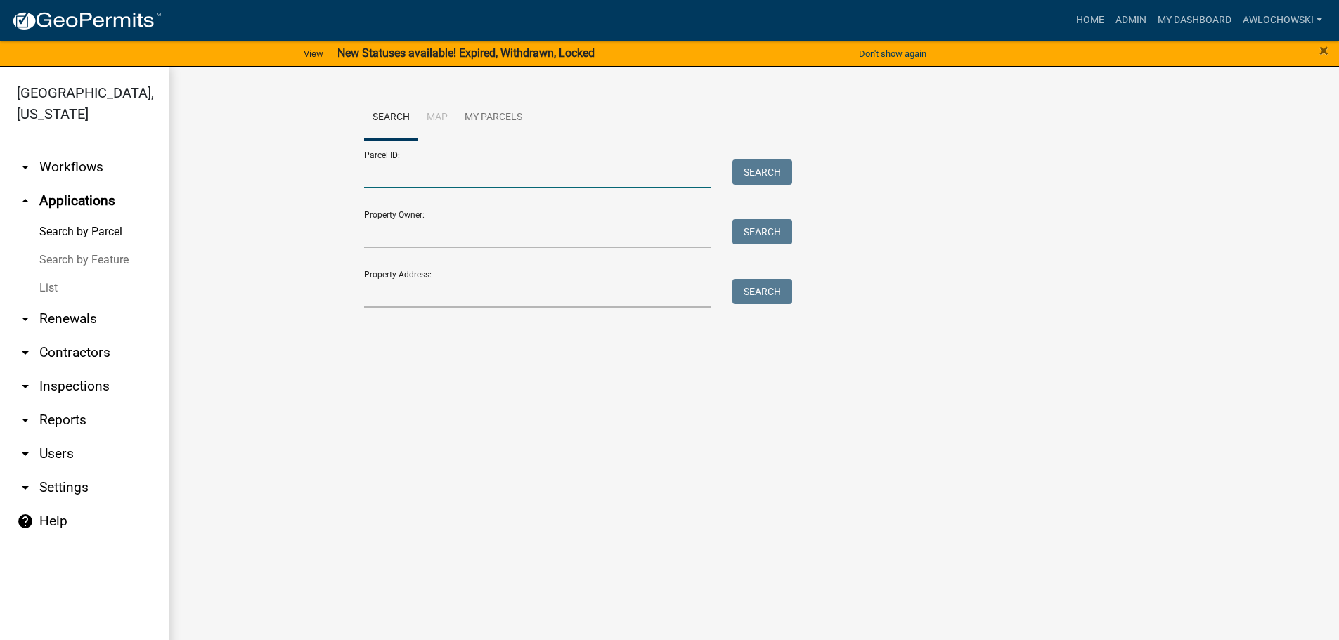
click at [376, 171] on input "Parcel ID:" at bounding box center [538, 174] width 348 height 29
type input "3051 005A"
click at [763, 174] on button "Search" at bounding box center [762, 172] width 60 height 25
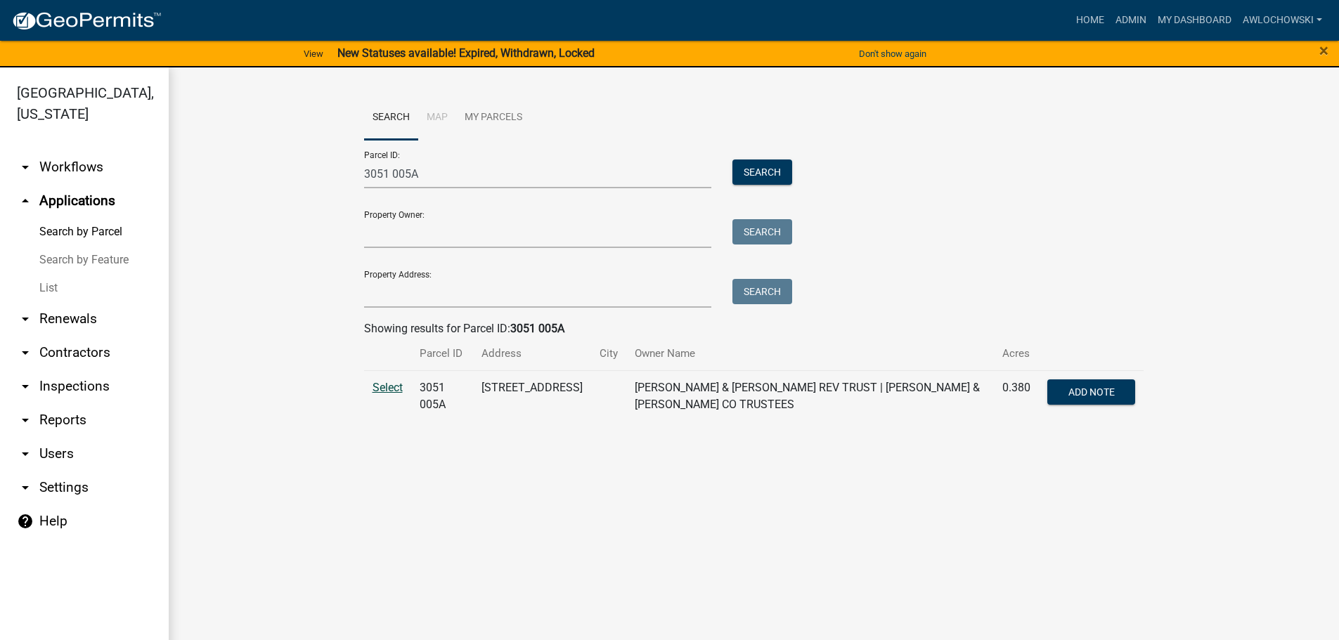
click at [389, 387] on span "Select" at bounding box center [387, 387] width 30 height 13
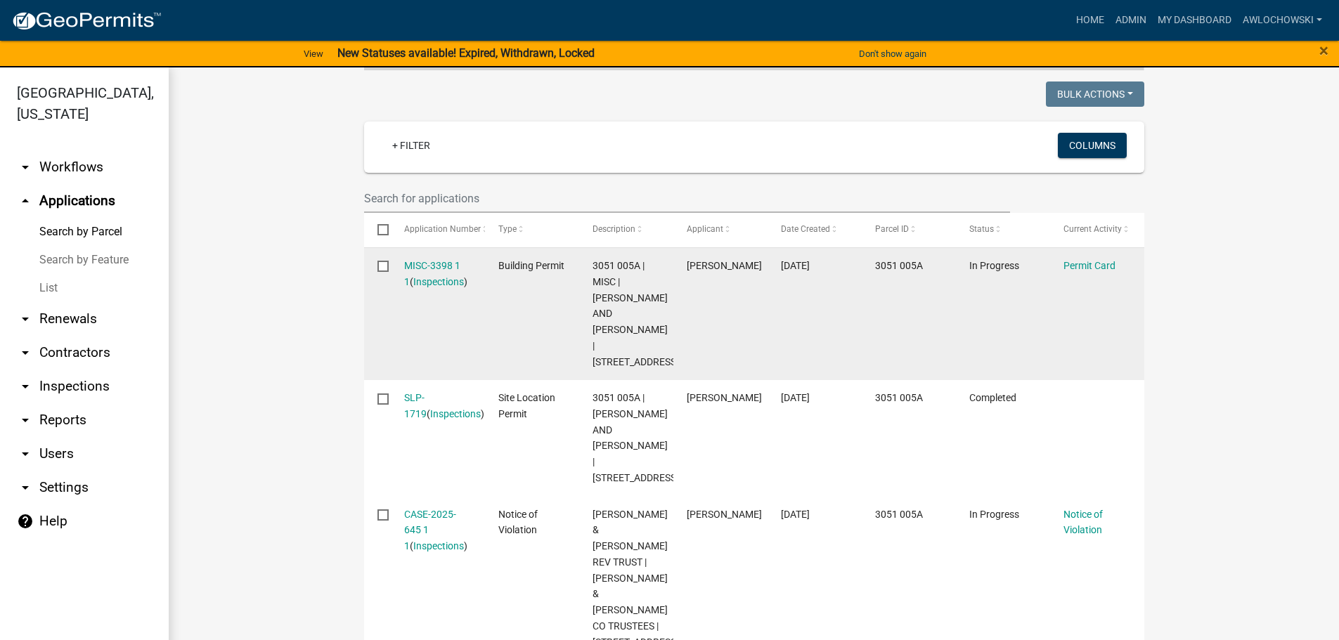
scroll to position [422, 0]
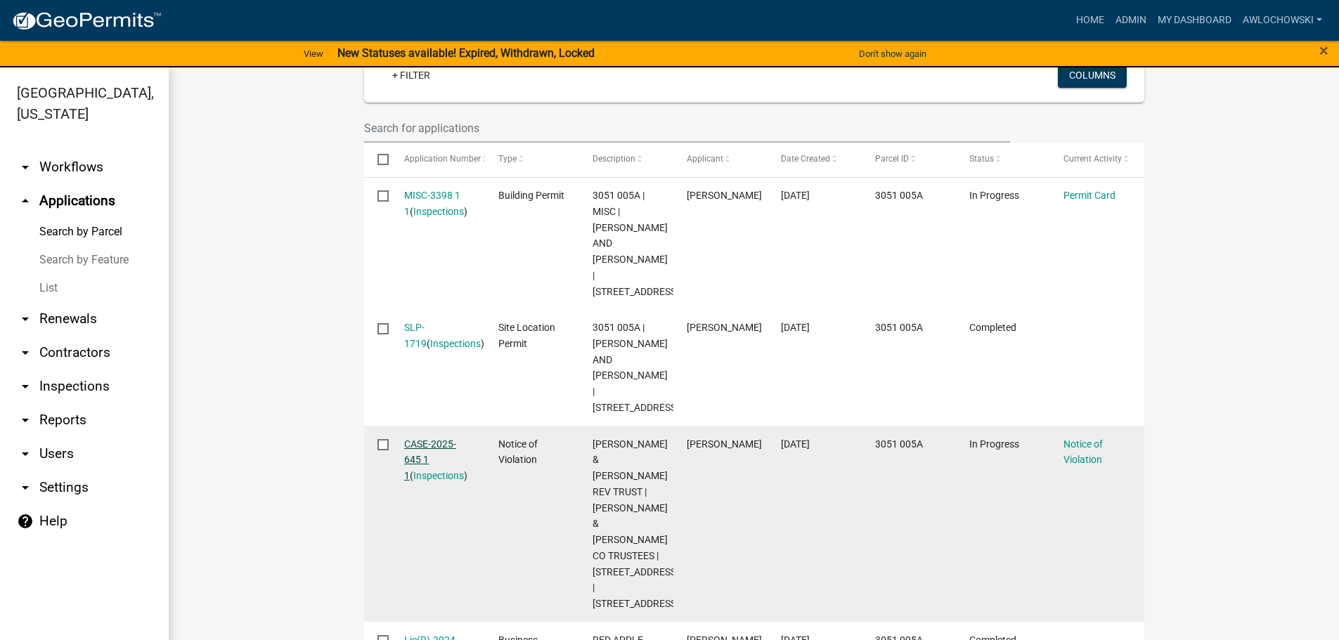
click at [427, 439] on link "CASE-2025-645 1 1" at bounding box center [430, 461] width 52 height 44
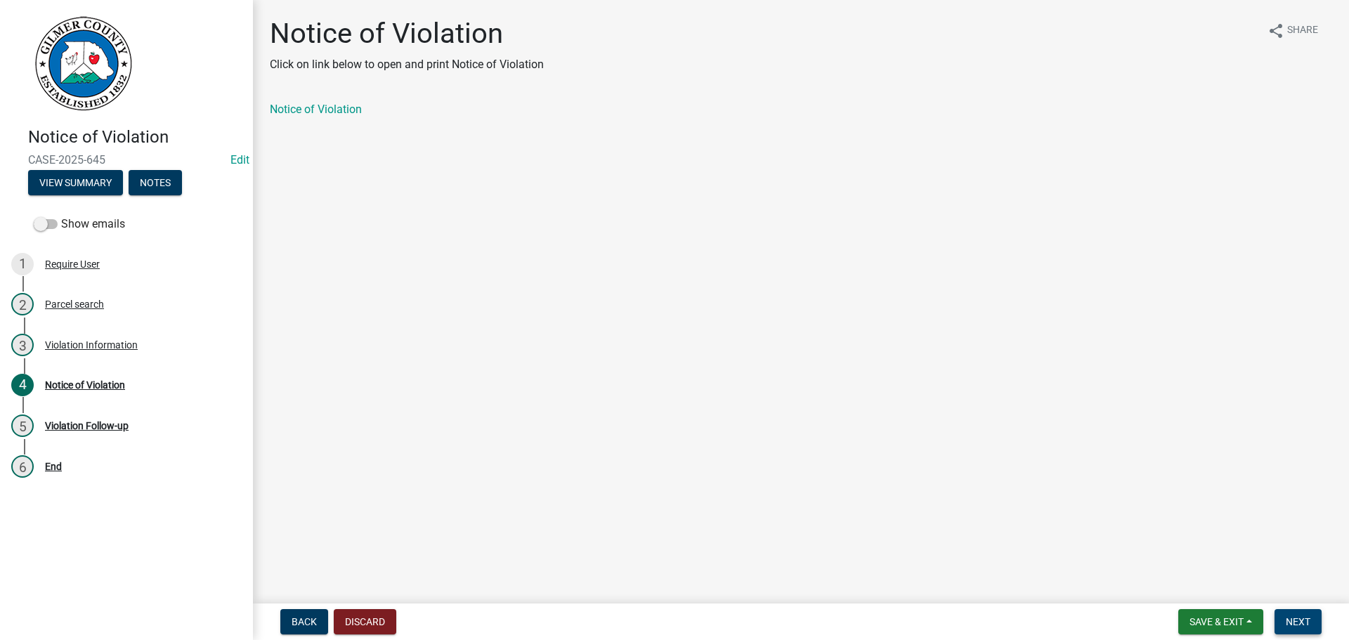
click at [1288, 618] on span "Next" at bounding box center [1298, 621] width 25 height 11
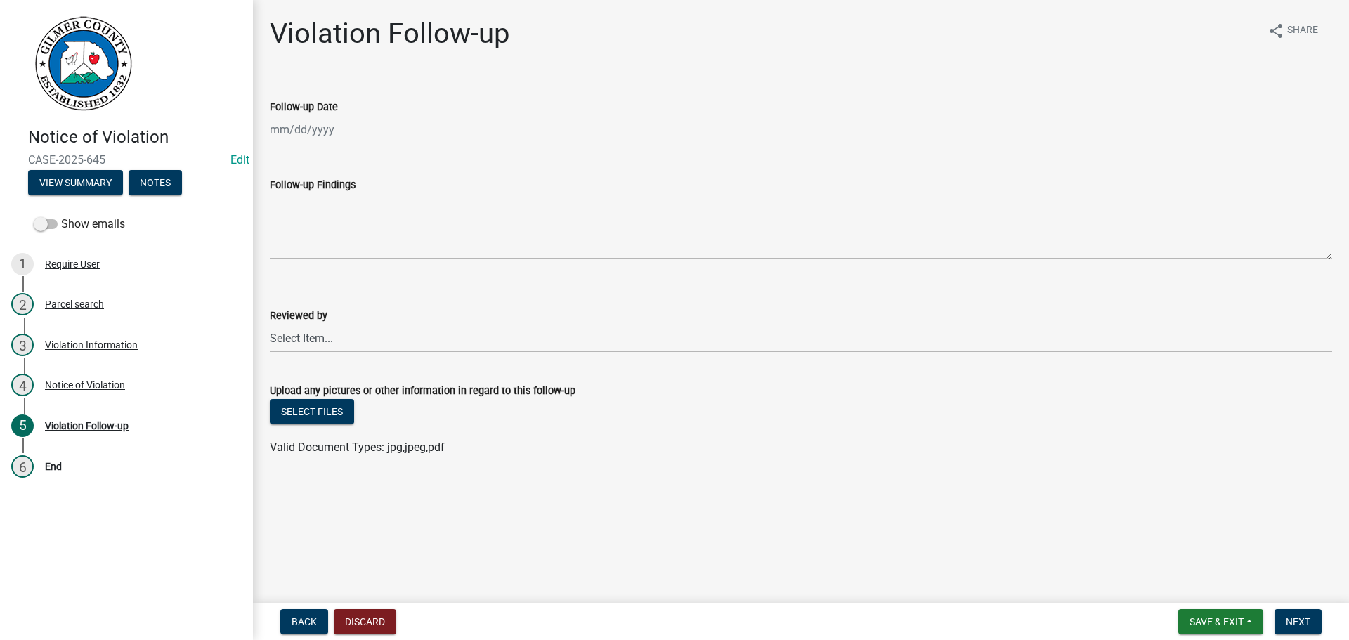
select select "8"
select select "2025"
click at [314, 131] on div "Jan Feb Mar Apr May Jun Jul Aug Sep Oct Nov Dec 1525 1526 1527 1528 1529 1530 1…" at bounding box center [334, 129] width 129 height 29
click at [347, 269] on div "21" at bounding box center [351, 272] width 22 height 22
type input "[DATE]"
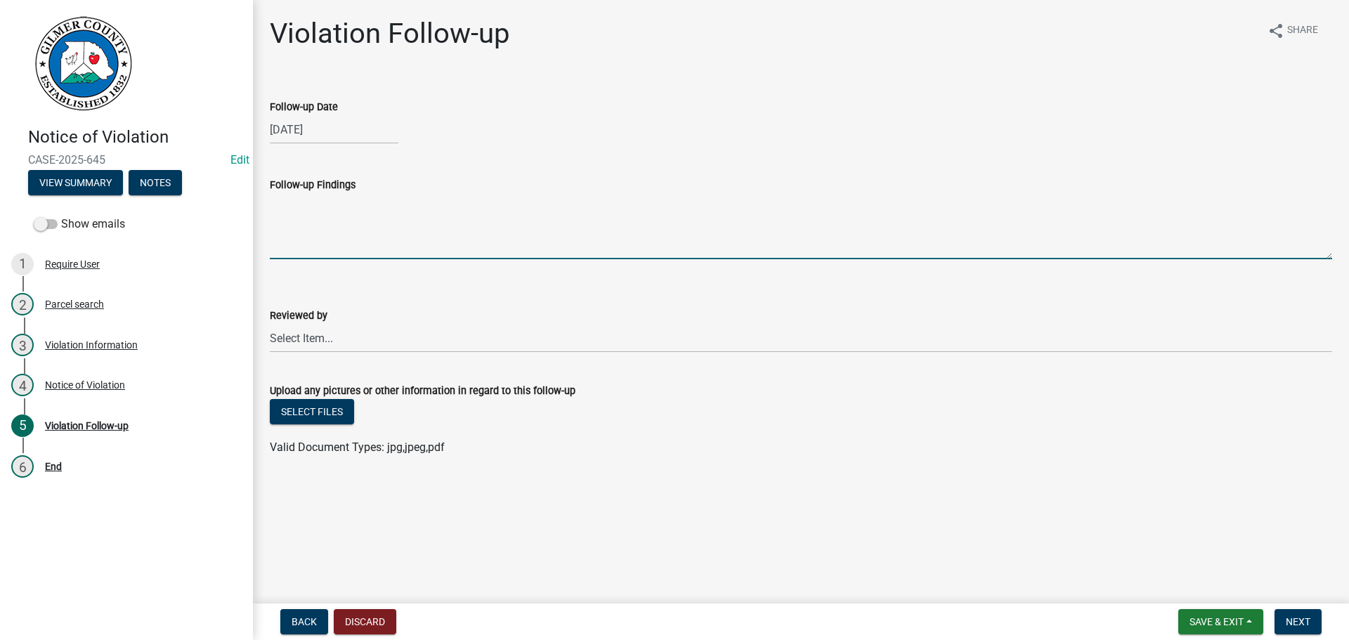
click at [323, 233] on textarea "Follow-up Findings" at bounding box center [801, 226] width 1063 height 66
type textarea "Permit obtained"
click at [297, 338] on select "Select Item... [PERSON_NAME] [PERSON_NAME] [PERSON_NAME] [PERSON_NAME] [PERSON_…" at bounding box center [801, 338] width 1063 height 29
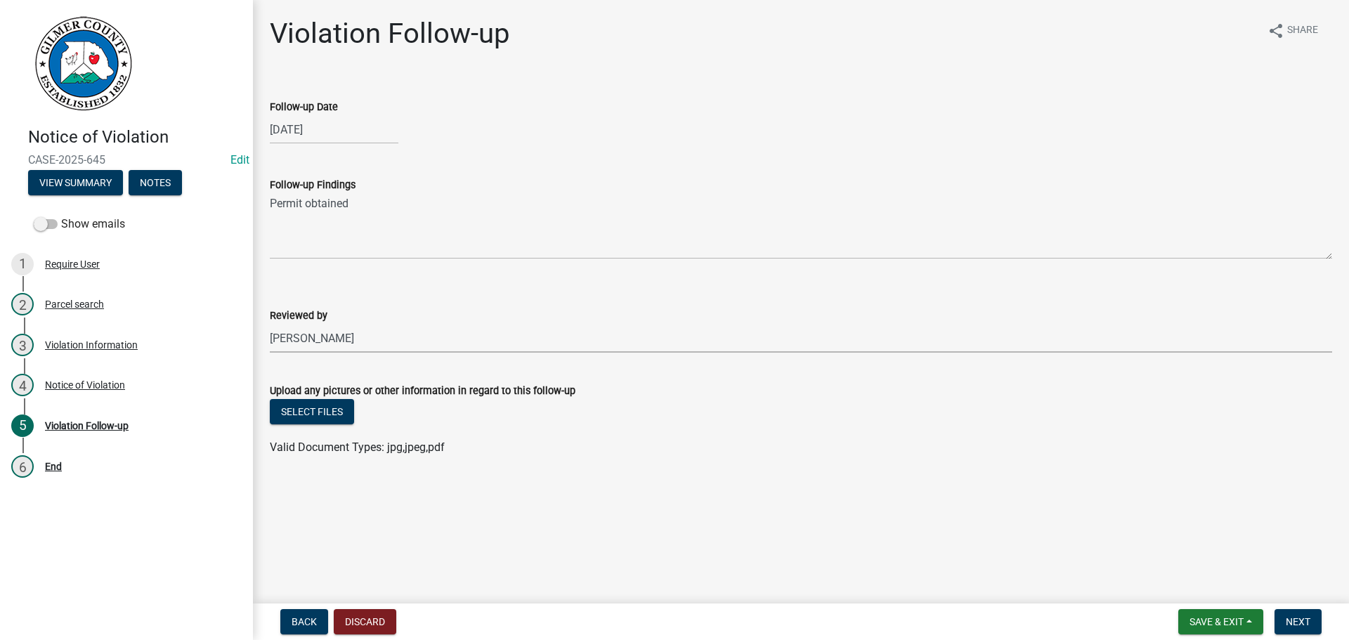
click at [270, 324] on select "Select Item... [PERSON_NAME] [PERSON_NAME] [PERSON_NAME] [PERSON_NAME] [PERSON_…" at bounding box center [801, 338] width 1063 height 29
select select "f3ceb3fd-6d25-43c8-a8d6-5ddeb18f621b"
click at [1304, 619] on span "Next" at bounding box center [1298, 621] width 25 height 11
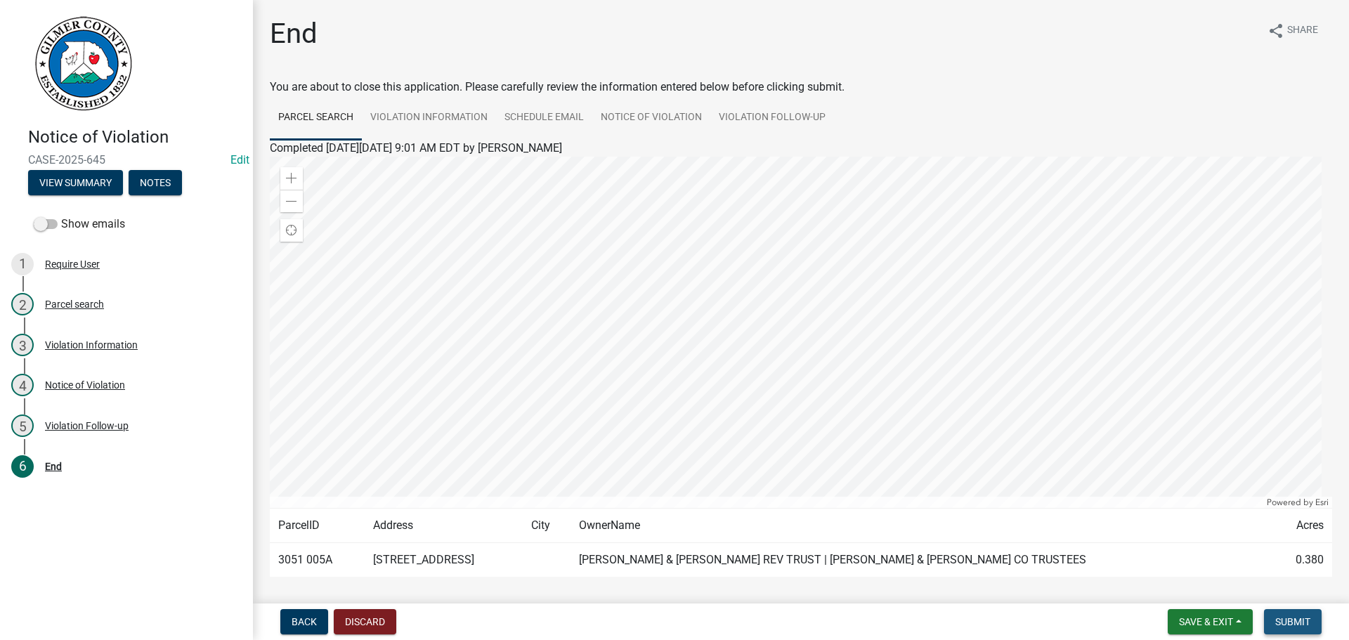
click at [1304, 619] on span "Submit" at bounding box center [1293, 621] width 35 height 11
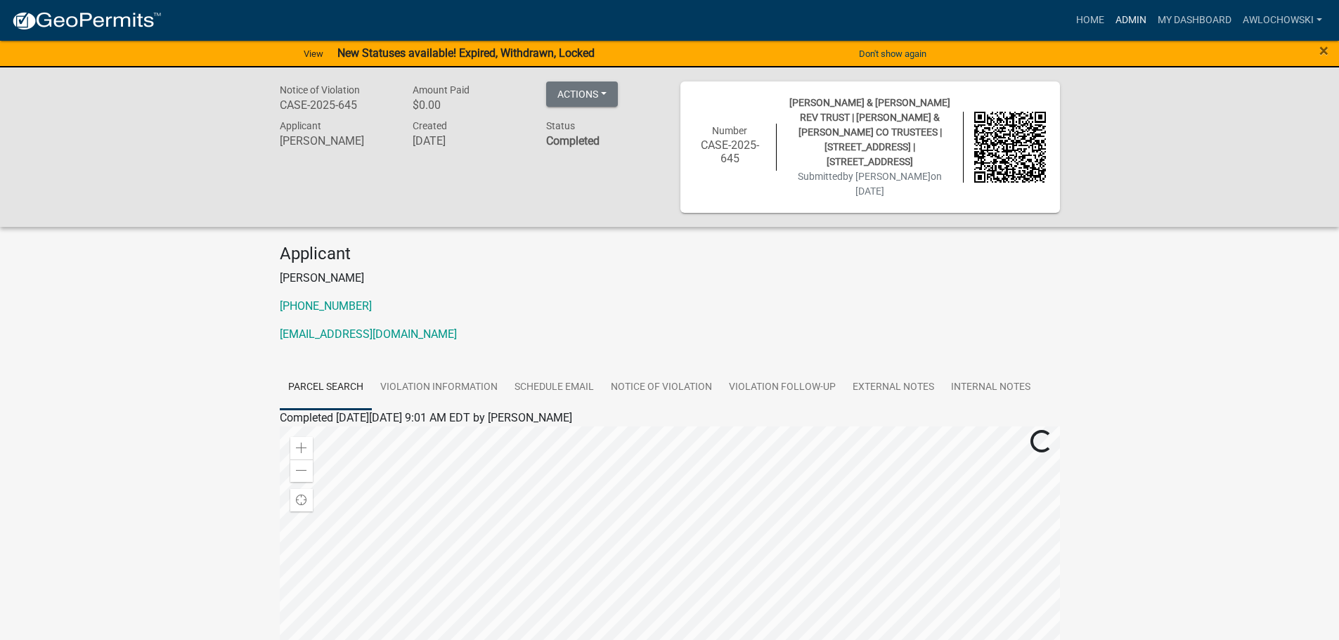
click at [1120, 11] on link "Admin" at bounding box center [1131, 20] width 42 height 27
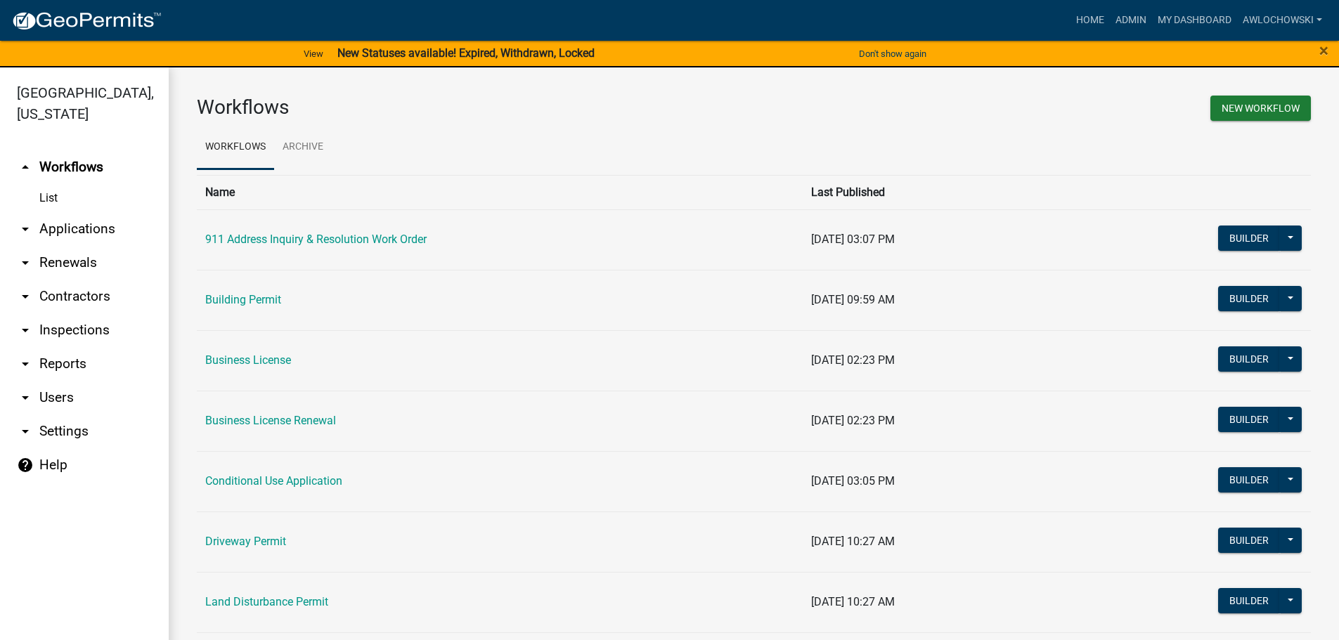
click at [98, 222] on link "arrow_drop_down Applications" at bounding box center [84, 229] width 169 height 34
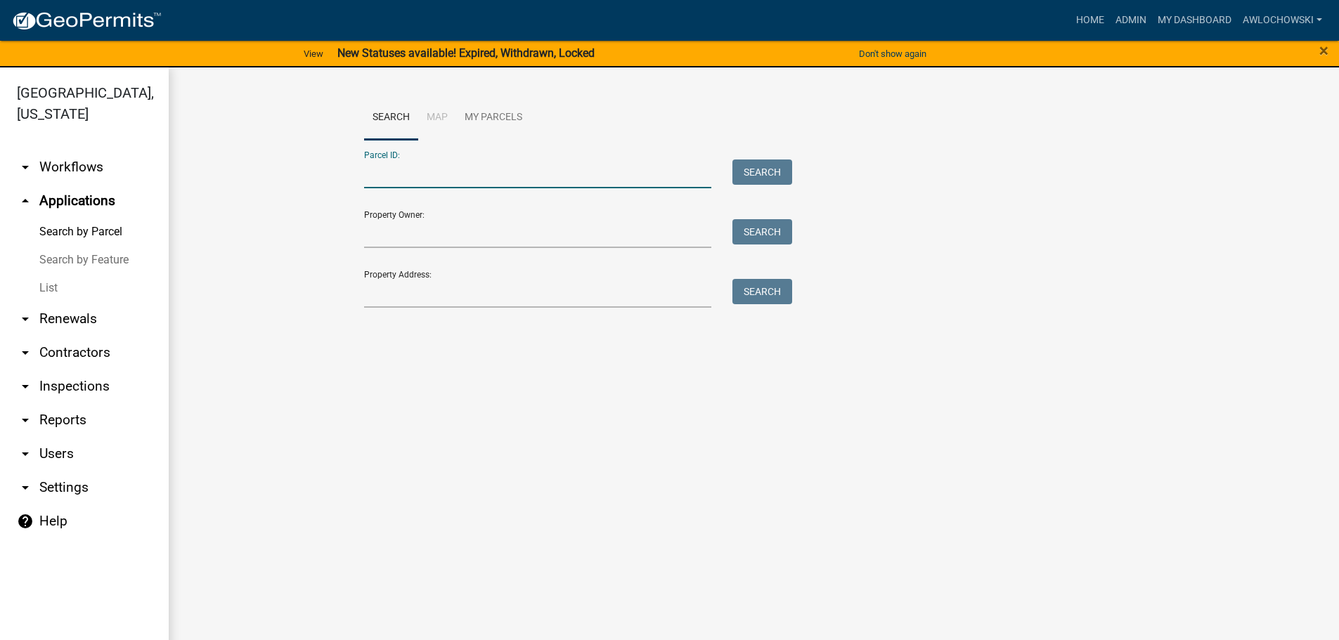
click at [373, 179] on input "Parcel ID:" at bounding box center [538, 174] width 348 height 29
type input "3046D 005A"
click at [761, 172] on button "Search" at bounding box center [762, 172] width 60 height 25
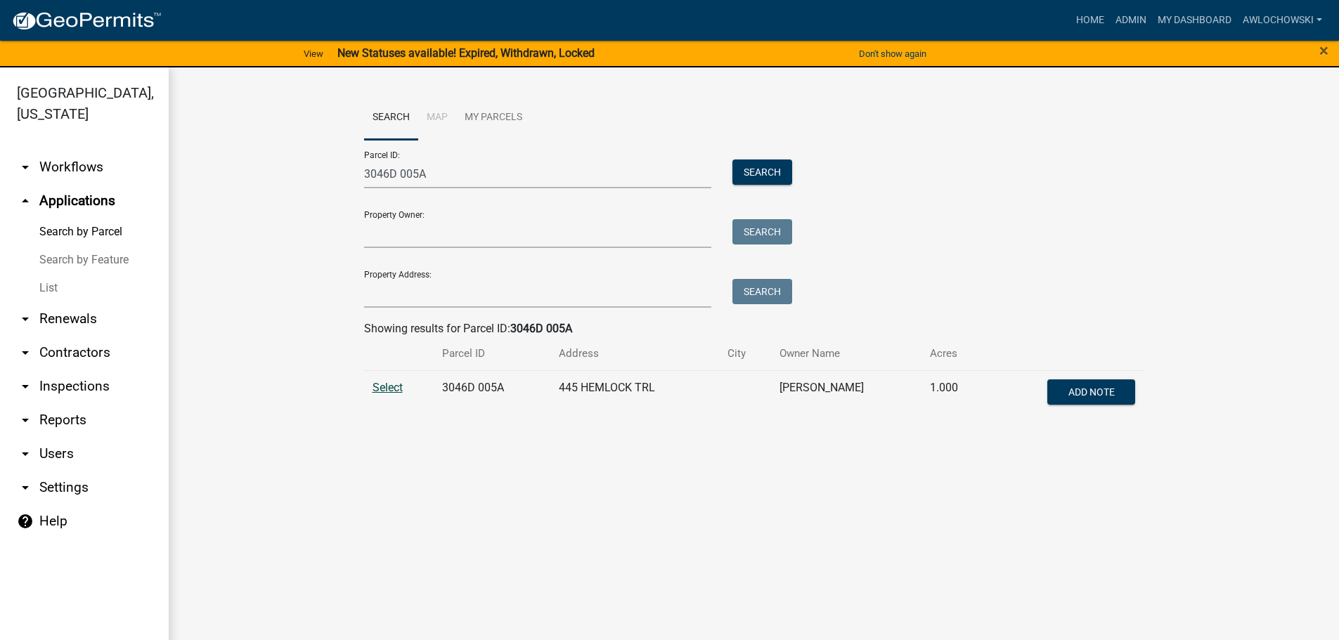
click at [387, 386] on span "Select" at bounding box center [387, 387] width 30 height 13
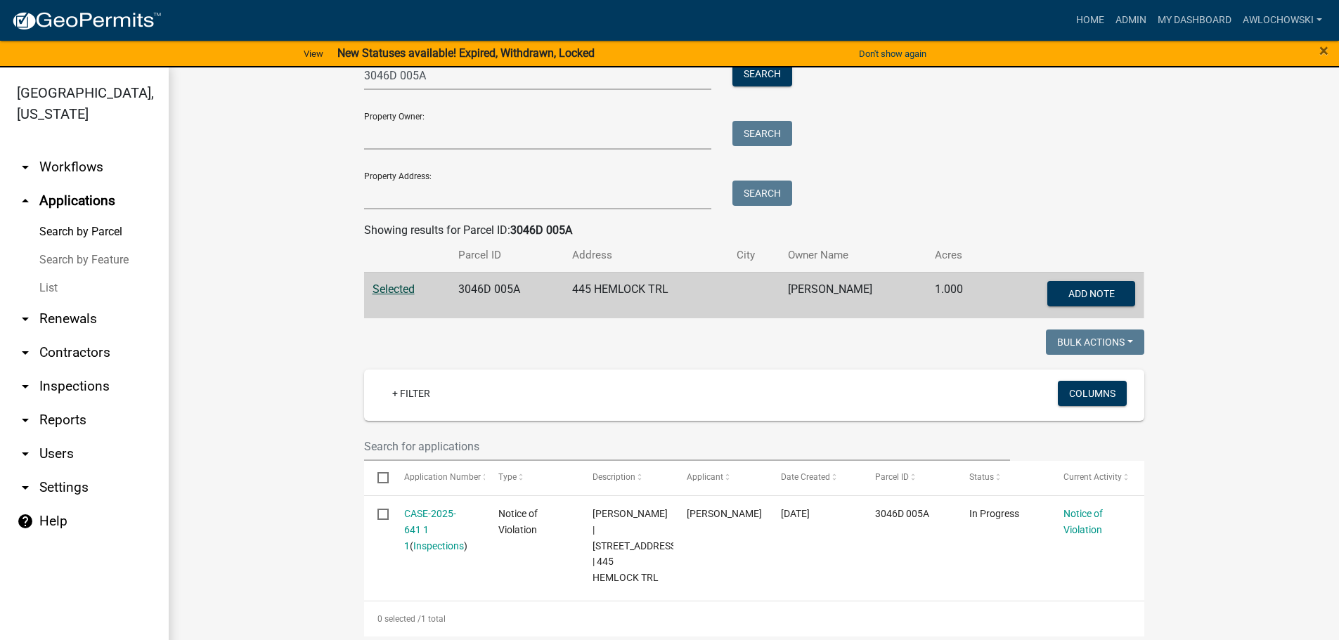
scroll to position [138, 0]
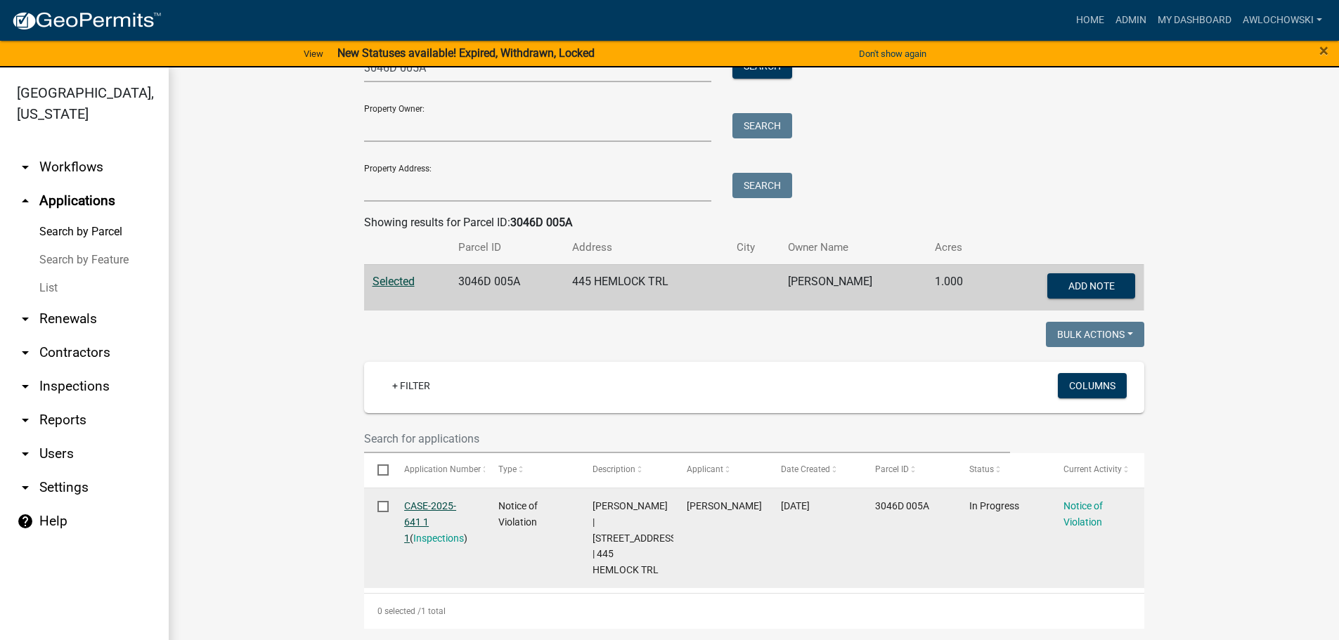
click at [409, 500] on link "CASE-2025-641 1 1" at bounding box center [430, 522] width 52 height 44
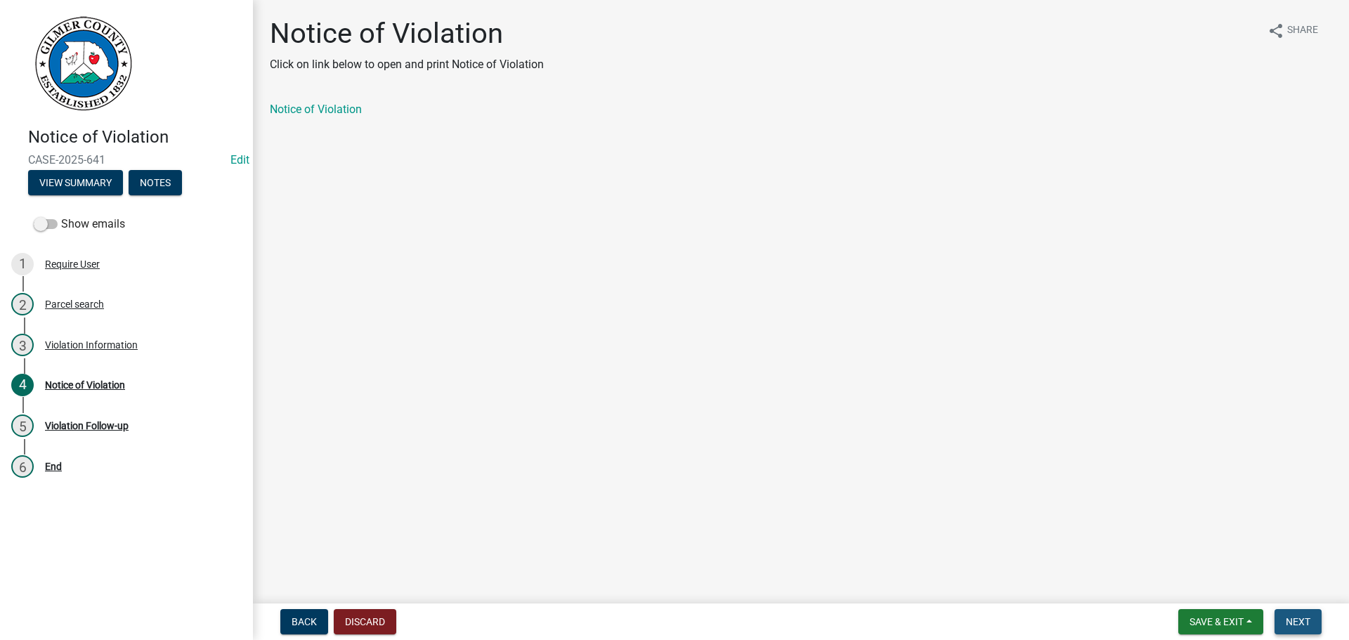
click at [1303, 622] on span "Next" at bounding box center [1298, 621] width 25 height 11
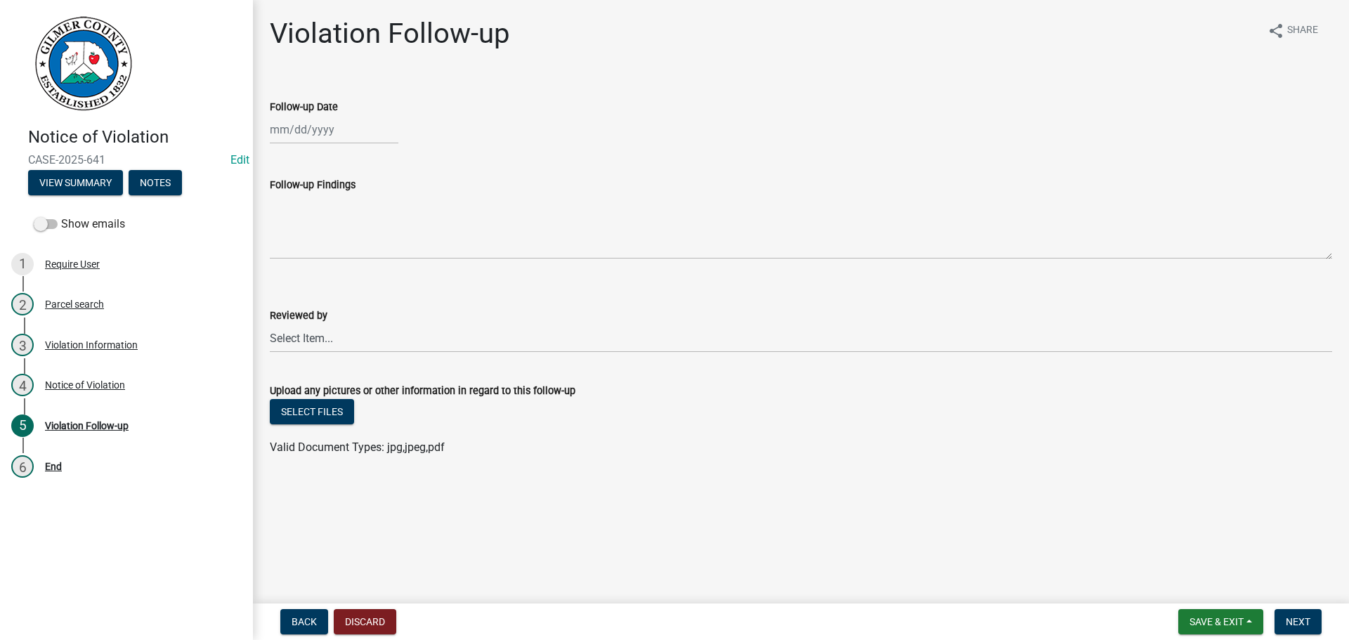
select select "8"
select select "2025"
click at [311, 130] on div "Jan Feb Mar Apr May Jun Jul Aug Sep Oct Nov Dec 1525 1526 1527 1528 1529 1530 1…" at bounding box center [334, 129] width 129 height 29
click at [354, 271] on div "21" at bounding box center [351, 272] width 22 height 22
type input "[DATE]"
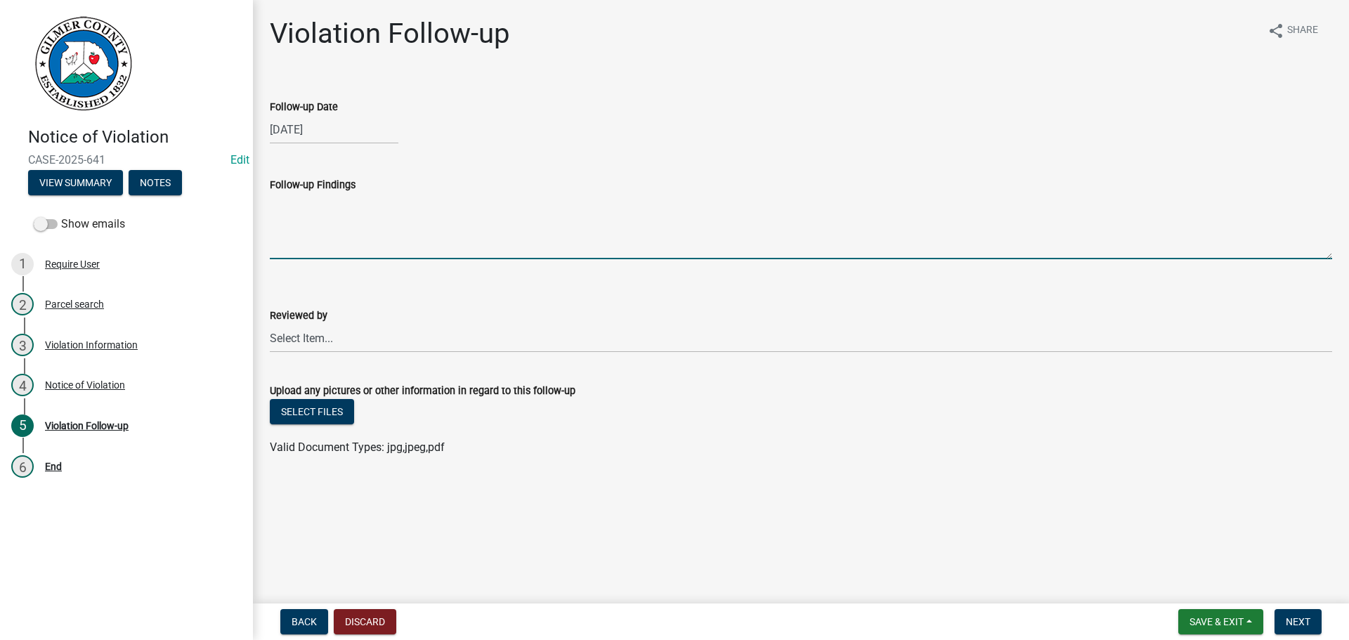
click at [314, 223] on textarea "Follow-up Findings" at bounding box center [801, 226] width 1063 height 66
type textarea "Cleaned up"
click at [304, 337] on select "Select Item... [PERSON_NAME] [PERSON_NAME] [PERSON_NAME] [PERSON_NAME] [PERSON_…" at bounding box center [801, 338] width 1063 height 29
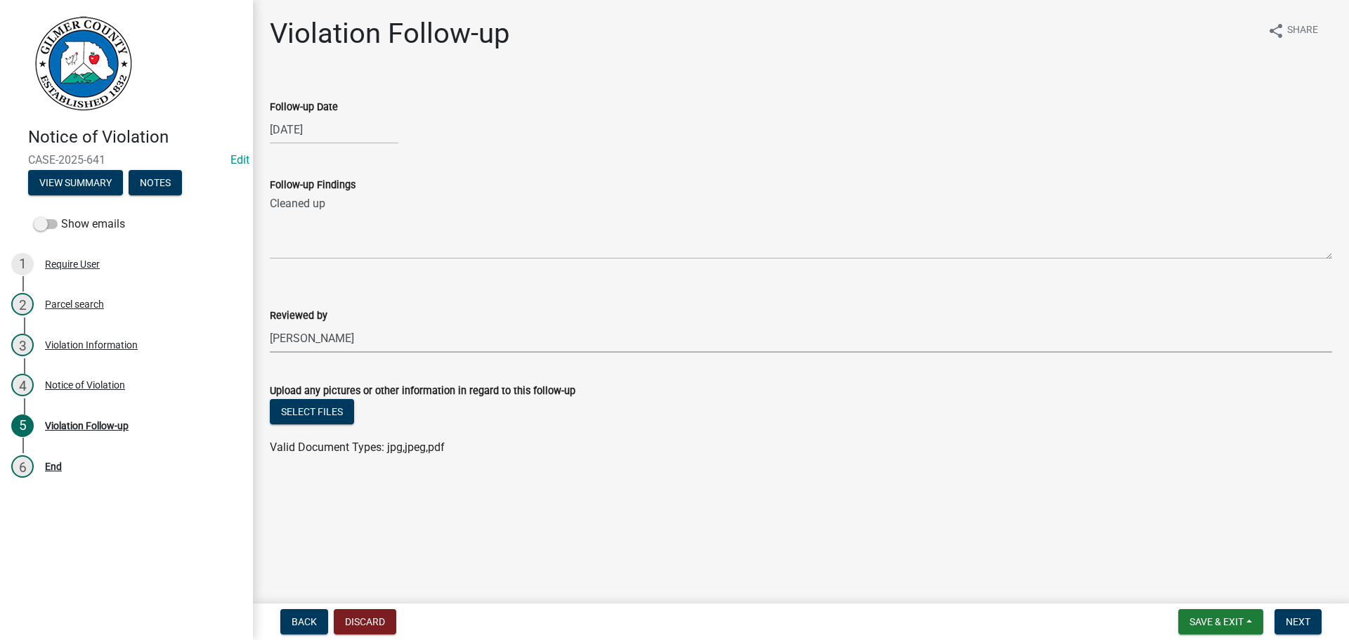
click at [270, 324] on select "Select Item... [PERSON_NAME] [PERSON_NAME] [PERSON_NAME] [PERSON_NAME] [PERSON_…" at bounding box center [801, 338] width 1063 height 29
select select "f3ceb3fd-6d25-43c8-a8d6-5ddeb18f621b"
click at [1310, 618] on span "Next" at bounding box center [1298, 621] width 25 height 11
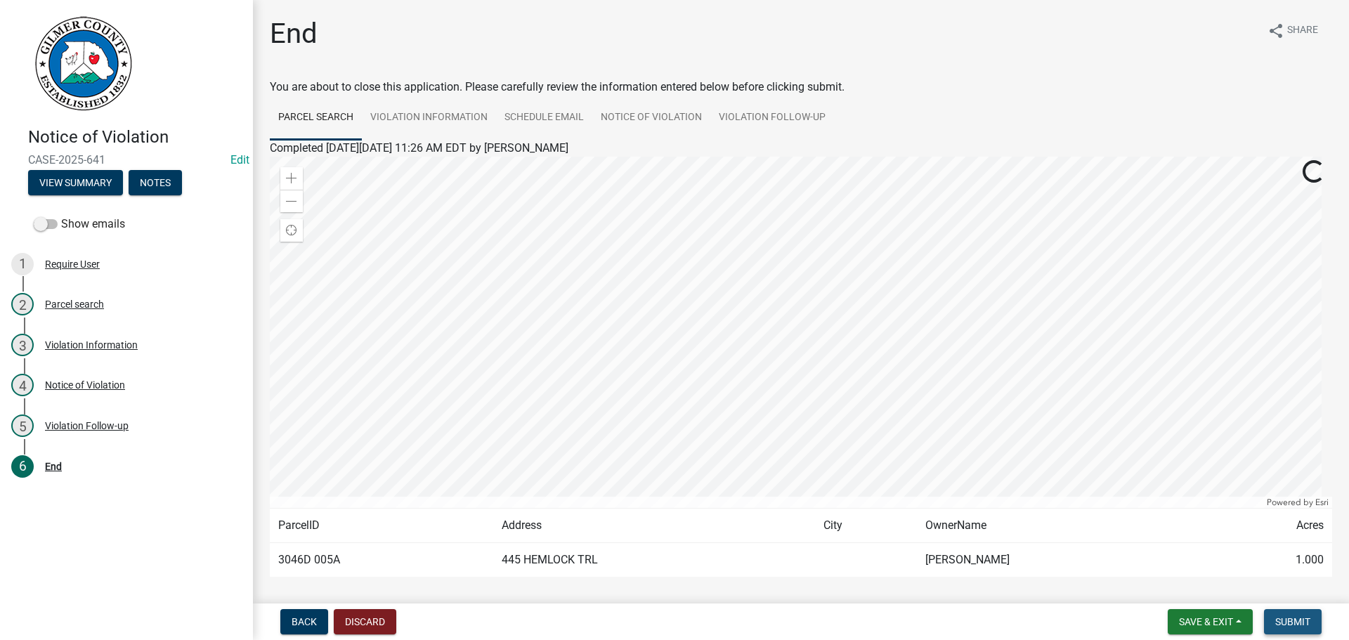
click at [1310, 618] on span "Submit" at bounding box center [1293, 621] width 35 height 11
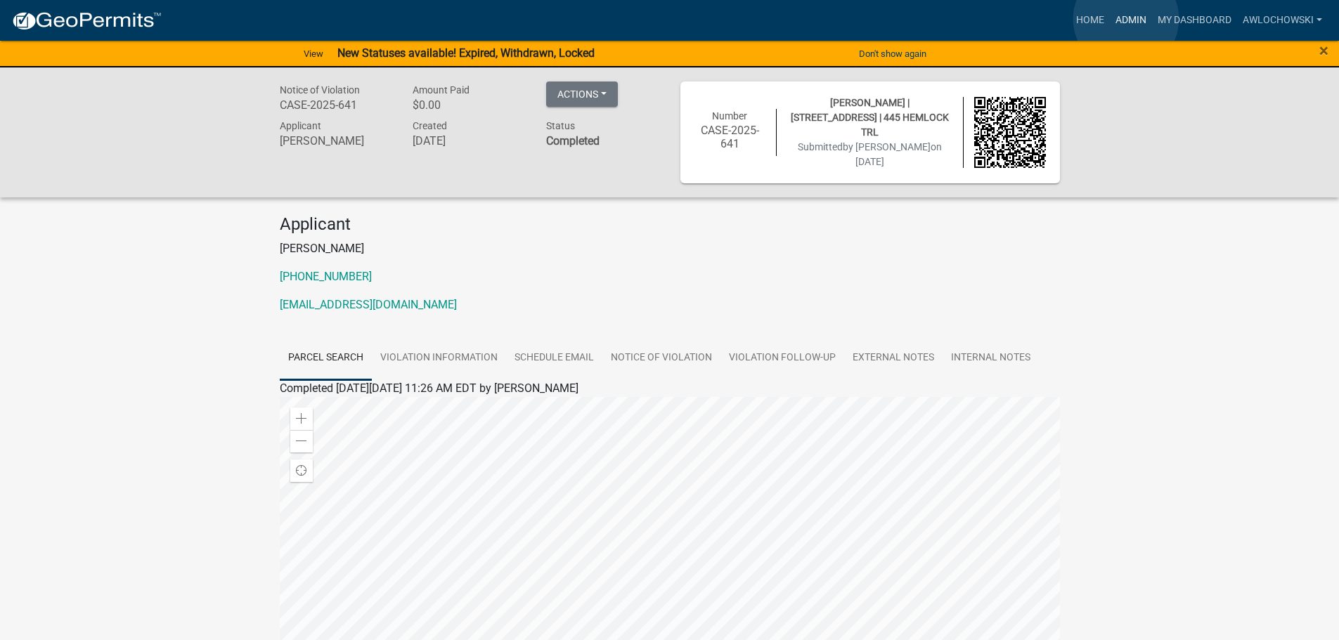
click at [1126, 19] on link "Admin" at bounding box center [1131, 20] width 42 height 27
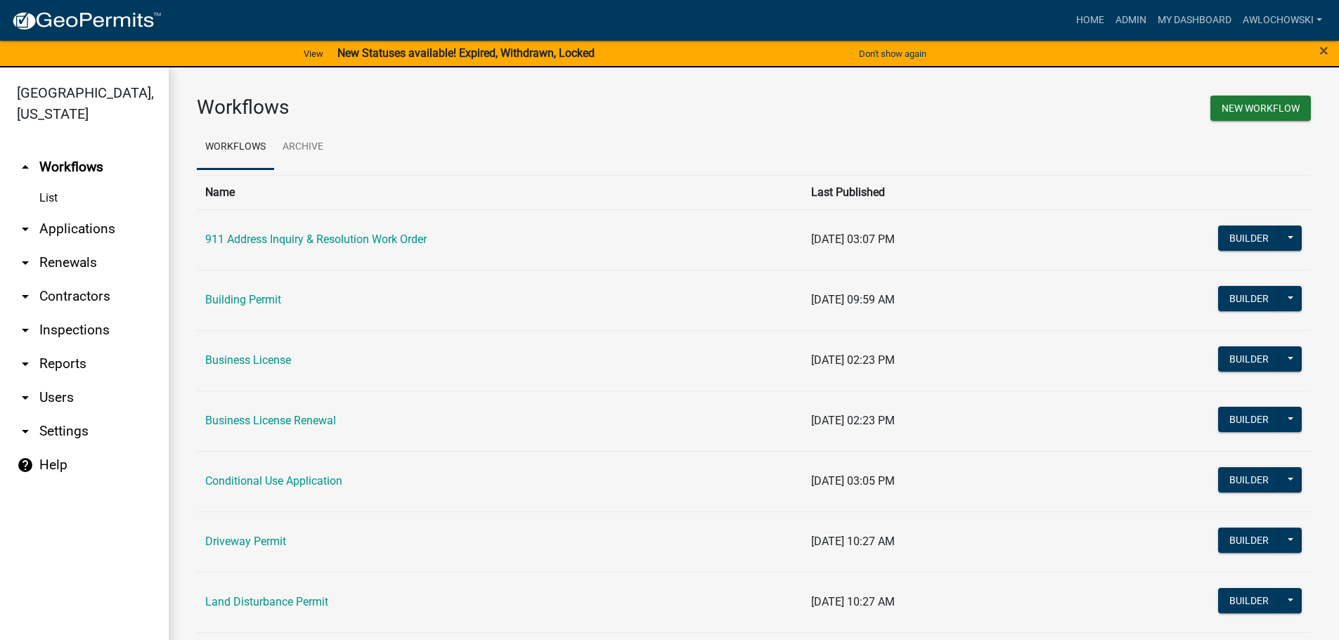
drag, startPoint x: 77, startPoint y: 231, endPoint x: 89, endPoint y: 221, distance: 16.0
click at [77, 230] on link "arrow_drop_down Applications" at bounding box center [84, 229] width 169 height 34
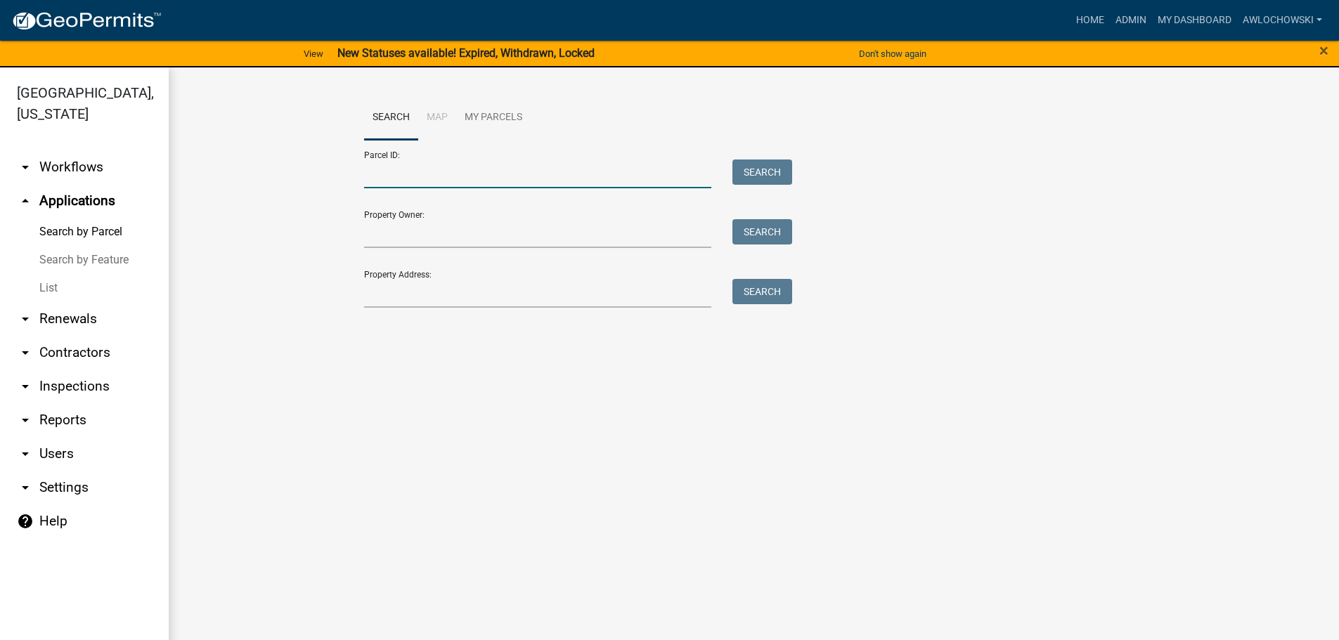
click at [375, 179] on input "Parcel ID:" at bounding box center [538, 174] width 348 height 29
click at [764, 171] on button "Search" at bounding box center [762, 172] width 60 height 25
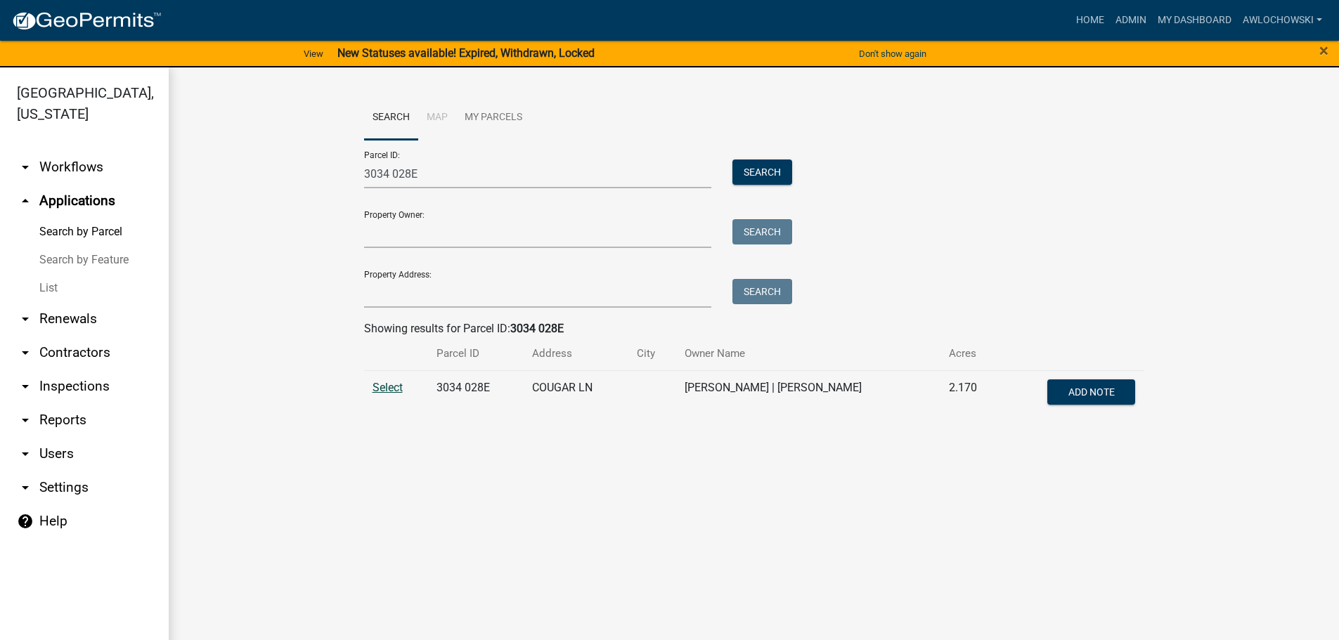
click at [392, 390] on span "Select" at bounding box center [387, 387] width 30 height 13
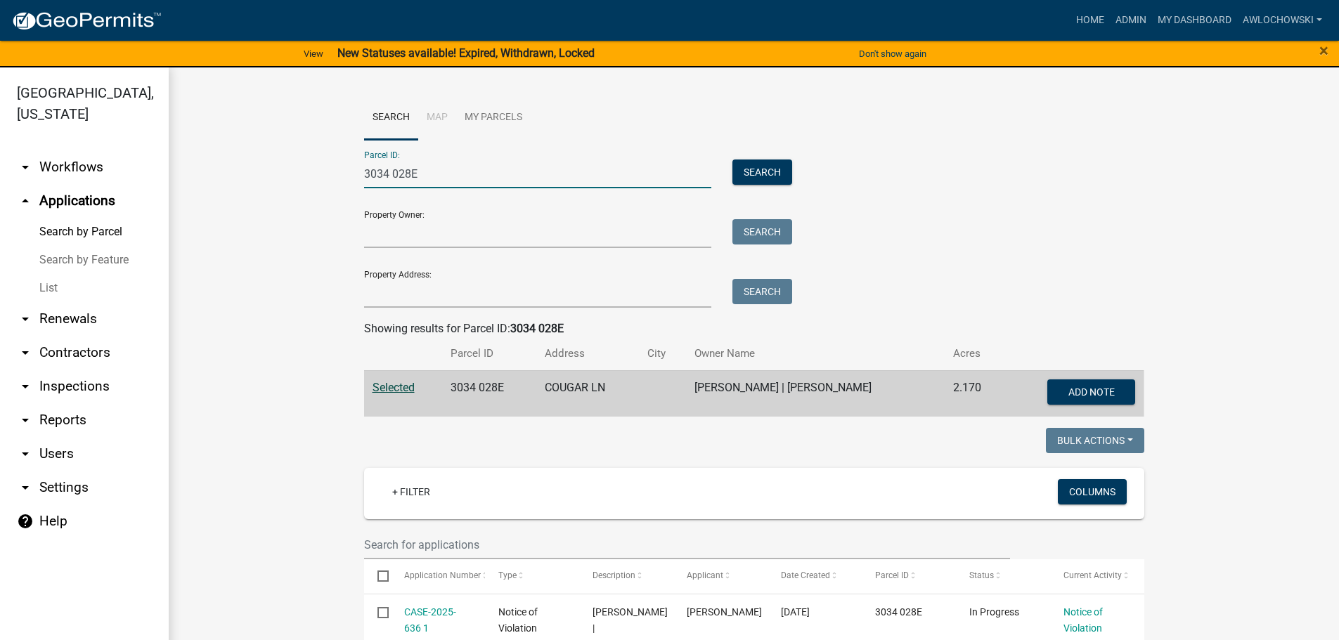
click at [417, 175] on input "3034 028E" at bounding box center [538, 174] width 348 height 29
type input "3110C 007"
click at [760, 165] on button "Search" at bounding box center [762, 172] width 60 height 25
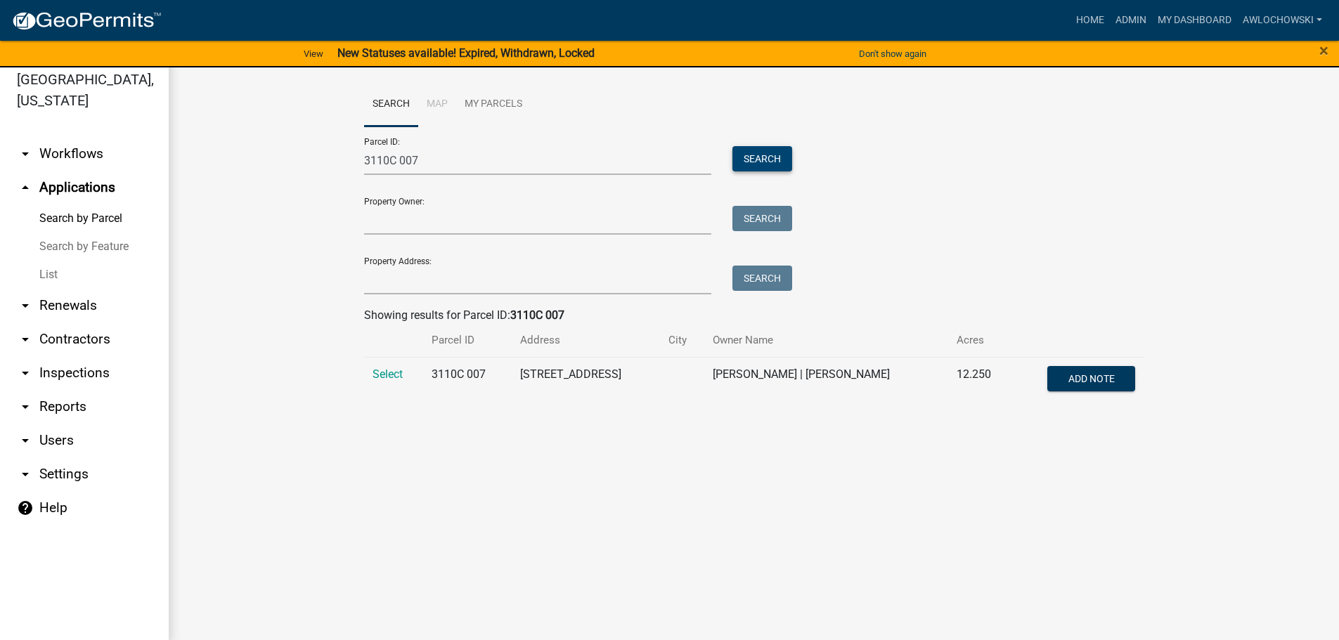
scroll to position [17, 0]
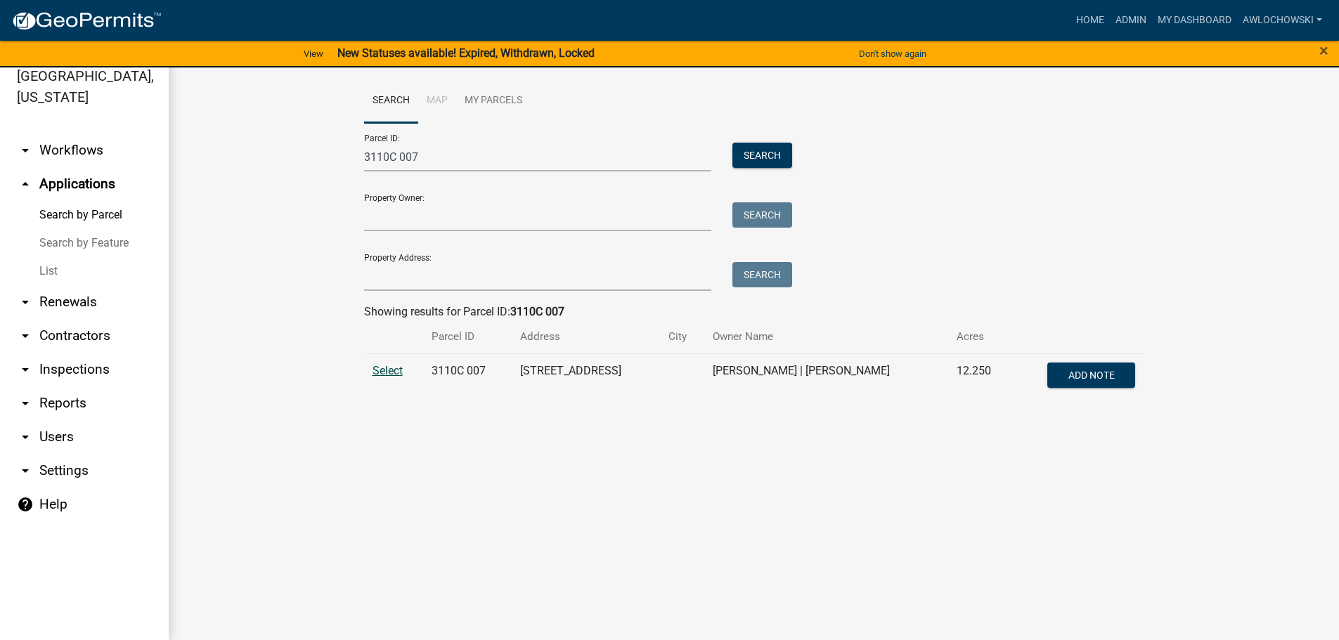
click at [394, 370] on span "Select" at bounding box center [387, 370] width 30 height 13
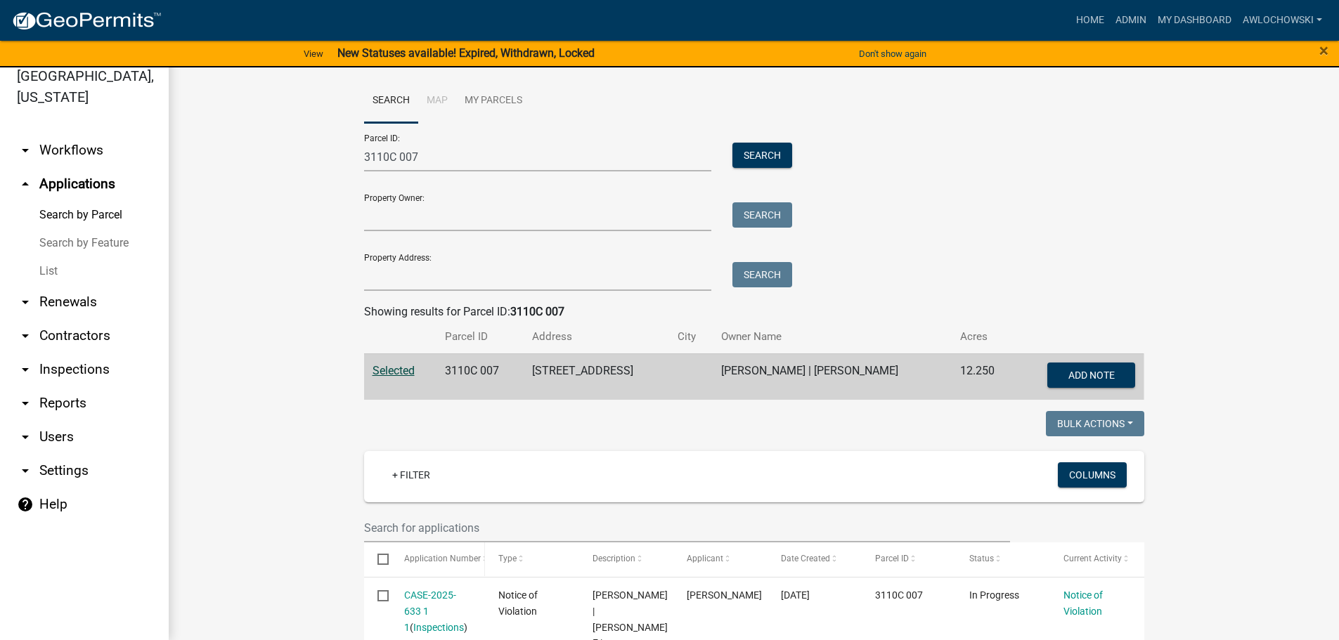
scroll to position [0, 0]
